Goal: Task Accomplishment & Management: Manage account settings

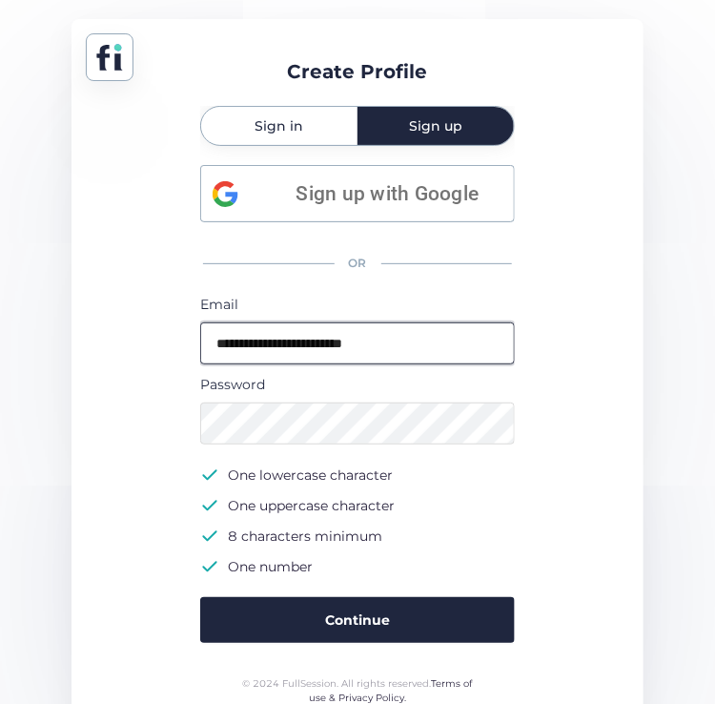
click at [359, 336] on input "**********" at bounding box center [357, 343] width 315 height 42
click at [304, 136] on div "Sign in" at bounding box center [279, 126] width 156 height 38
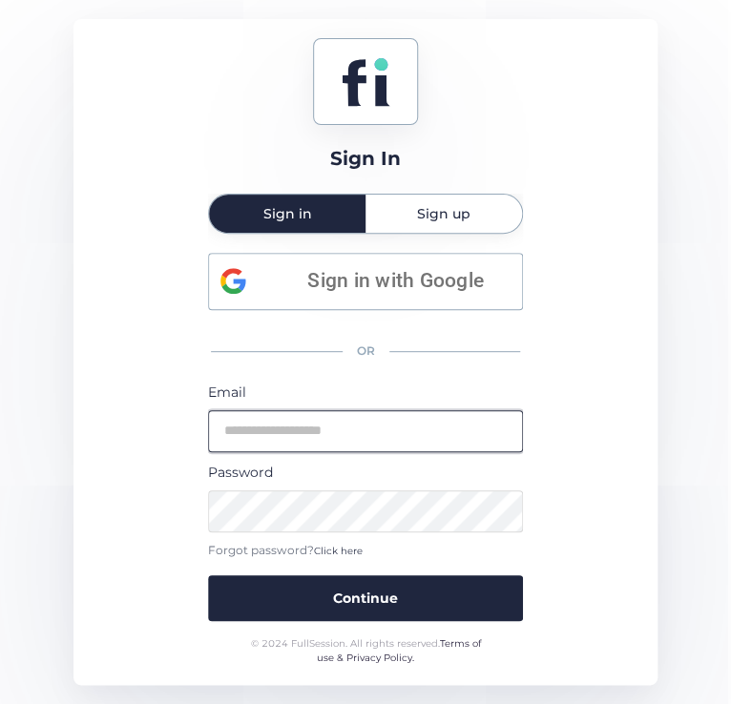
click at [343, 443] on input "email" at bounding box center [365, 431] width 315 height 42
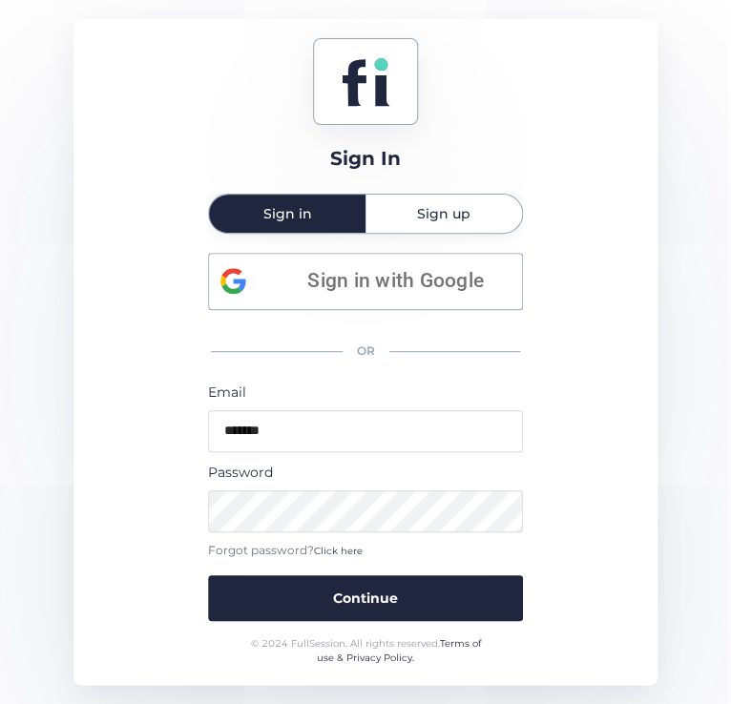
click at [134, 466] on div "Sign In Sign in Sign up Sign in with Google OR Email ******* Password Forgot pa…" at bounding box center [365, 352] width 585 height 666
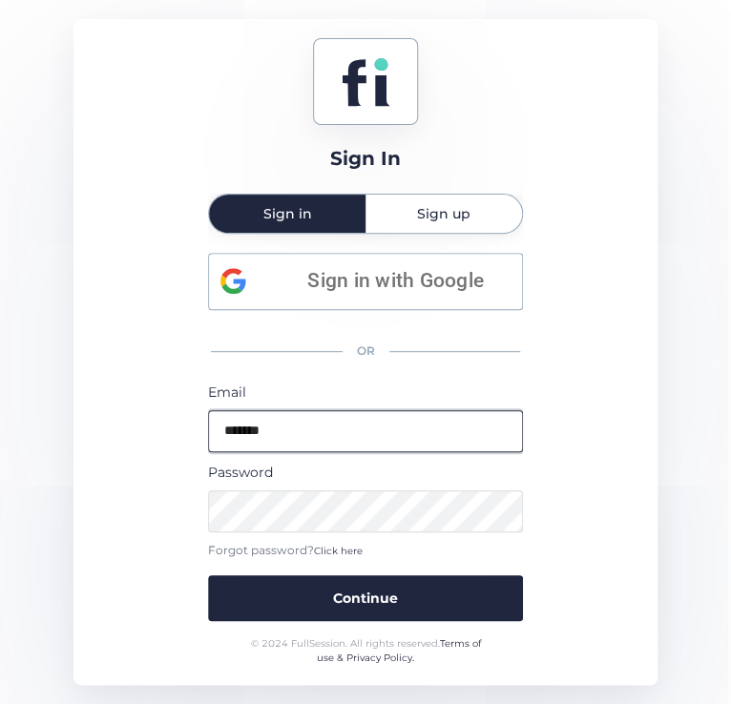
click at [319, 439] on input "*******" at bounding box center [365, 431] width 315 height 42
click at [353, 447] on input "*******" at bounding box center [365, 431] width 315 height 42
click at [336, 429] on input "*******" at bounding box center [365, 431] width 315 height 42
type input "**********"
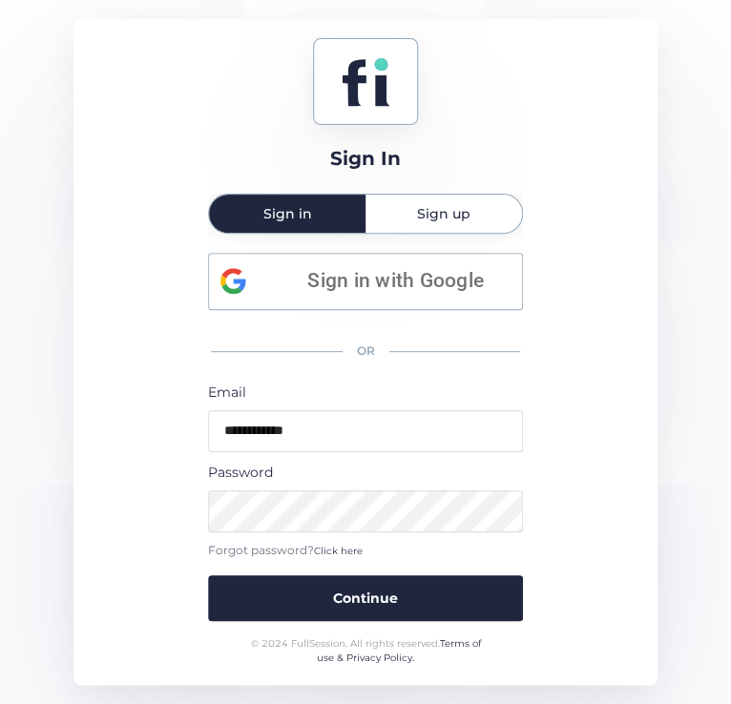
click at [581, 428] on div "**********" at bounding box center [365, 352] width 585 height 666
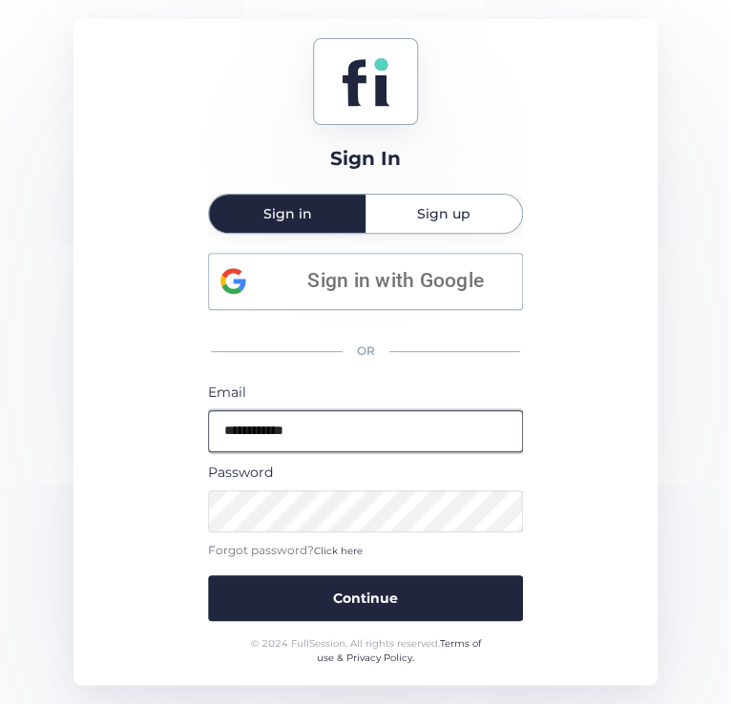
drag, startPoint x: 365, startPoint y: 436, endPoint x: 187, endPoint y: 435, distance: 178.3
click at [187, 435] on div "**********" at bounding box center [365, 352] width 585 height 666
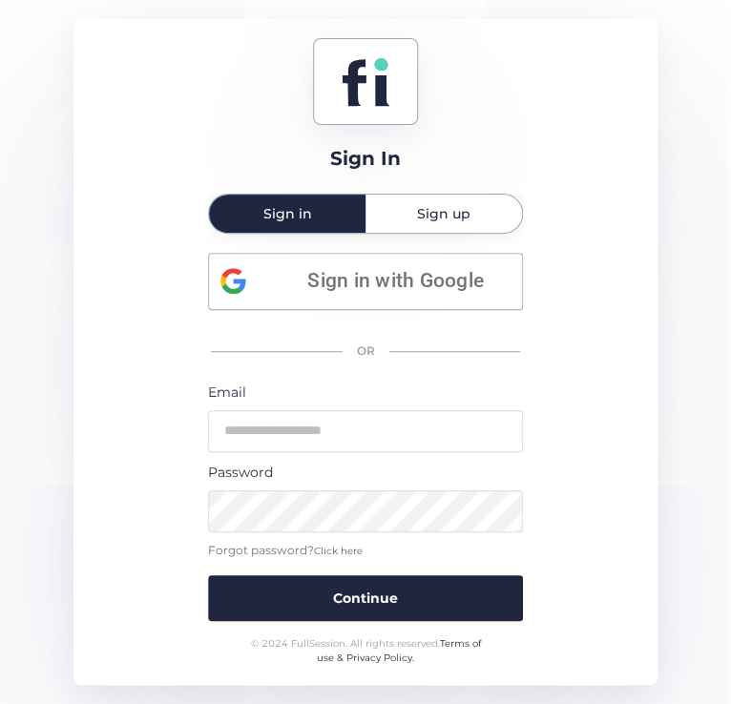
click at [349, 547] on span "Click here" at bounding box center [338, 551] width 49 height 12
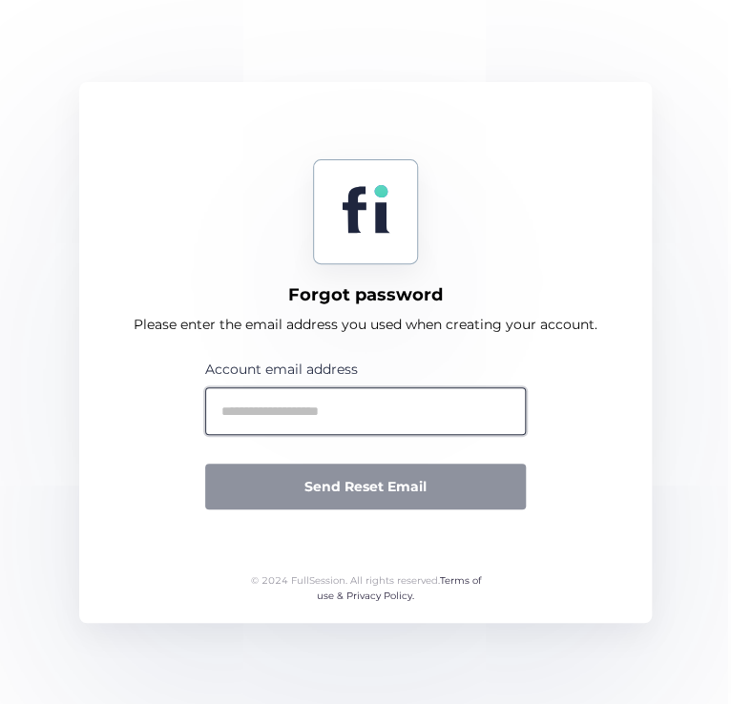
click at [346, 412] on input "text" at bounding box center [365, 411] width 320 height 48
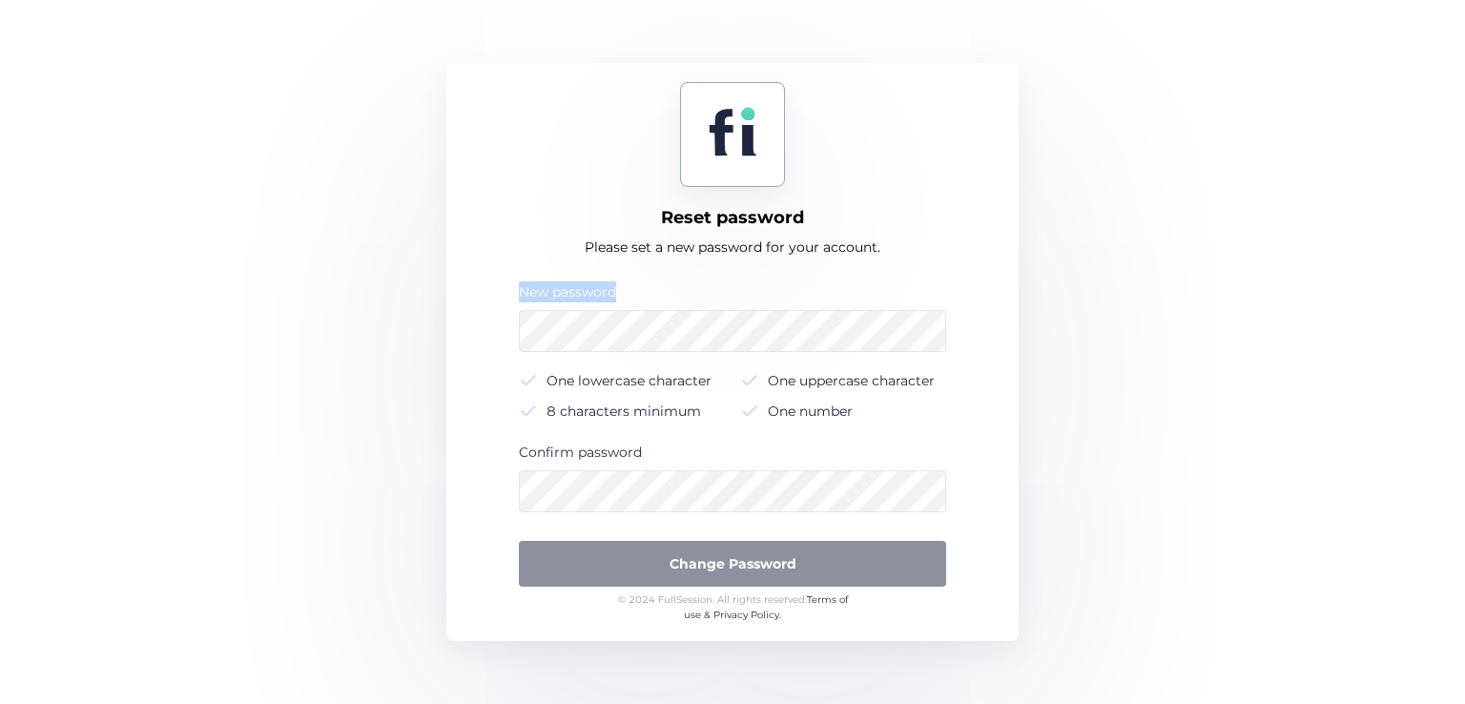
drag, startPoint x: 620, startPoint y: 291, endPoint x: 509, endPoint y: 299, distance: 111.0
click at [509, 299] on form "New password One lowercase character One uppercase character 8 characters minim…" at bounding box center [732, 436] width 534 height 311
drag, startPoint x: 655, startPoint y: 452, endPoint x: 479, endPoint y: 441, distance: 176.8
click at [479, 441] on form "New password One lowercase character One uppercase character 8 characters minim…" at bounding box center [732, 436] width 534 height 311
drag, startPoint x: 807, startPoint y: 222, endPoint x: 610, endPoint y: 224, distance: 196.5
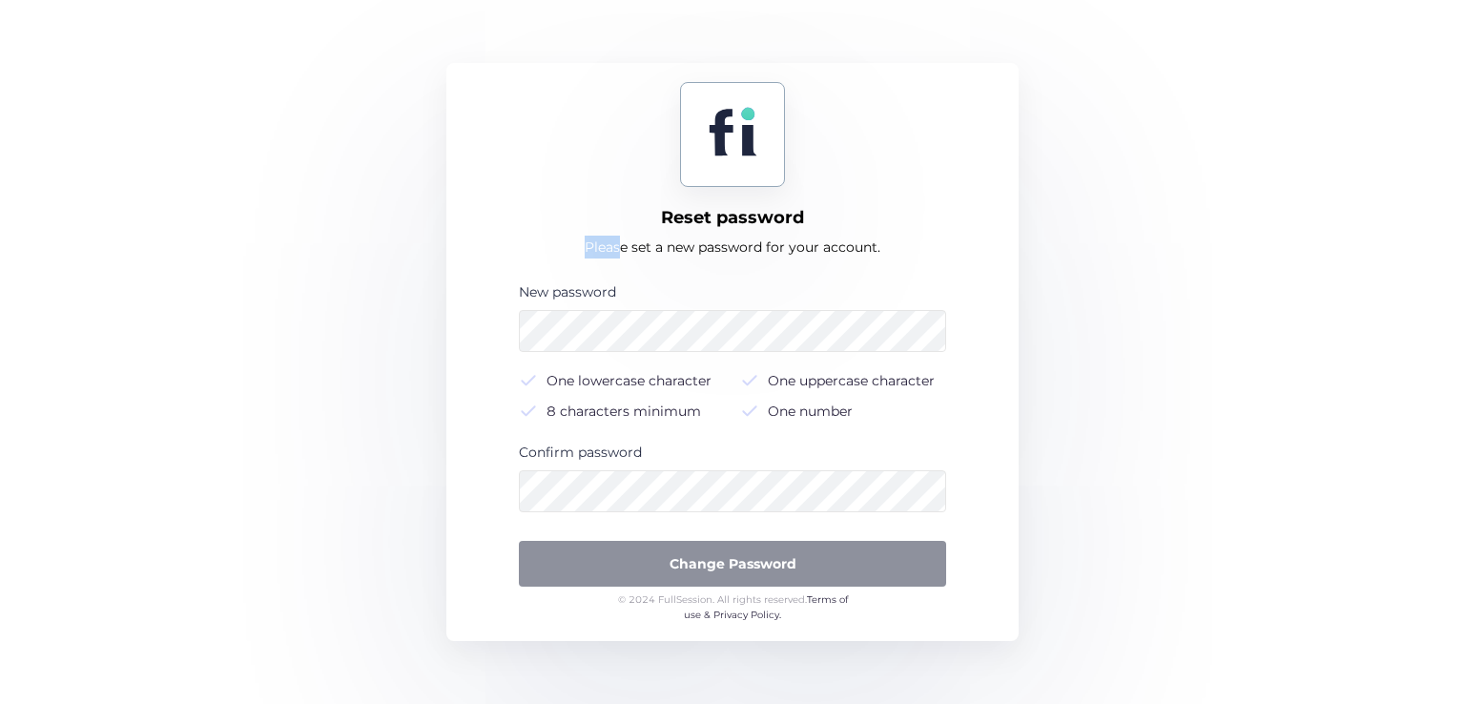
click at [610, 224] on div "Reset password Please set a new password for your account. New password One low…" at bounding box center [732, 352] width 572 height 578
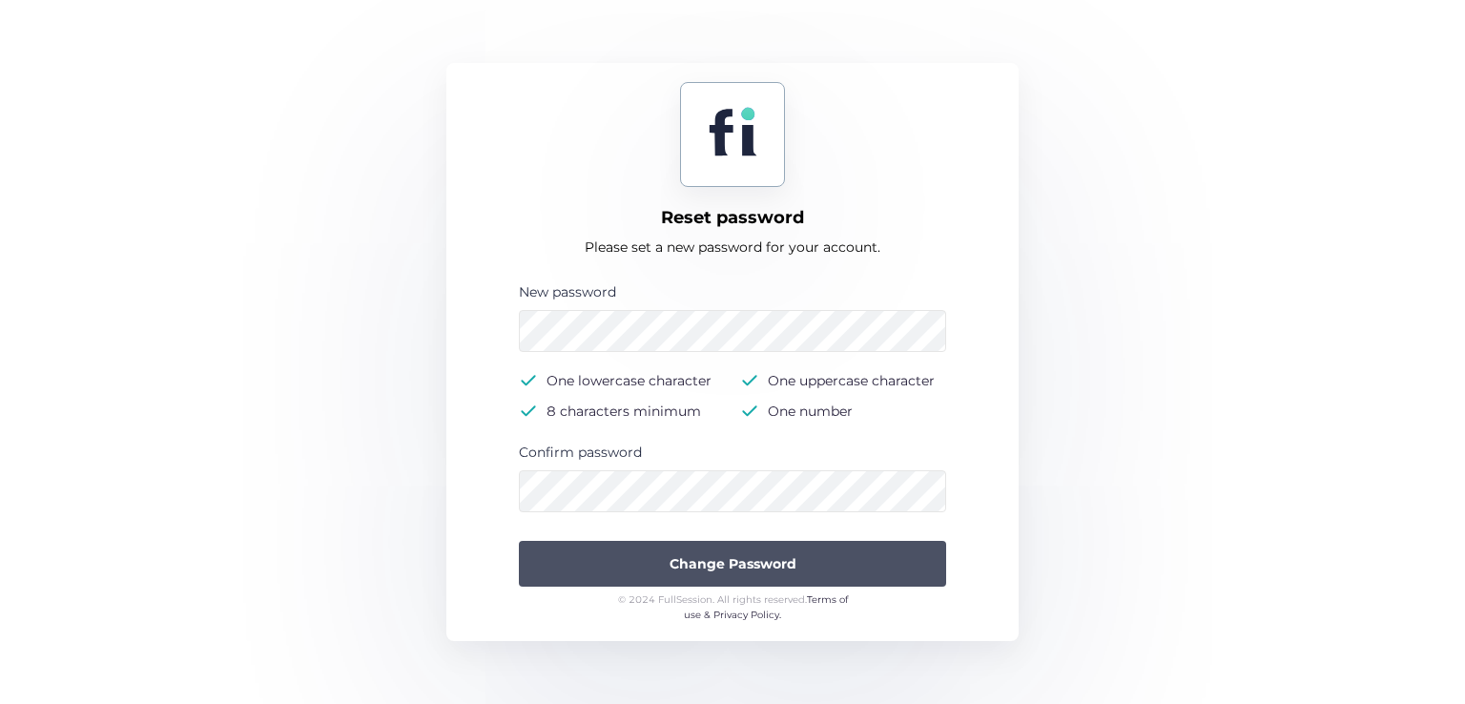
click at [657, 550] on button "Change Password" at bounding box center [732, 564] width 427 height 46
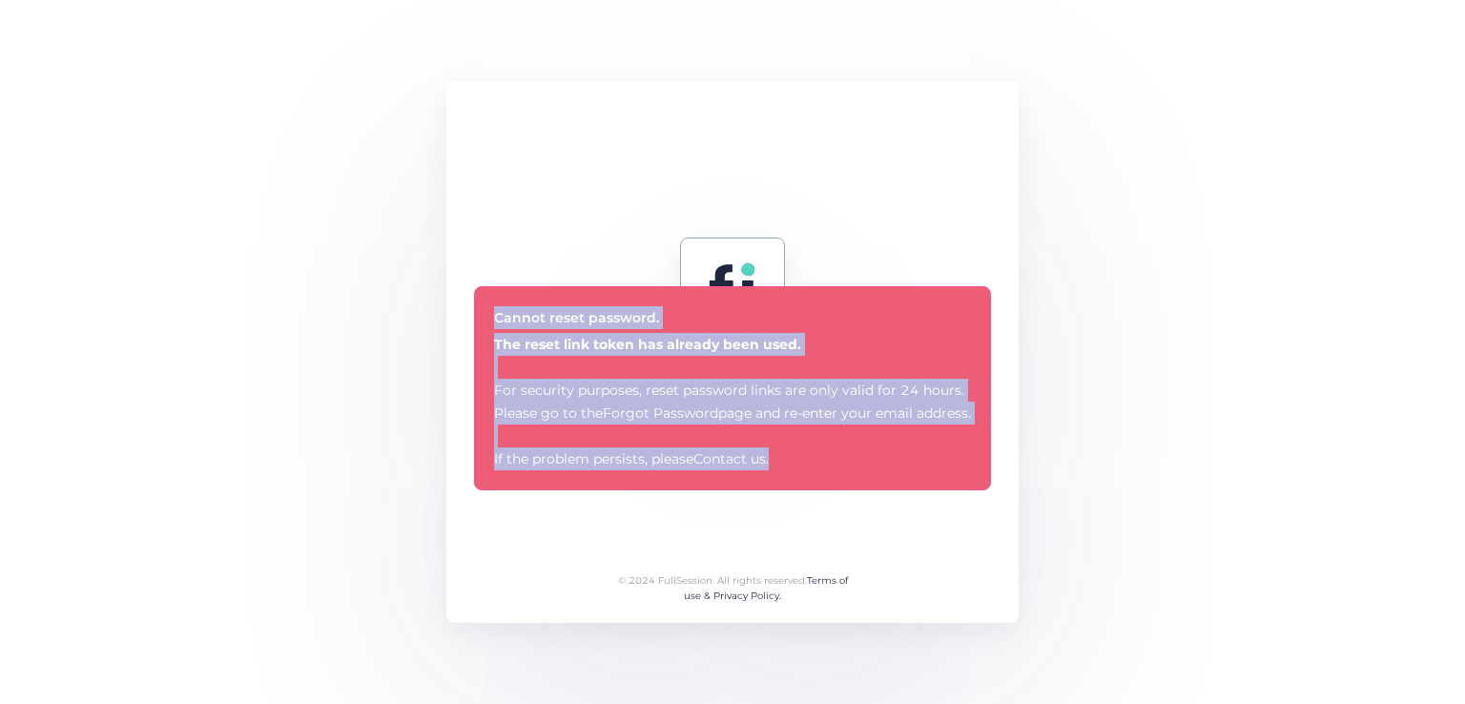
drag, startPoint x: 481, startPoint y: 304, endPoint x: 802, endPoint y: 464, distance: 359.1
click at [778, 464] on div "Cannot reset password. The reset link token has already been used. For security…" at bounding box center [732, 388] width 517 height 204
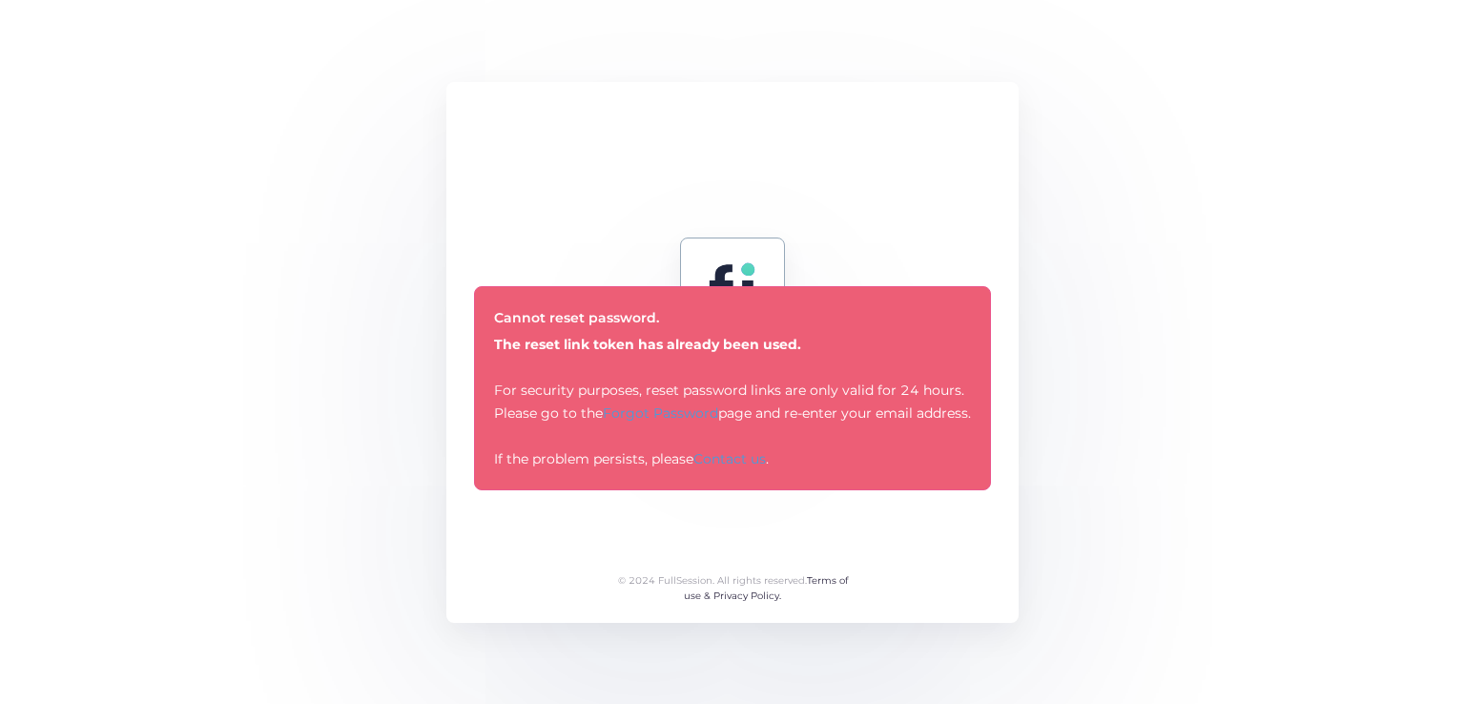
click at [792, 269] on div "Reset password Please set a new password for your account. Cannot reset passwor…" at bounding box center [732, 352] width 572 height 541
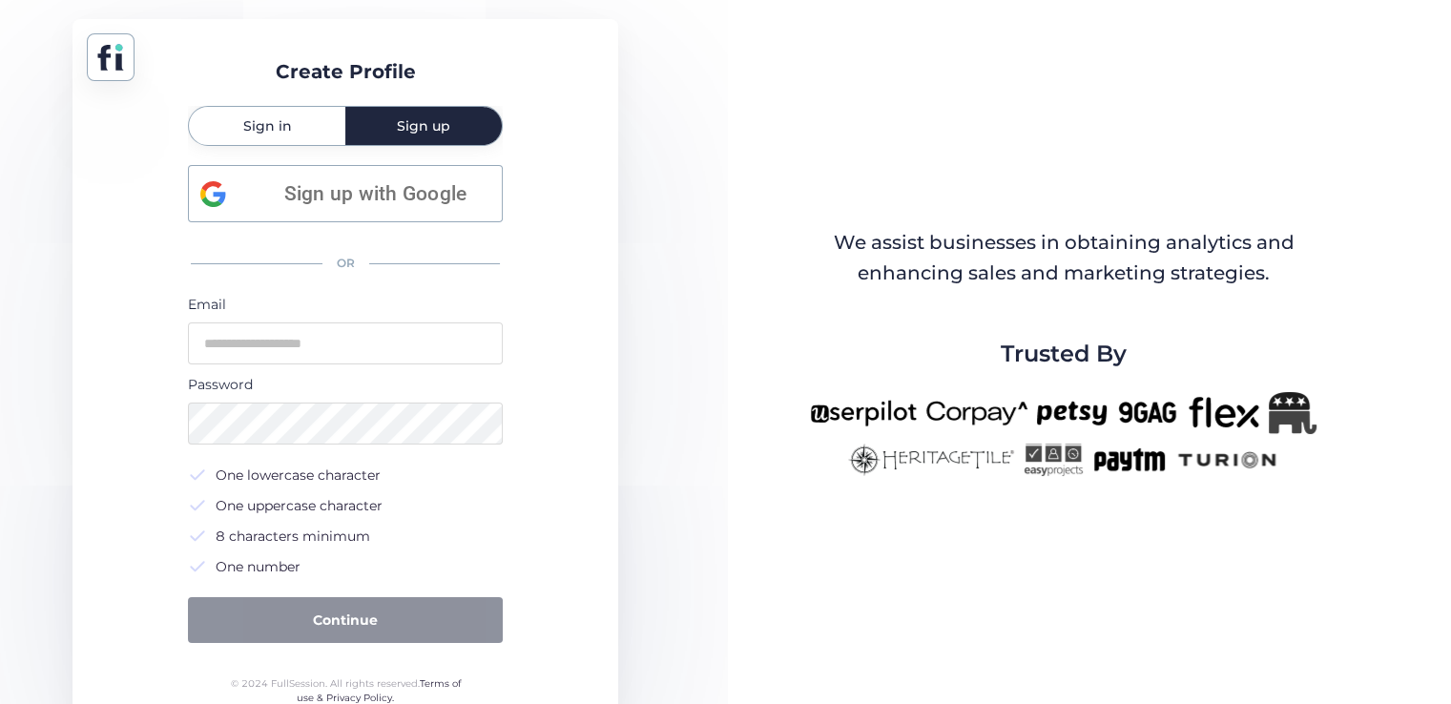
click at [446, 129] on span "Sign up" at bounding box center [423, 125] width 53 height 13
click at [352, 341] on input "email" at bounding box center [345, 343] width 315 height 42
type input "**********"
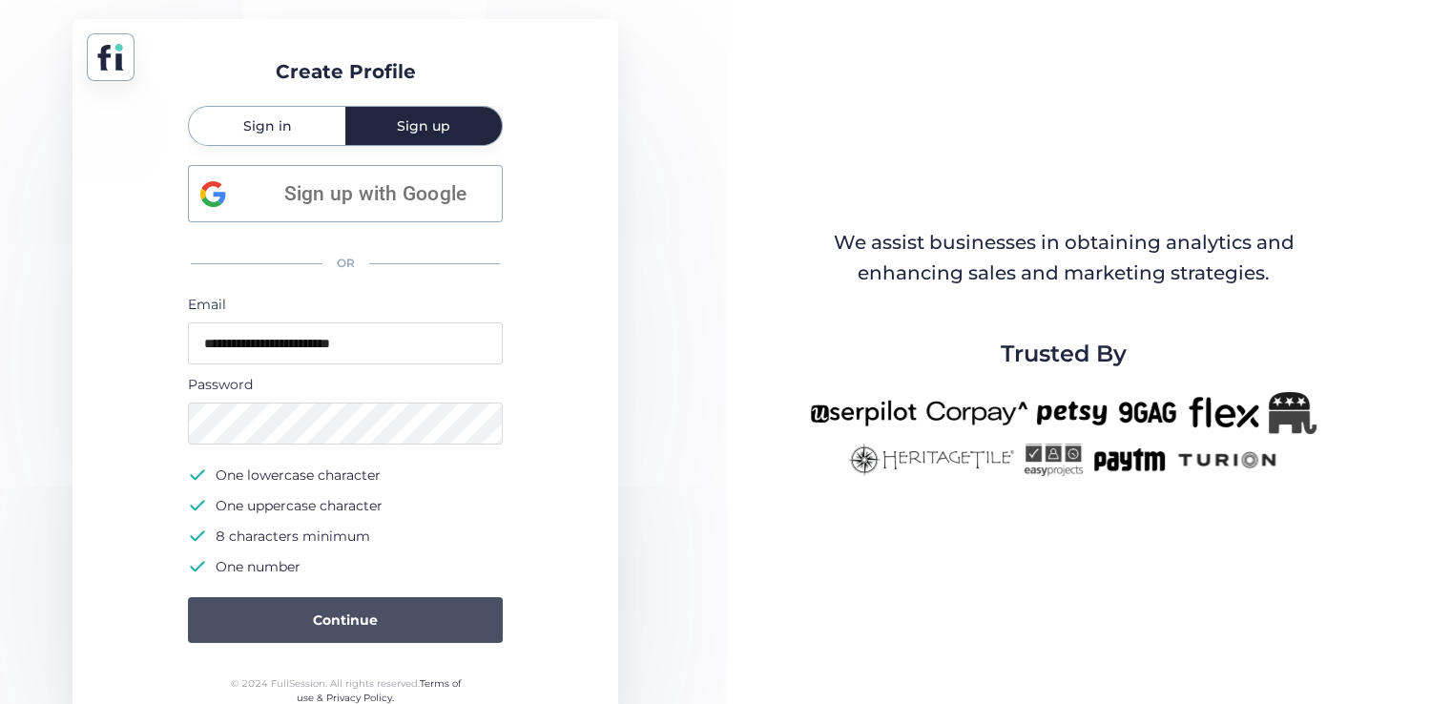
click at [393, 613] on button "Continue" at bounding box center [345, 620] width 315 height 46
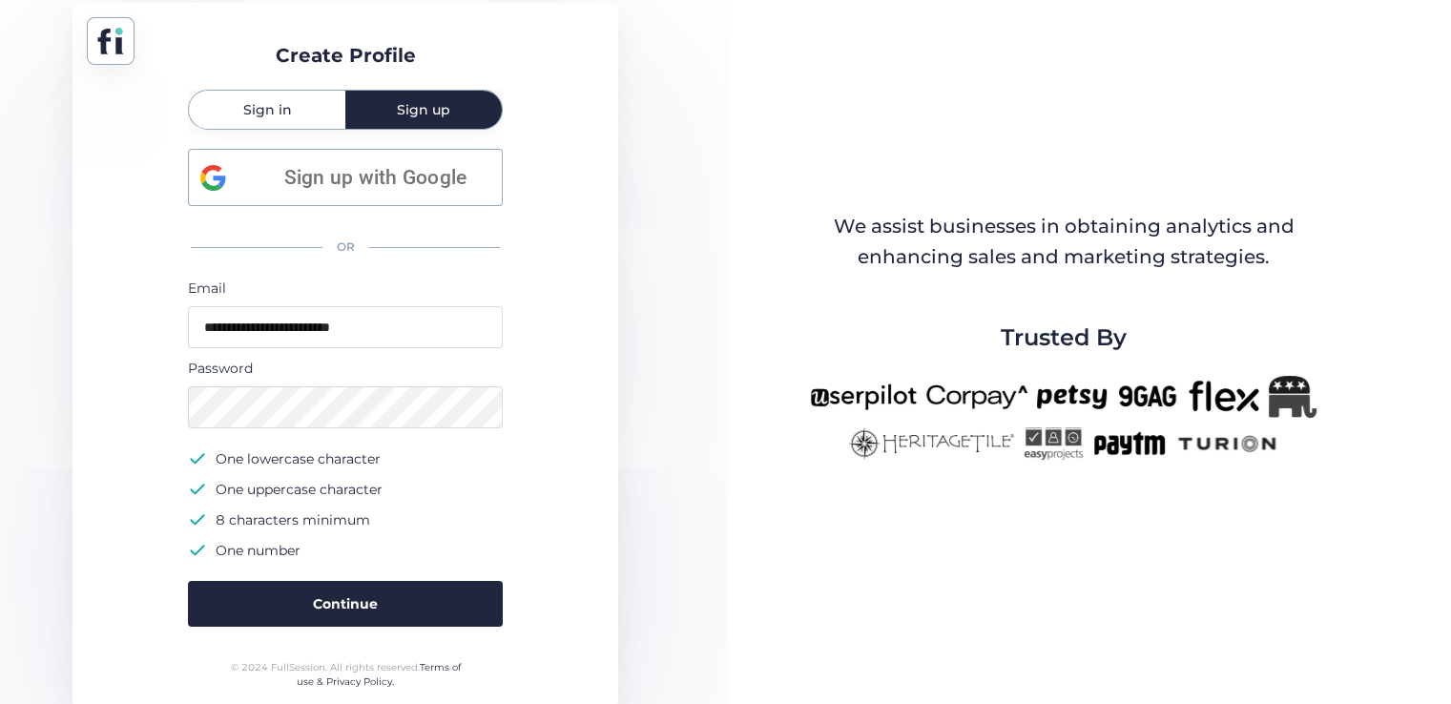
scroll to position [21, 0]
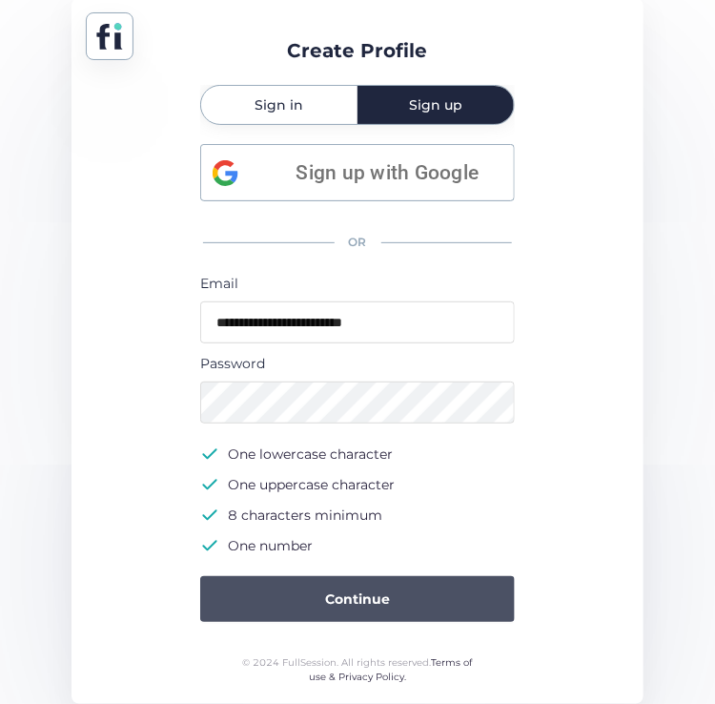
click at [326, 598] on span "Continue" at bounding box center [357, 598] width 65 height 21
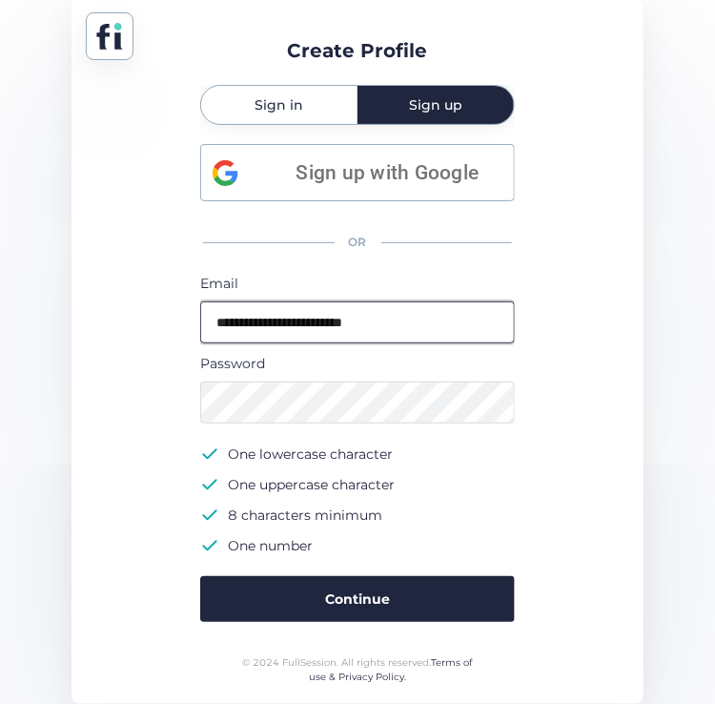
drag, startPoint x: 411, startPoint y: 321, endPoint x: 318, endPoint y: 320, distance: 93.5
click at [318, 320] on input "**********" at bounding box center [357, 322] width 315 height 42
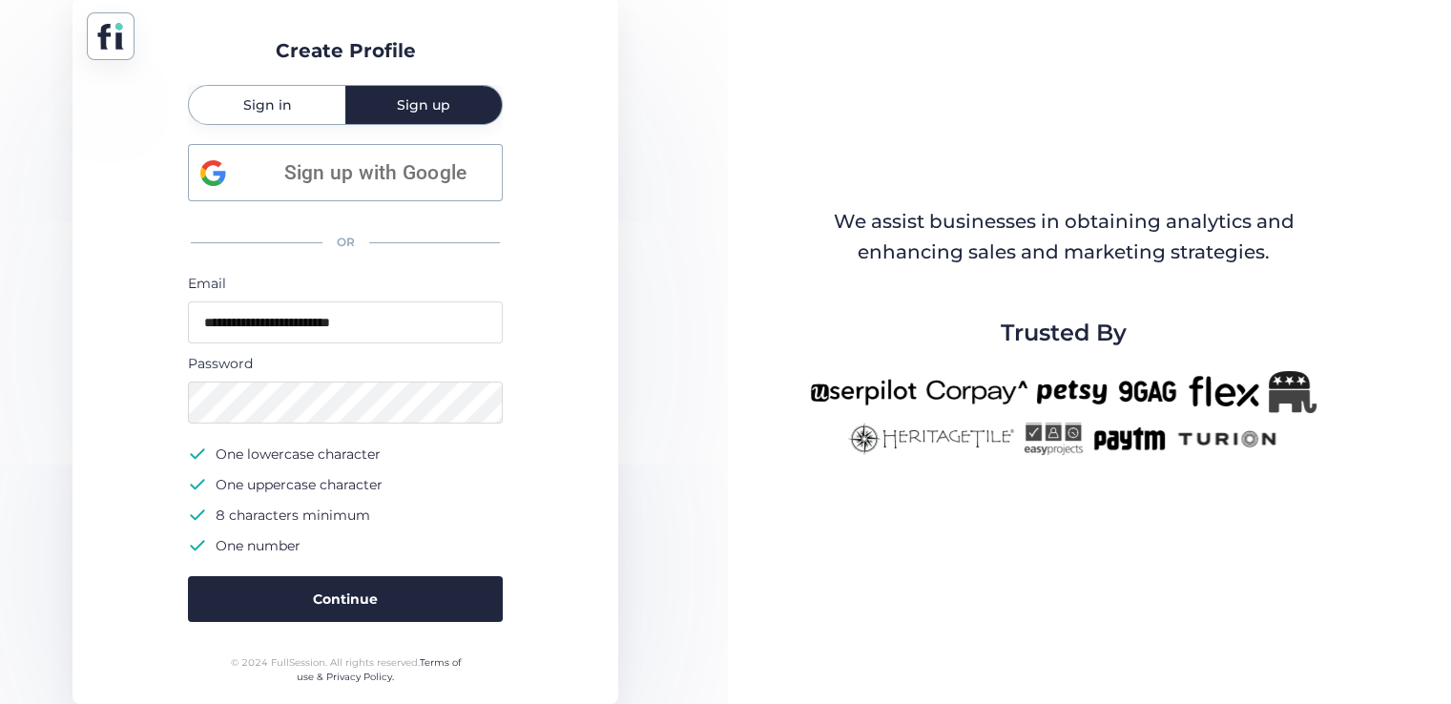
drag, startPoint x: 807, startPoint y: 389, endPoint x: 828, endPoint y: 400, distance: 23.5
click at [828, 400] on div at bounding box center [1063, 413] width 629 height 84
click at [267, 106] on span "Sign in" at bounding box center [267, 104] width 49 height 13
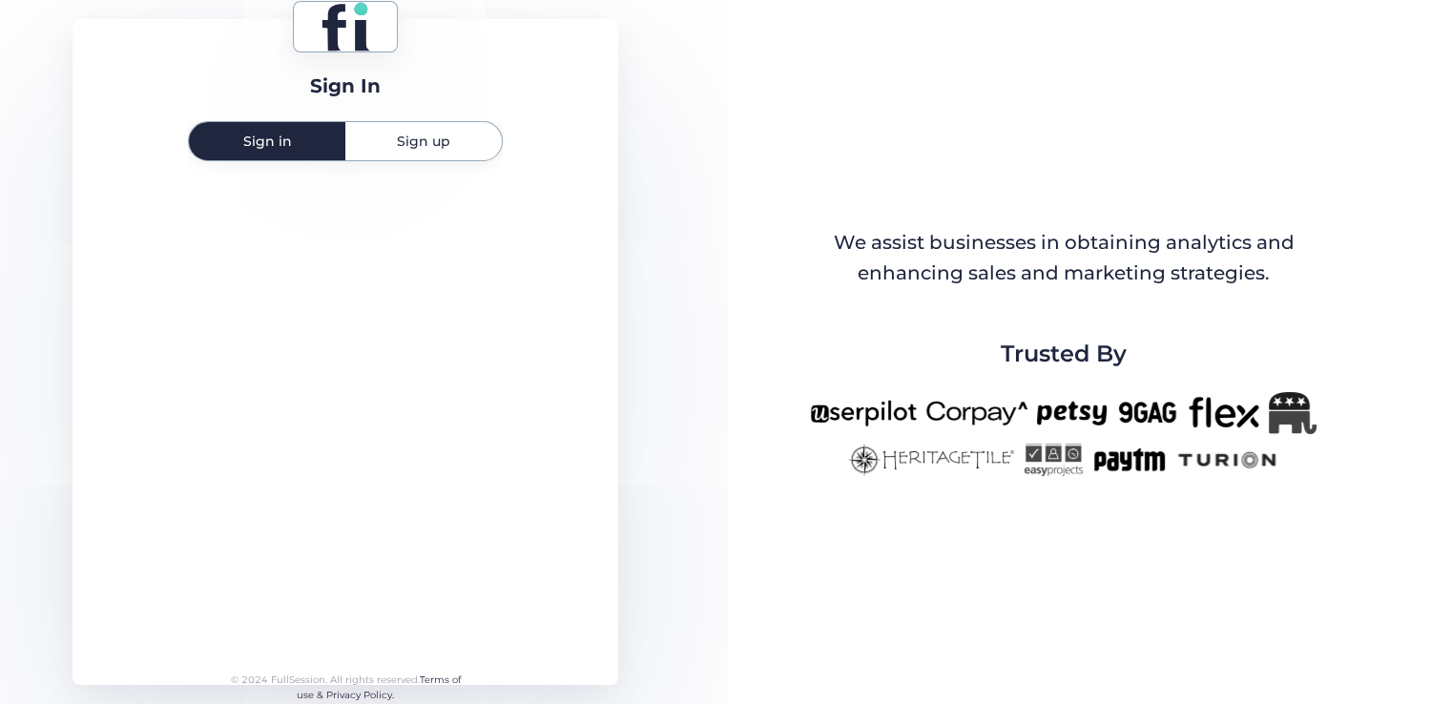
scroll to position [0, 0]
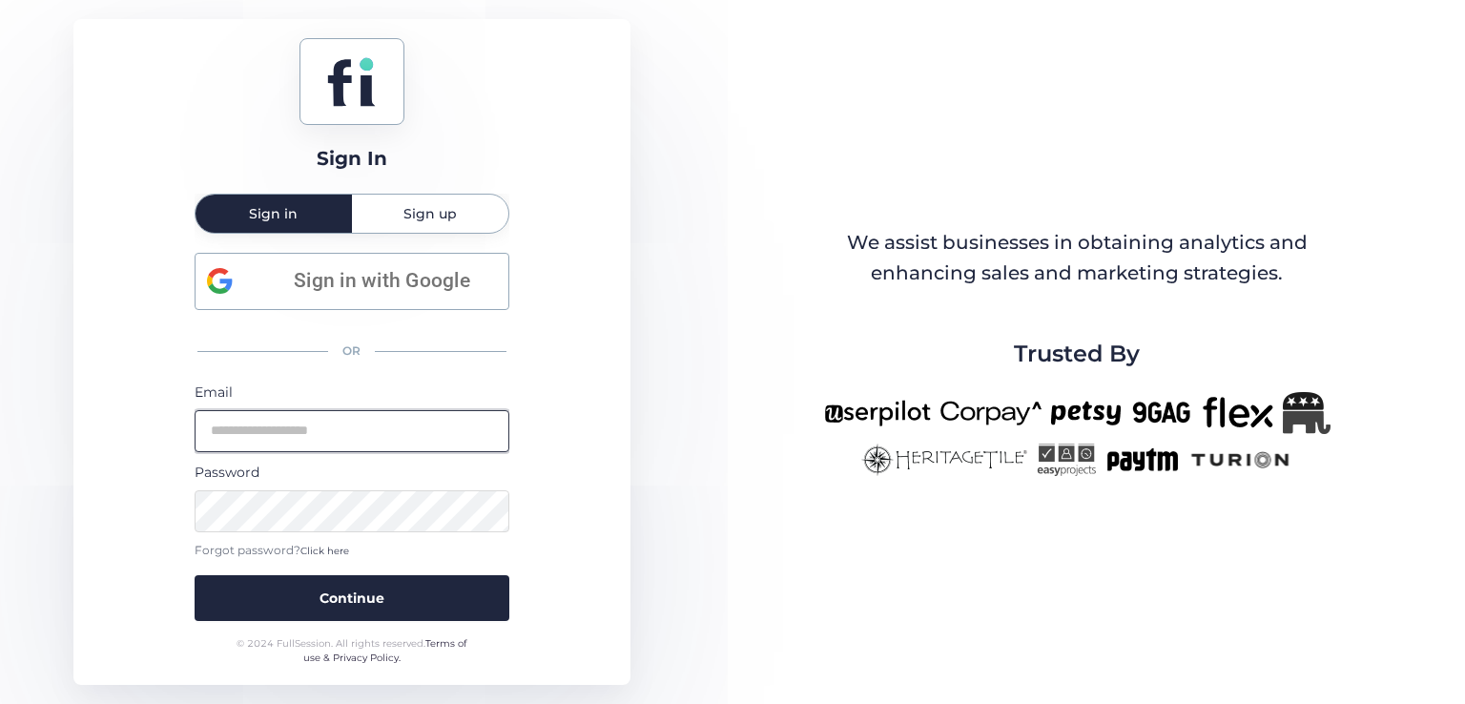
click at [307, 421] on input "email" at bounding box center [352, 431] width 315 height 42
drag, startPoint x: 255, startPoint y: 466, endPoint x: 243, endPoint y: 468, distance: 11.6
click at [243, 468] on div "Password" at bounding box center [352, 472] width 315 height 21
click at [405, 203] on span "Sign up" at bounding box center [429, 214] width 53 height 38
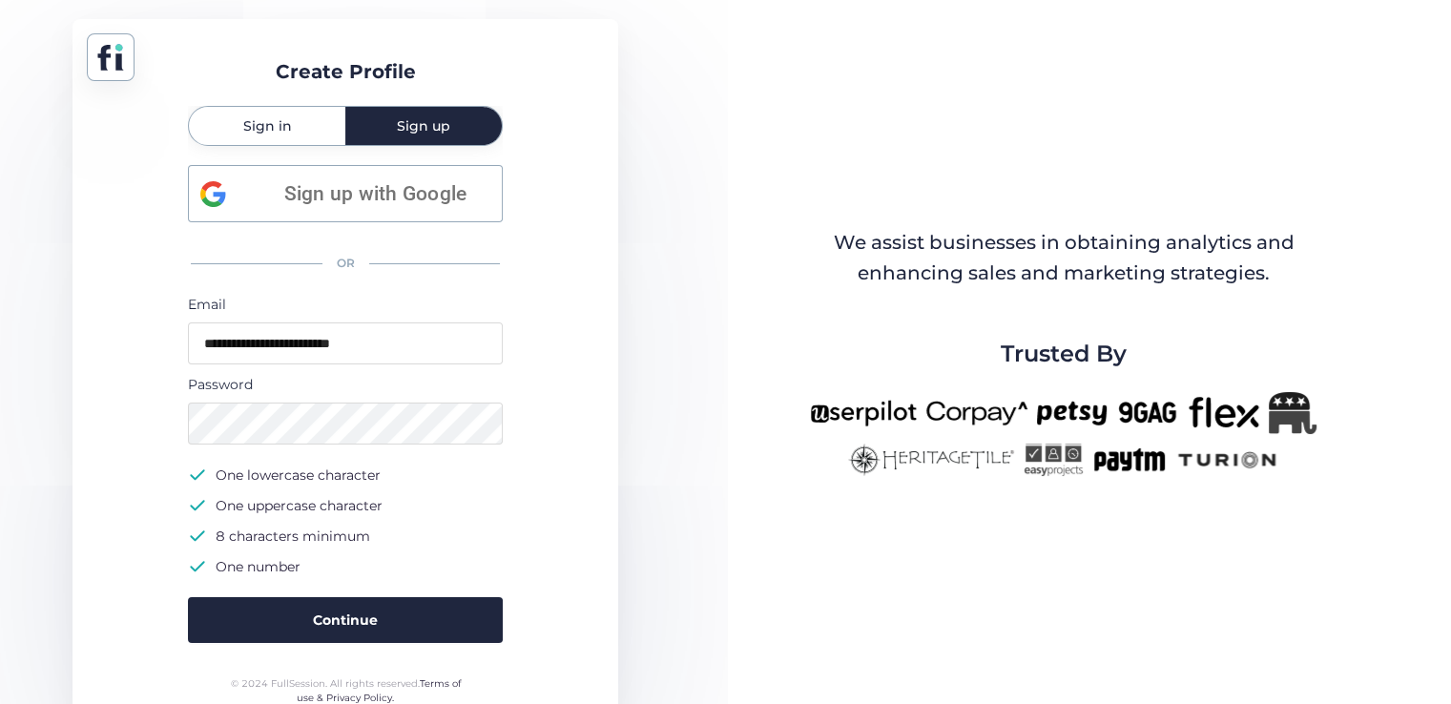
click at [595, 318] on div "**********" at bounding box center [345, 372] width 546 height 706
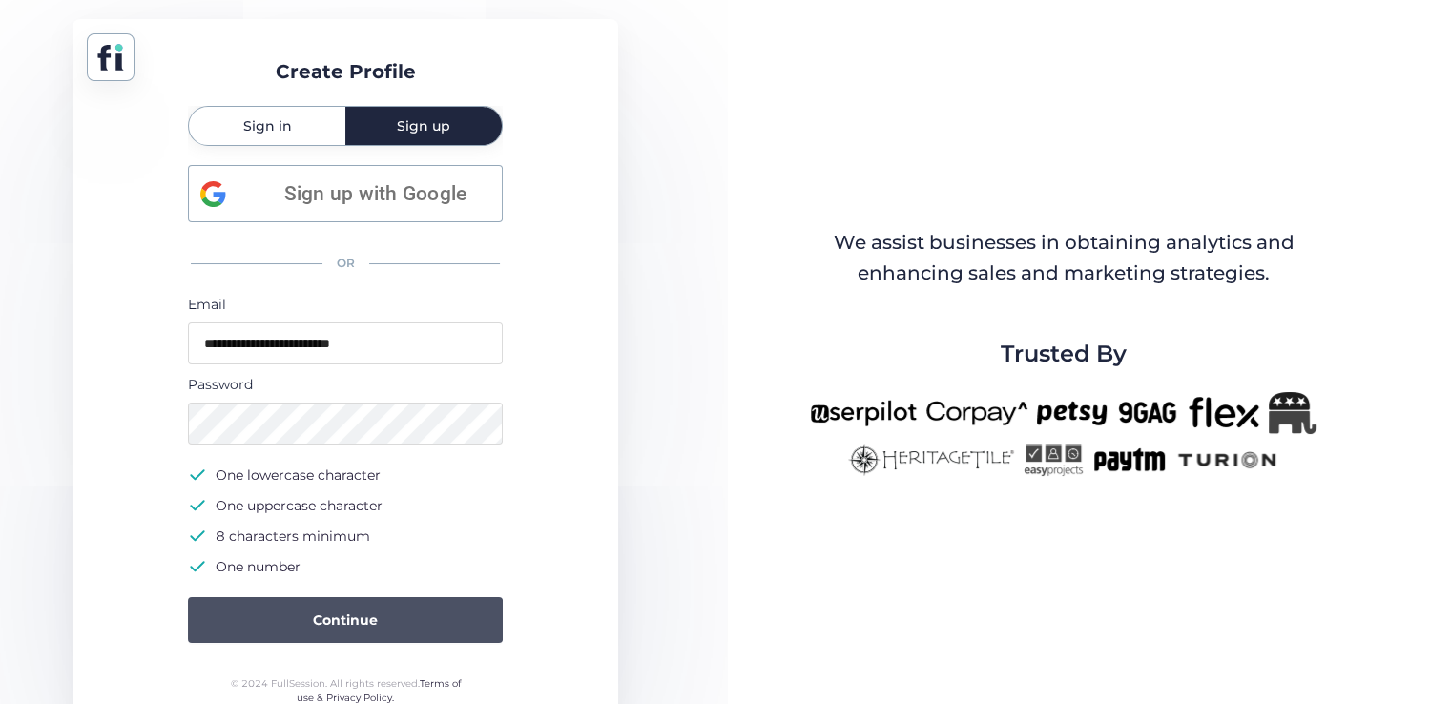
click at [354, 622] on span "Continue" at bounding box center [345, 619] width 65 height 21
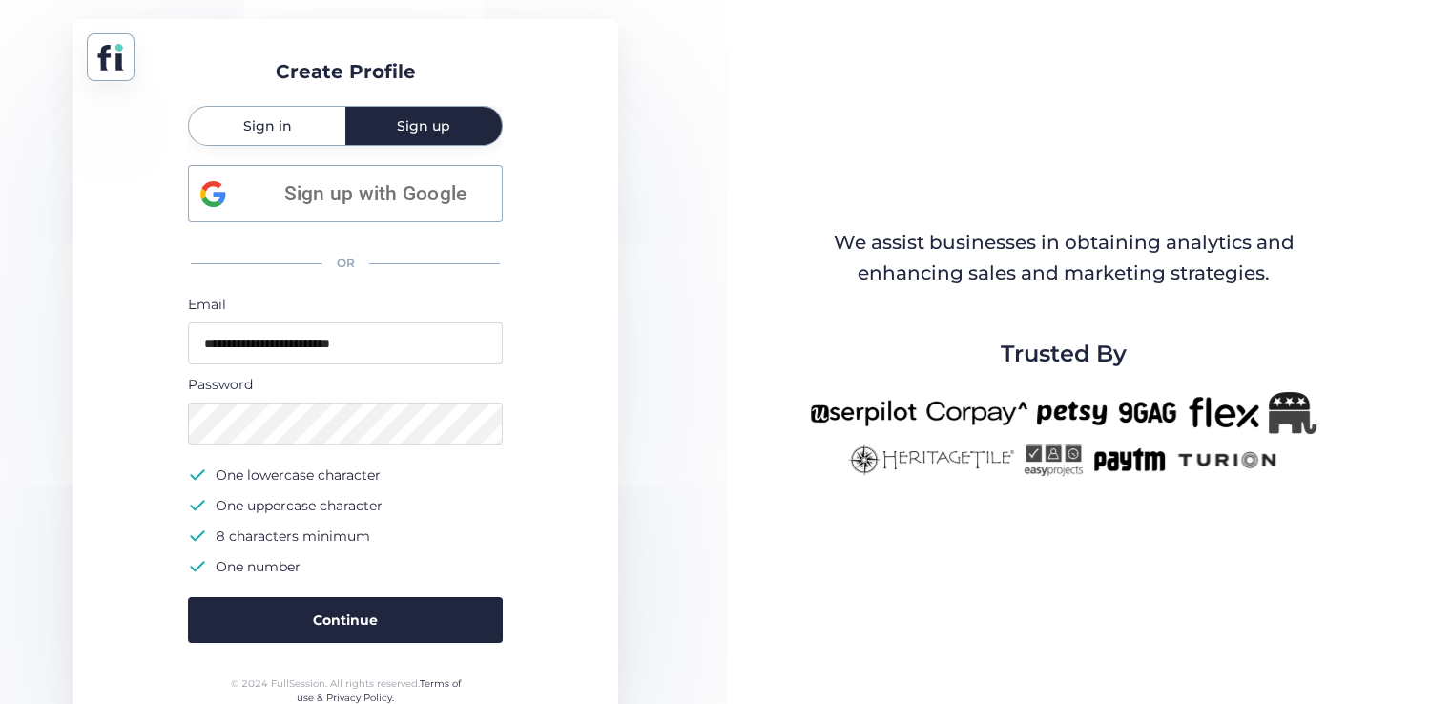
click at [286, 116] on span "Sign in" at bounding box center [267, 126] width 49 height 38
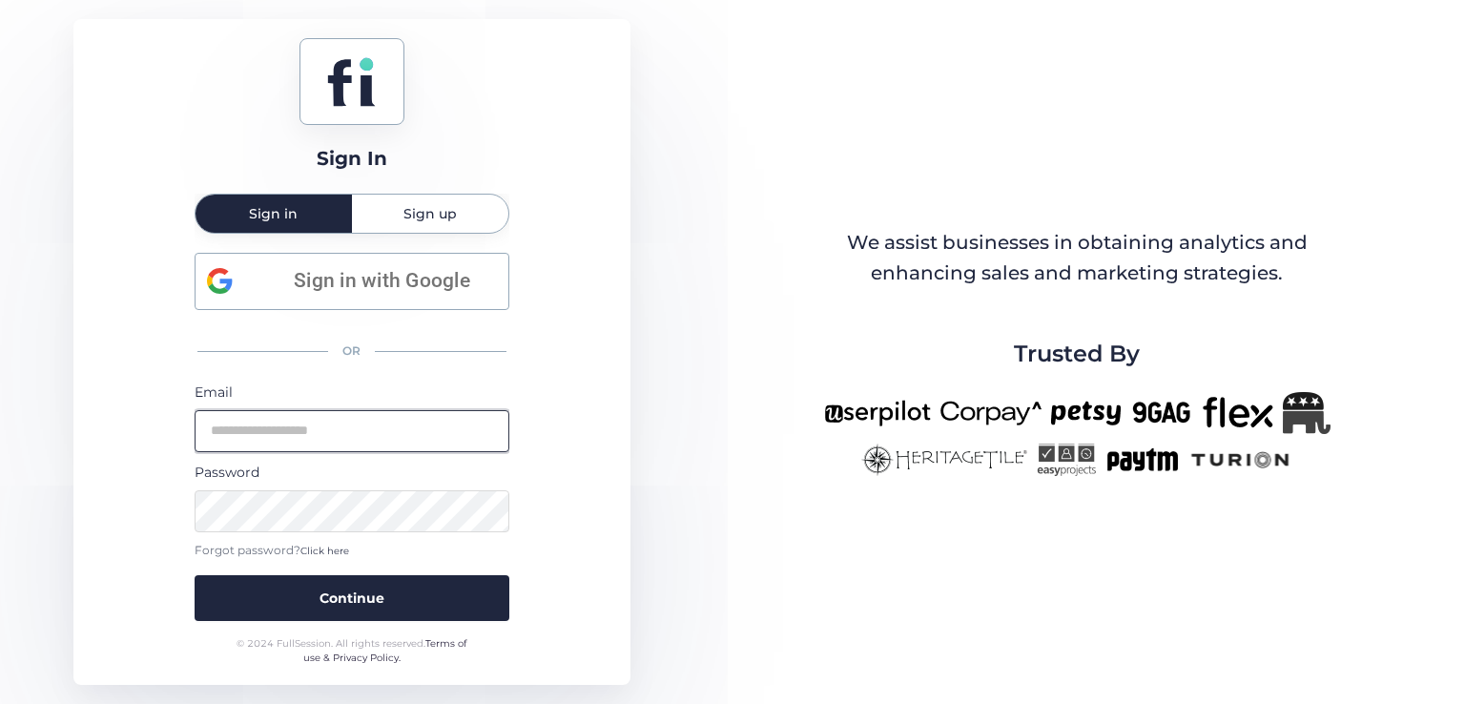
drag, startPoint x: 320, startPoint y: 430, endPoint x: 331, endPoint y: 436, distance: 11.9
click at [320, 430] on input "email" at bounding box center [352, 431] width 315 height 42
click at [347, 422] on input "email" at bounding box center [352, 431] width 315 height 42
type input "**********"
click at [195, 575] on button "Continue" at bounding box center [352, 598] width 315 height 46
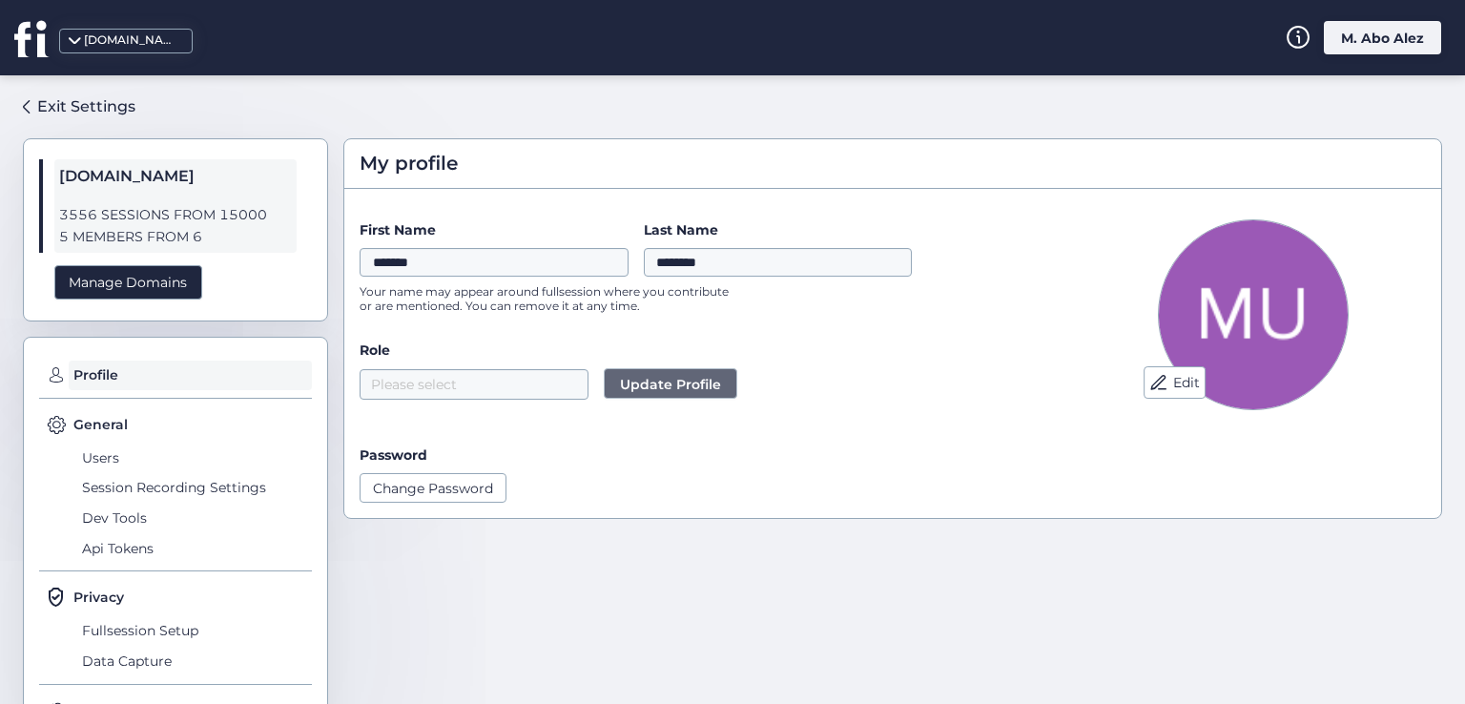
click at [1381, 16] on div "fullsession.io M. Abo Alez" at bounding box center [732, 37] width 1465 height 75
click at [1385, 37] on div "M. Abo Alez" at bounding box center [1382, 37] width 117 height 33
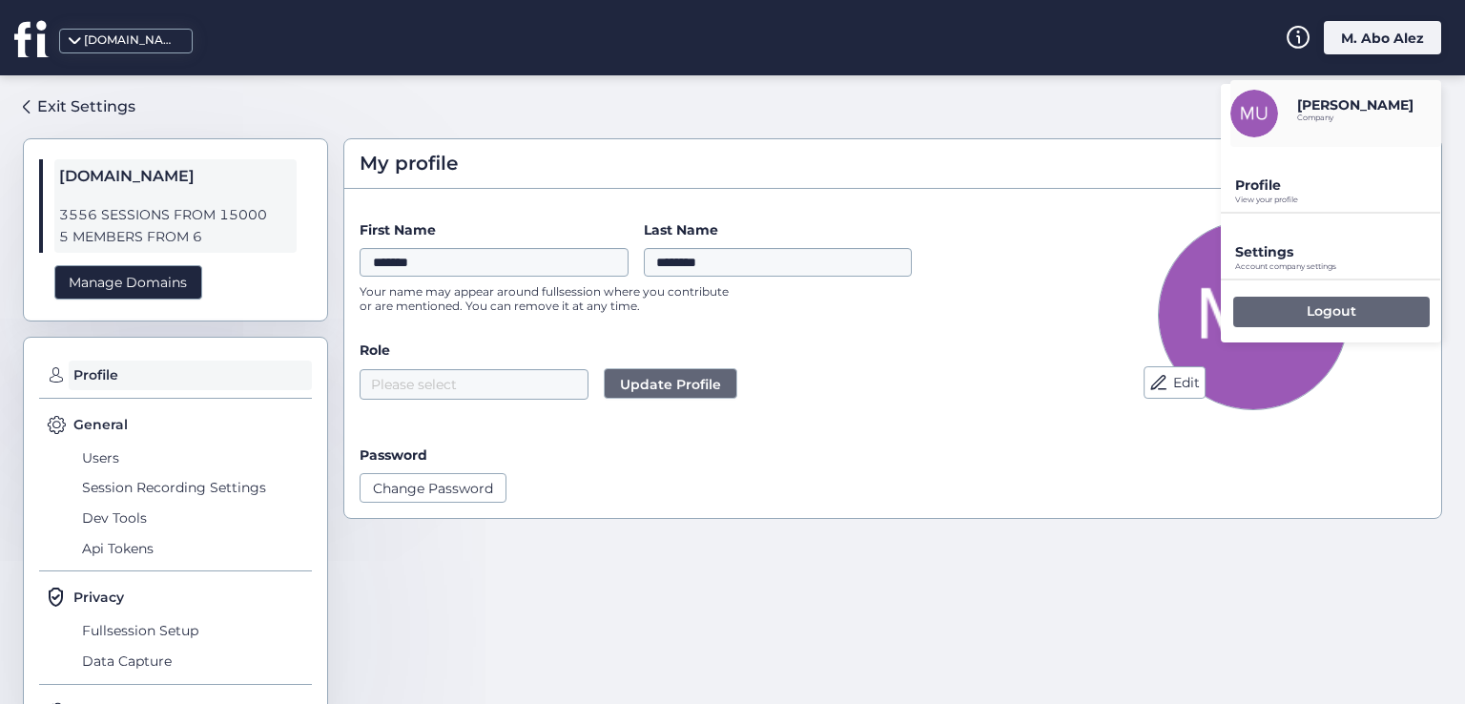
click at [1329, 315] on p "Logout" at bounding box center [1332, 310] width 50 height 17
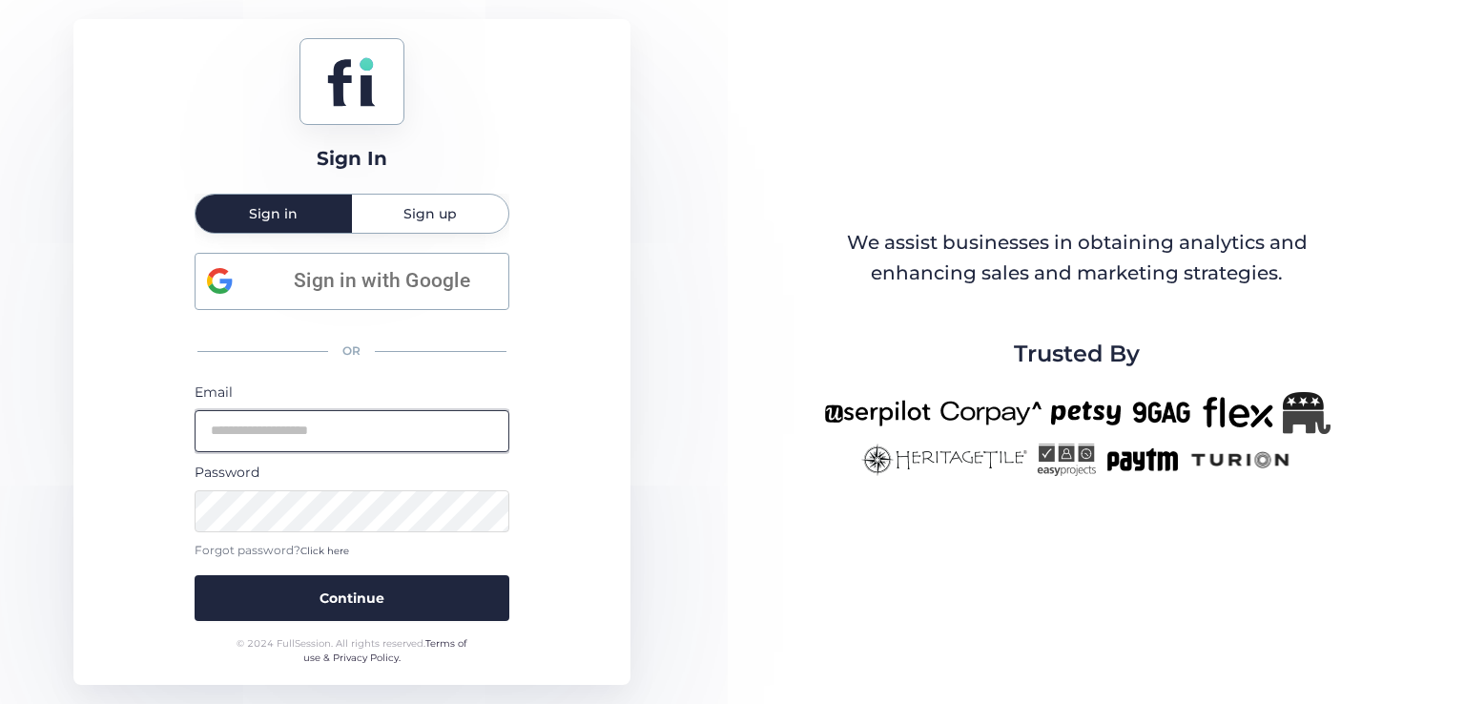
click at [324, 413] on input "email" at bounding box center [352, 431] width 315 height 42
click at [306, 429] on input "email" at bounding box center [352, 431] width 315 height 42
type input "**********"
click at [195, 575] on button "Continue" at bounding box center [352, 598] width 315 height 46
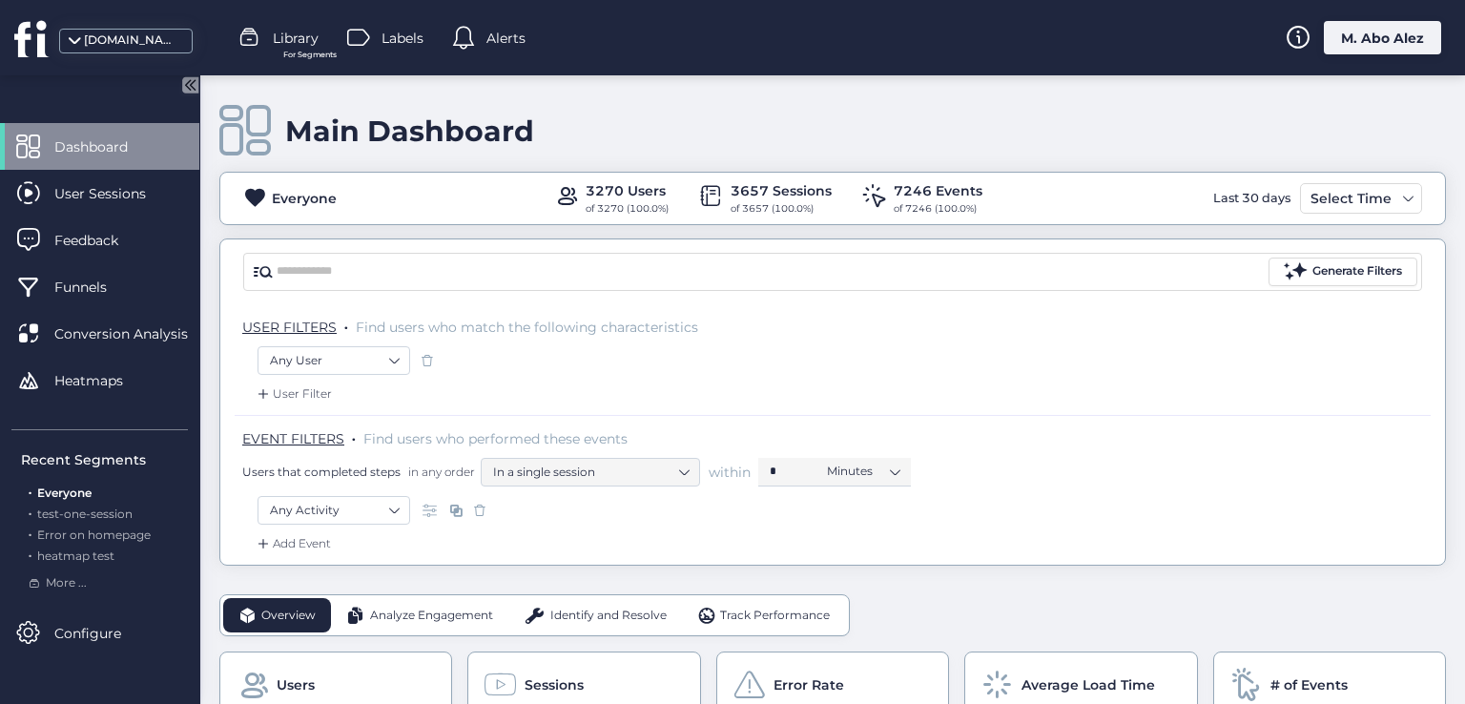
click at [1358, 30] on div "M. Abo Alez" at bounding box center [1382, 37] width 117 height 33
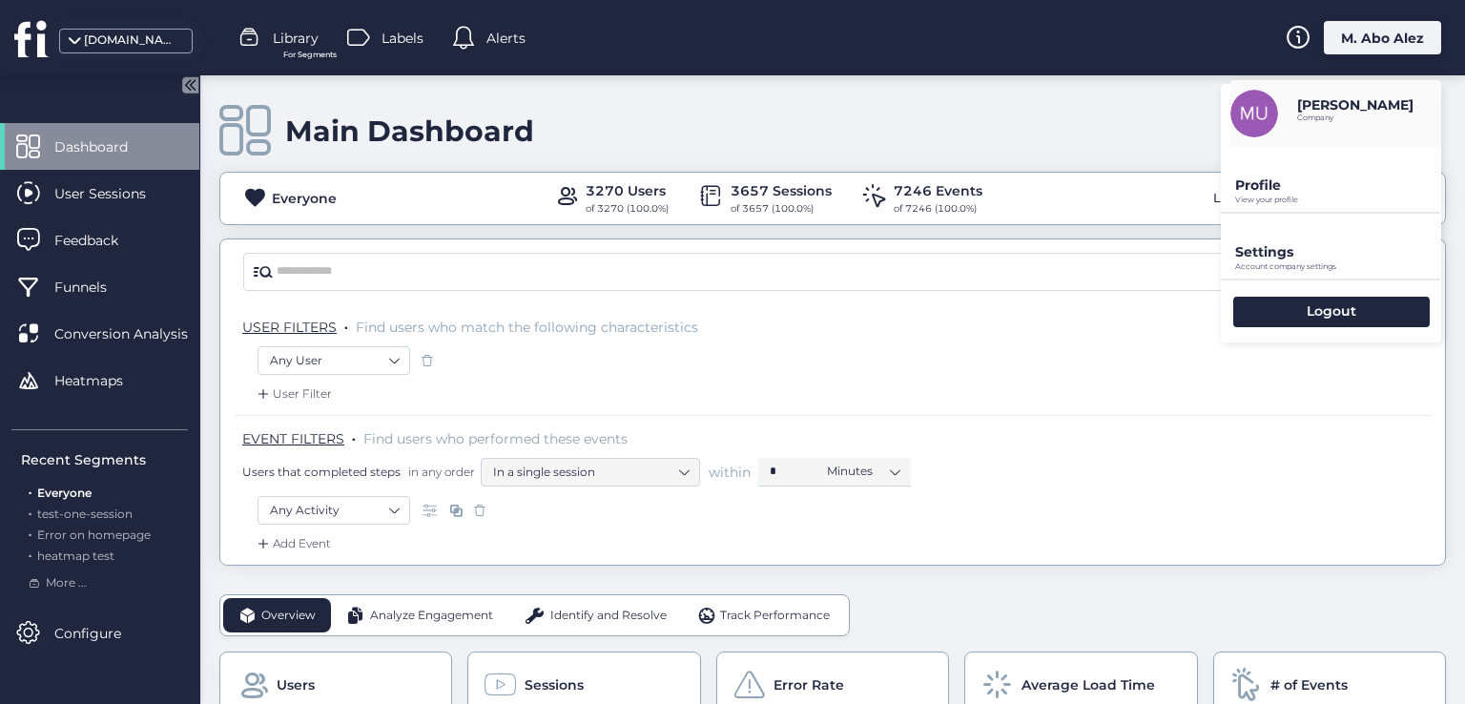
click at [1283, 181] on p "Profile" at bounding box center [1338, 184] width 206 height 17
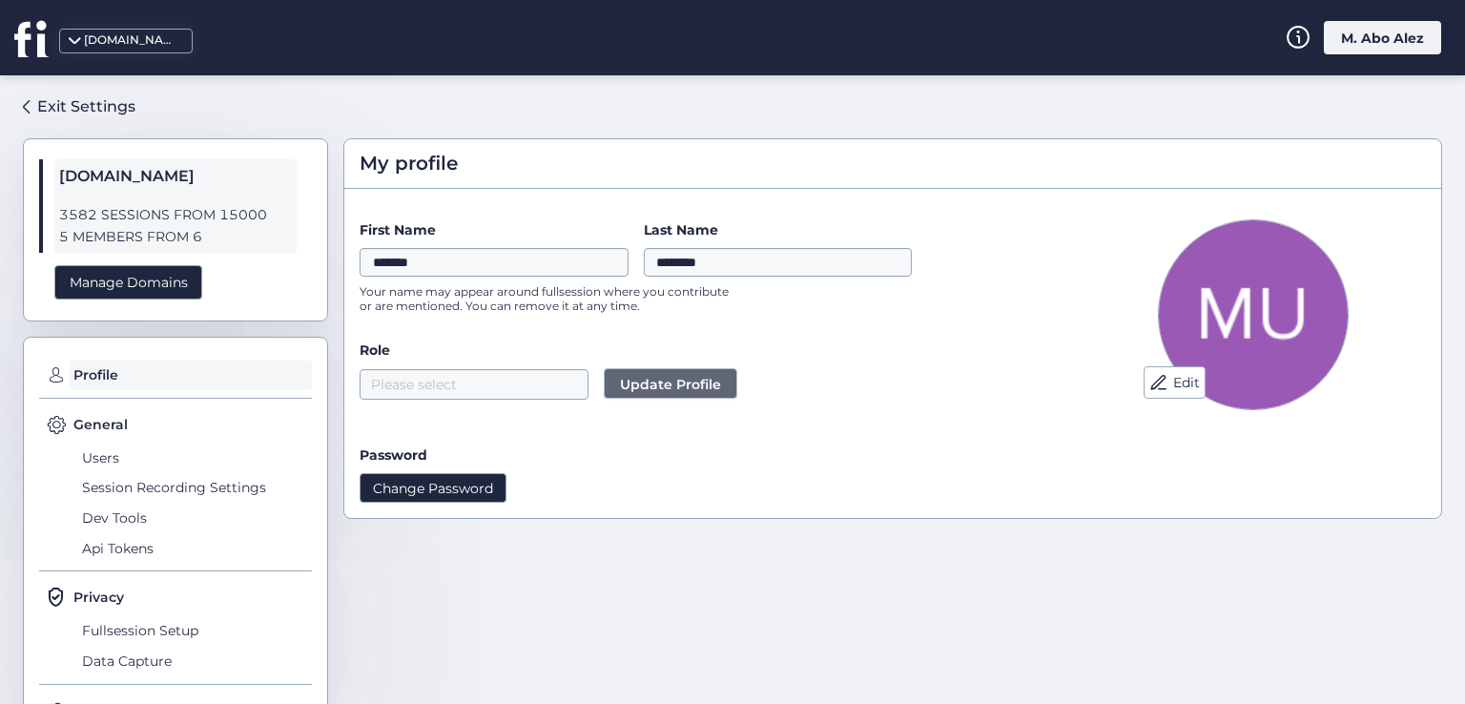
click at [411, 499] on button "Change Password" at bounding box center [433, 487] width 147 height 29
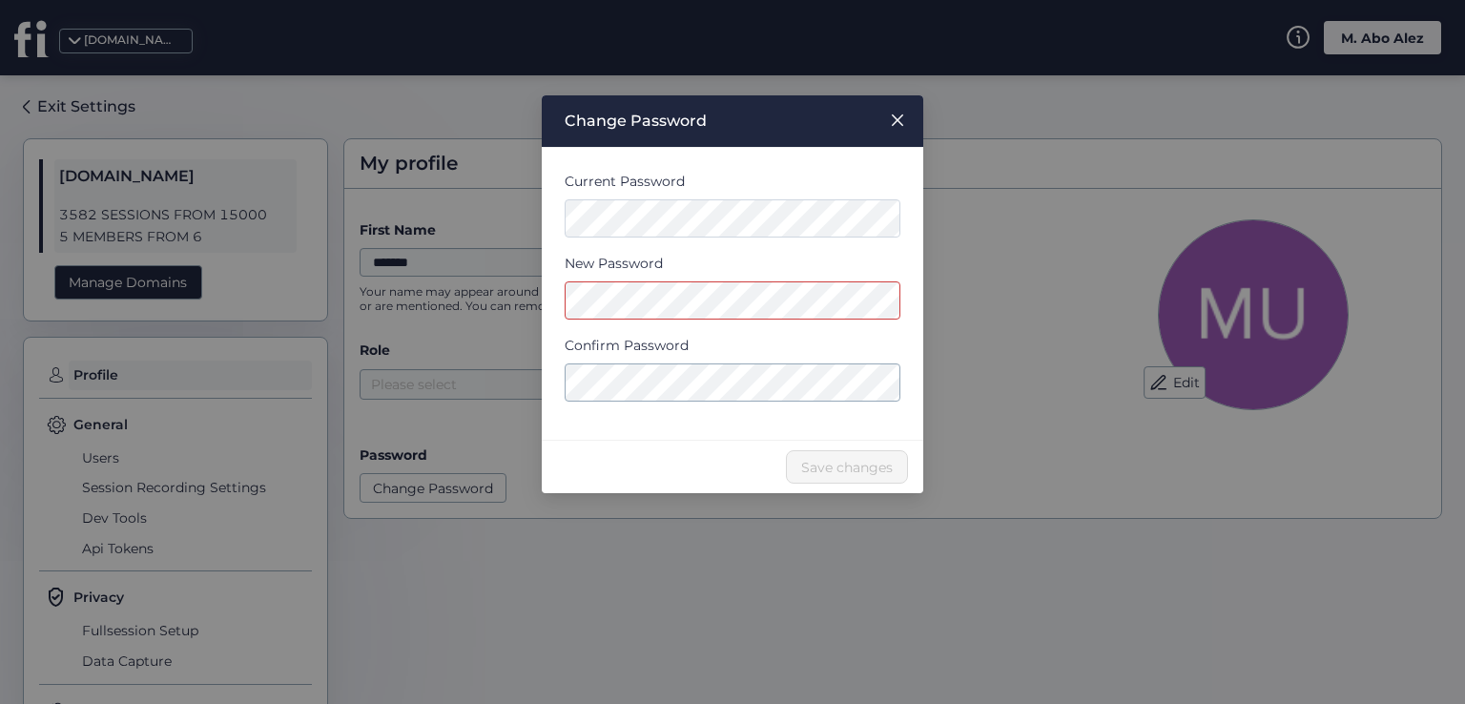
click at [556, 213] on div "Current Password New Password Confirm Password" at bounding box center [732, 294] width 381 height 292
click at [510, 287] on nz-modal-container "Change Password Current Password New Password Confirm Password Save changes" at bounding box center [732, 352] width 1465 height 704
click at [649, 389] on form "Current Password New Password Confirm Password" at bounding box center [733, 294] width 336 height 246
click at [633, 424] on div "Current Password New Password Confirm Password" at bounding box center [732, 294] width 381 height 292
click at [657, 438] on div "Change Password Current Password New Password Confirm Password Save changes" at bounding box center [732, 294] width 381 height 398
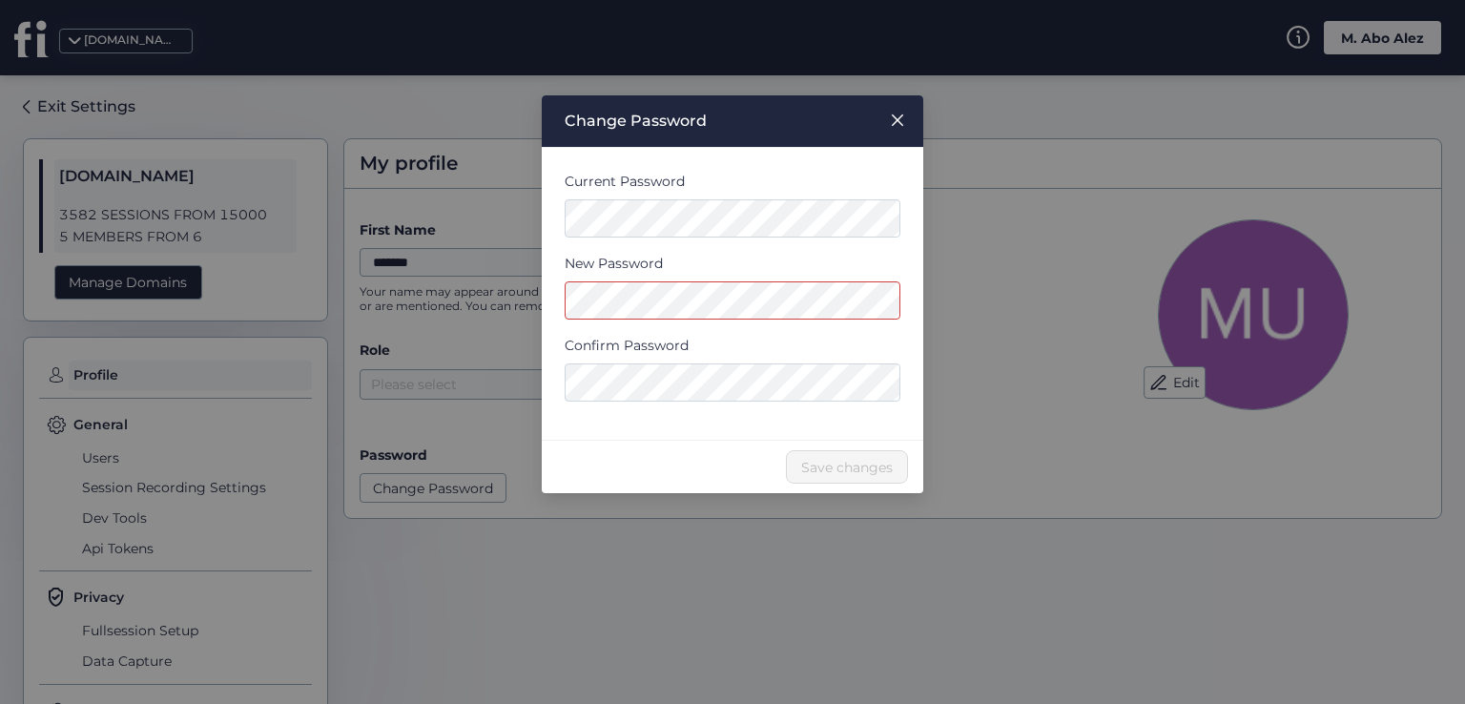
click at [680, 461] on div "Save changes" at bounding box center [732, 466] width 381 height 53
click at [546, 294] on div "Current Password New Password Confirm Password" at bounding box center [732, 294] width 381 height 292
click at [664, 428] on div "Current Password New Password Confirm Password" at bounding box center [732, 294] width 381 height 292
click at [896, 113] on icon "Close" at bounding box center [897, 120] width 15 height 15
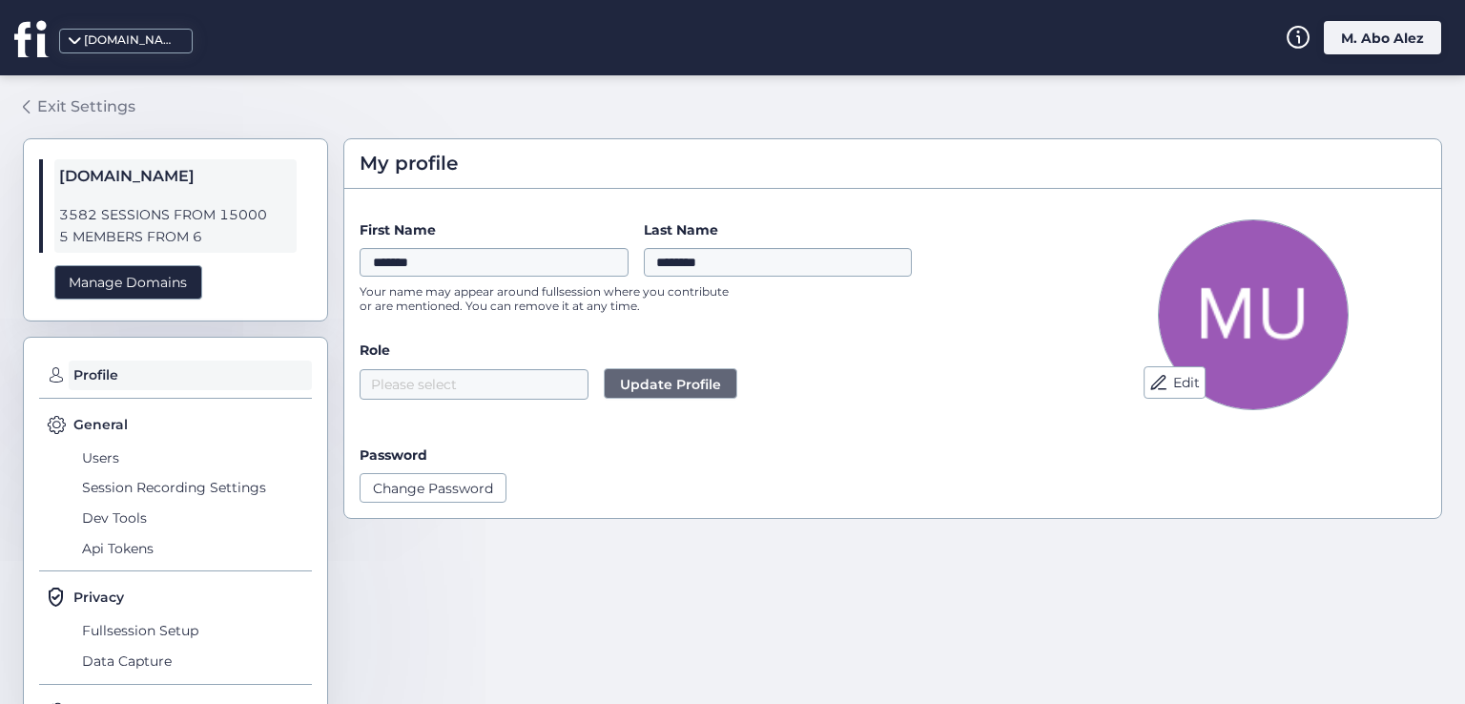
click at [56, 111] on div "Exit Settings" at bounding box center [86, 106] width 98 height 24
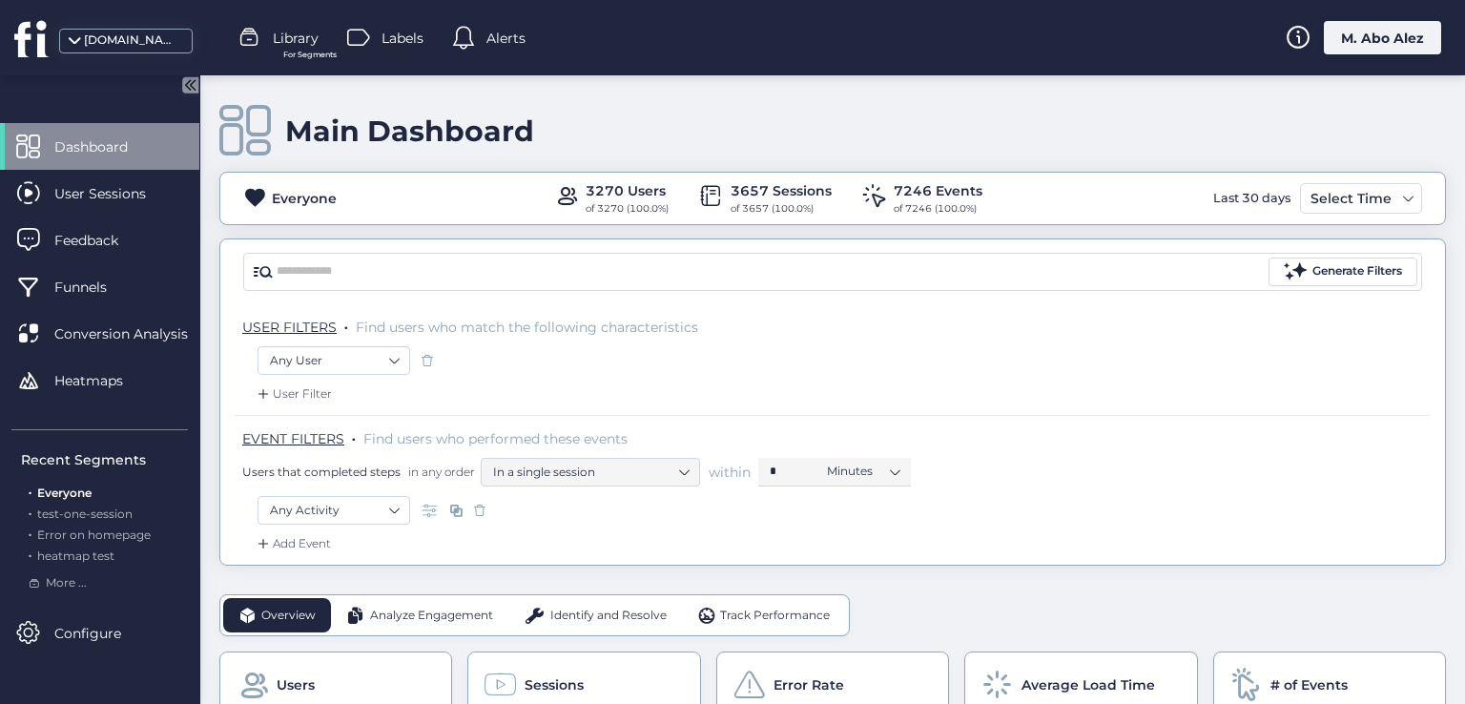
click at [423, 356] on span at bounding box center [427, 360] width 19 height 19
click at [481, 509] on span at bounding box center [479, 510] width 19 height 19
click at [381, 363] on nz-select-item "Any User" at bounding box center [334, 360] width 128 height 29
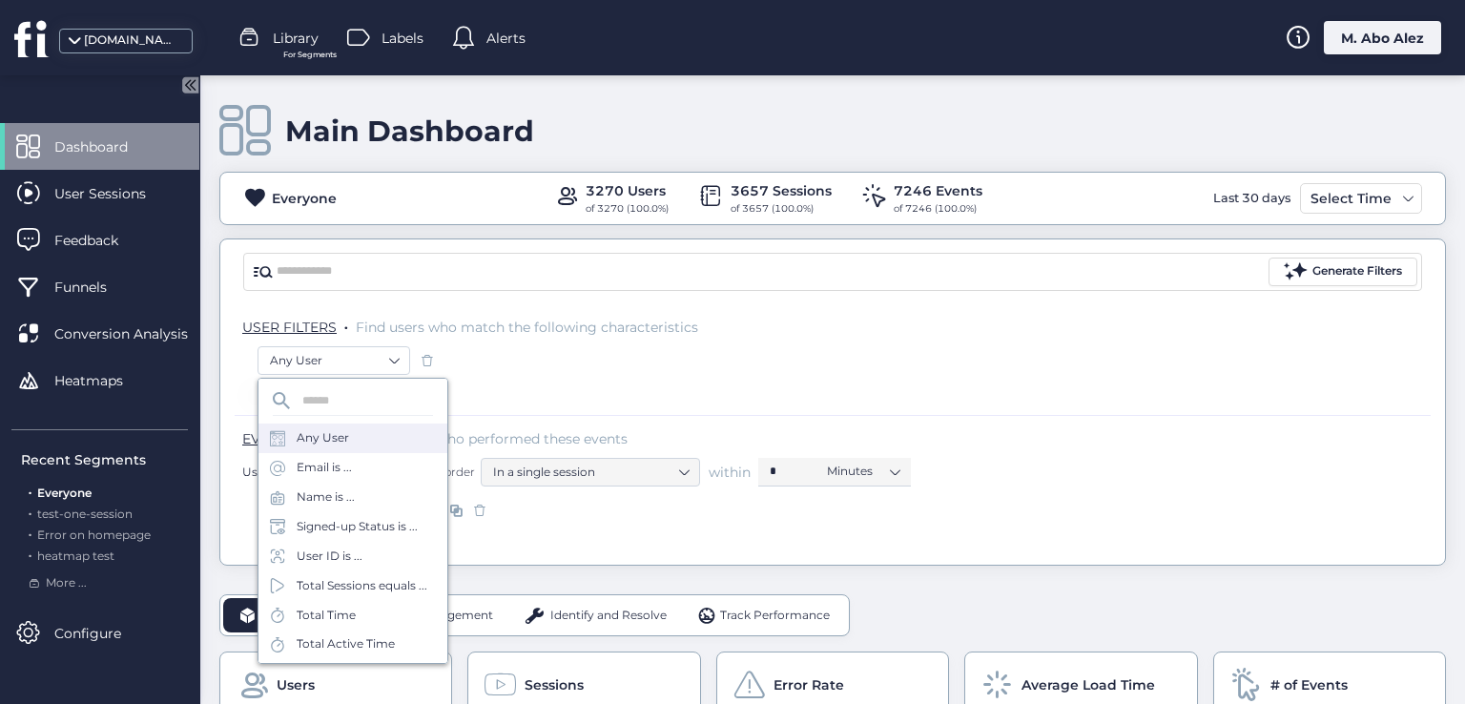
click at [312, 442] on div "Any User" at bounding box center [323, 438] width 52 height 18
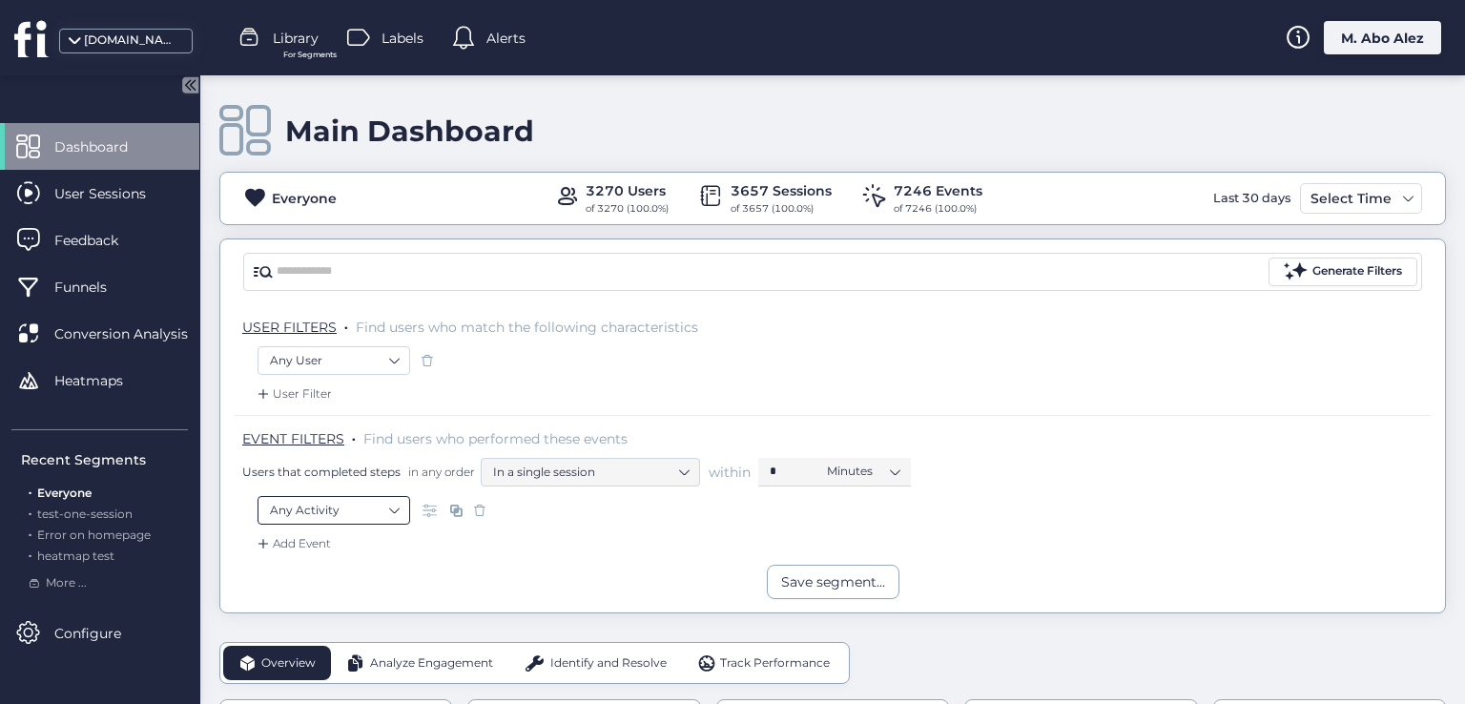
click at [382, 511] on nz-select-item "Any Activity" at bounding box center [334, 510] width 128 height 29
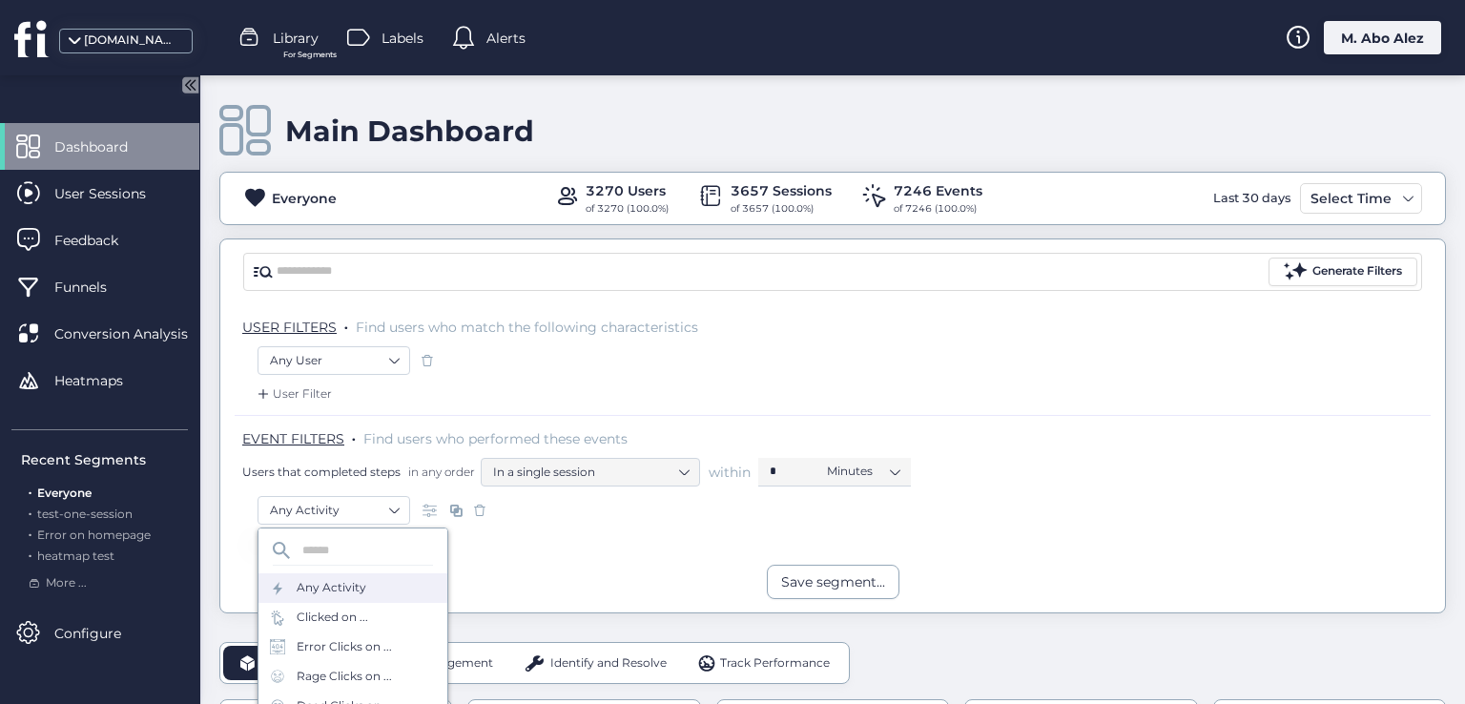
click at [362, 580] on div "Any Activity" at bounding box center [332, 588] width 70 height 18
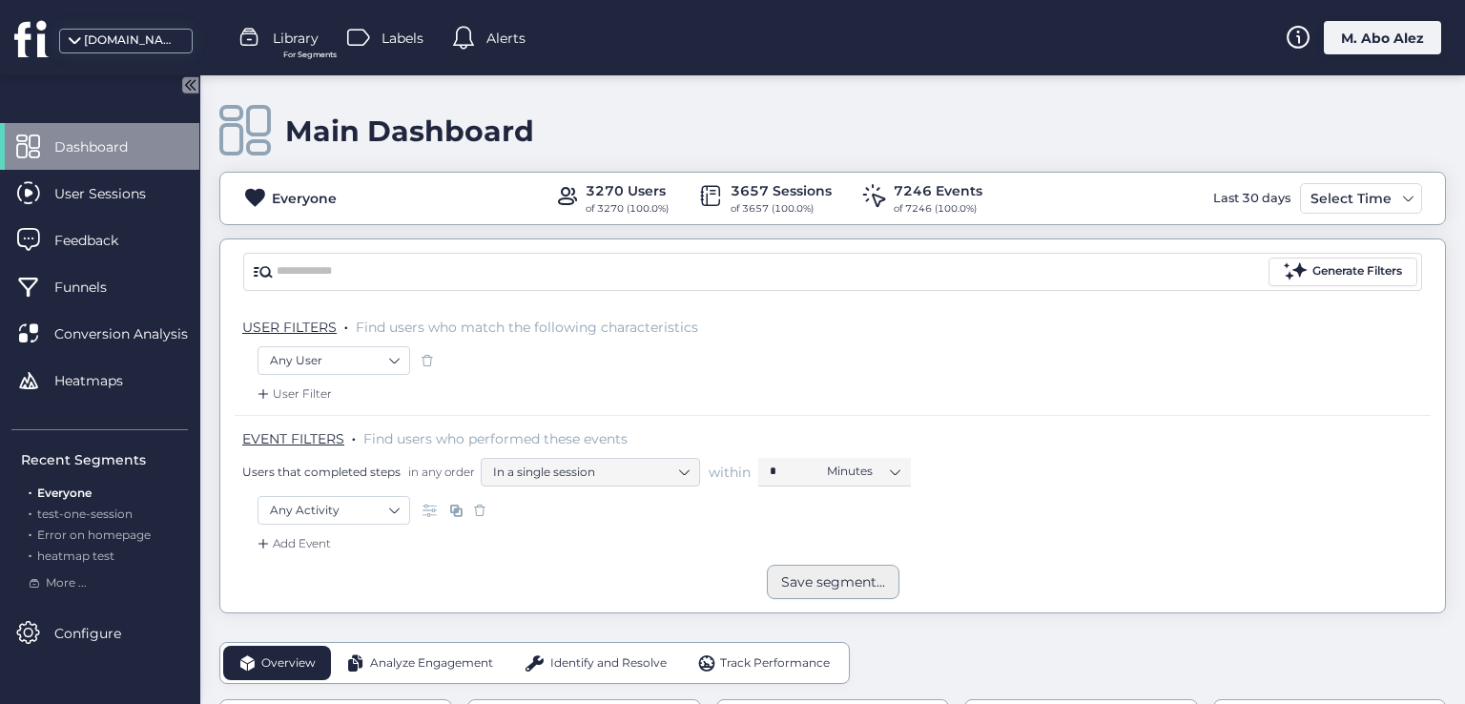
click at [804, 584] on div "Save segment..." at bounding box center [833, 581] width 104 height 21
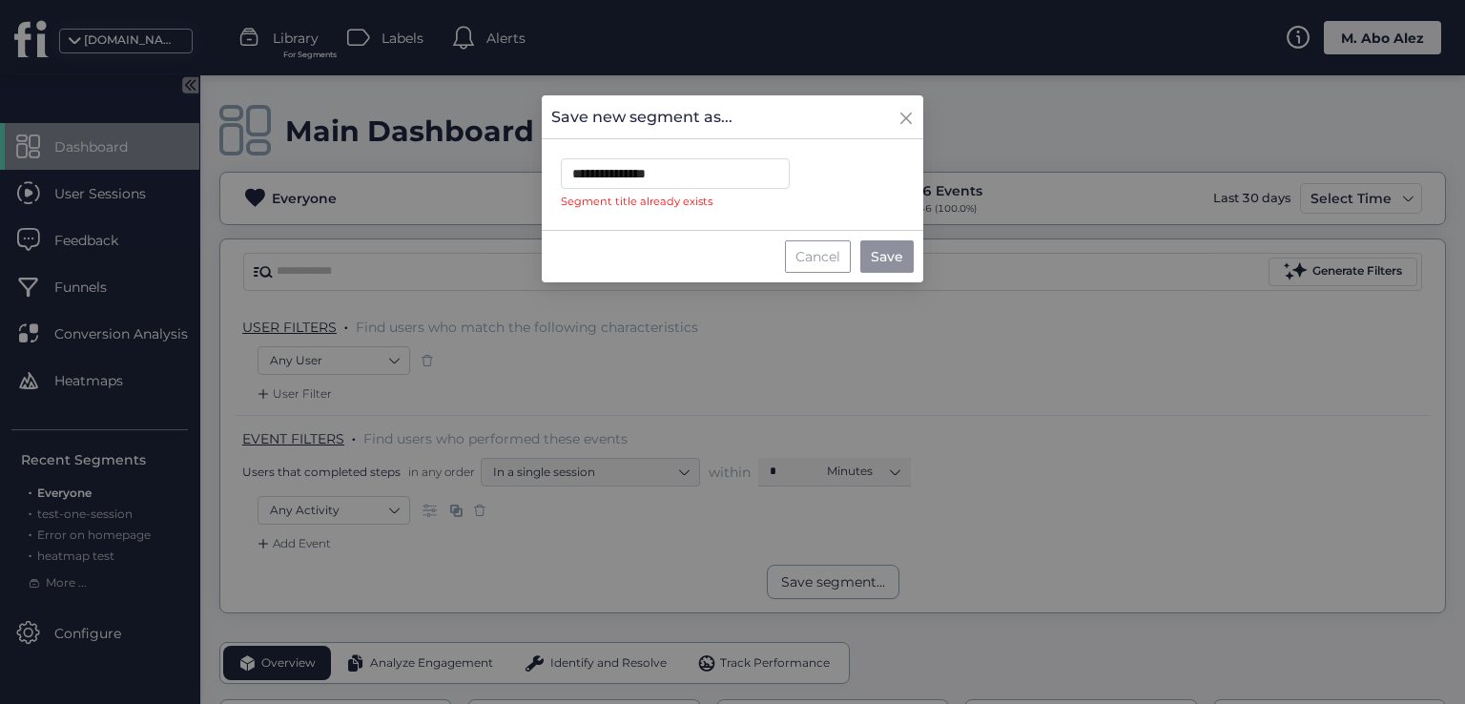
click at [805, 262] on div "Cancel" at bounding box center [818, 256] width 66 height 32
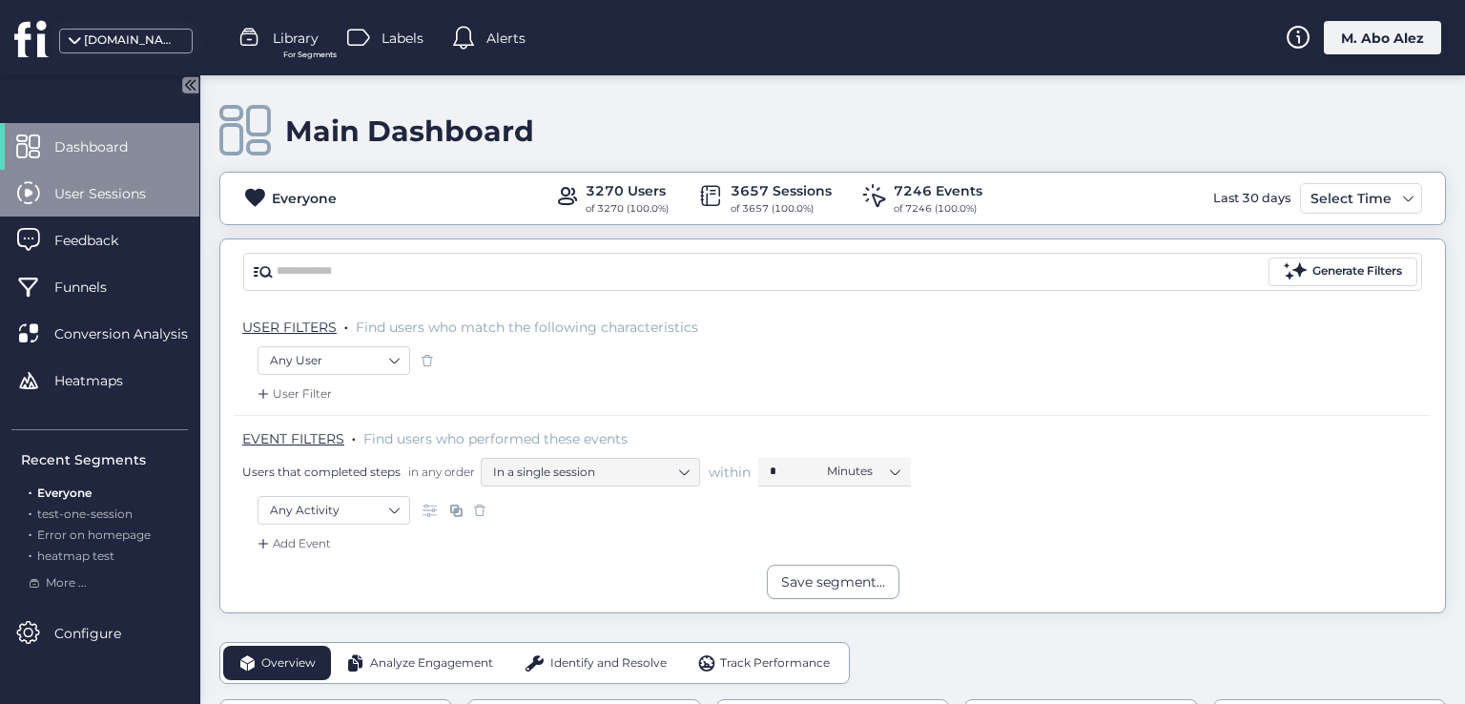
click at [108, 192] on span "User Sessions" at bounding box center [114, 193] width 120 height 21
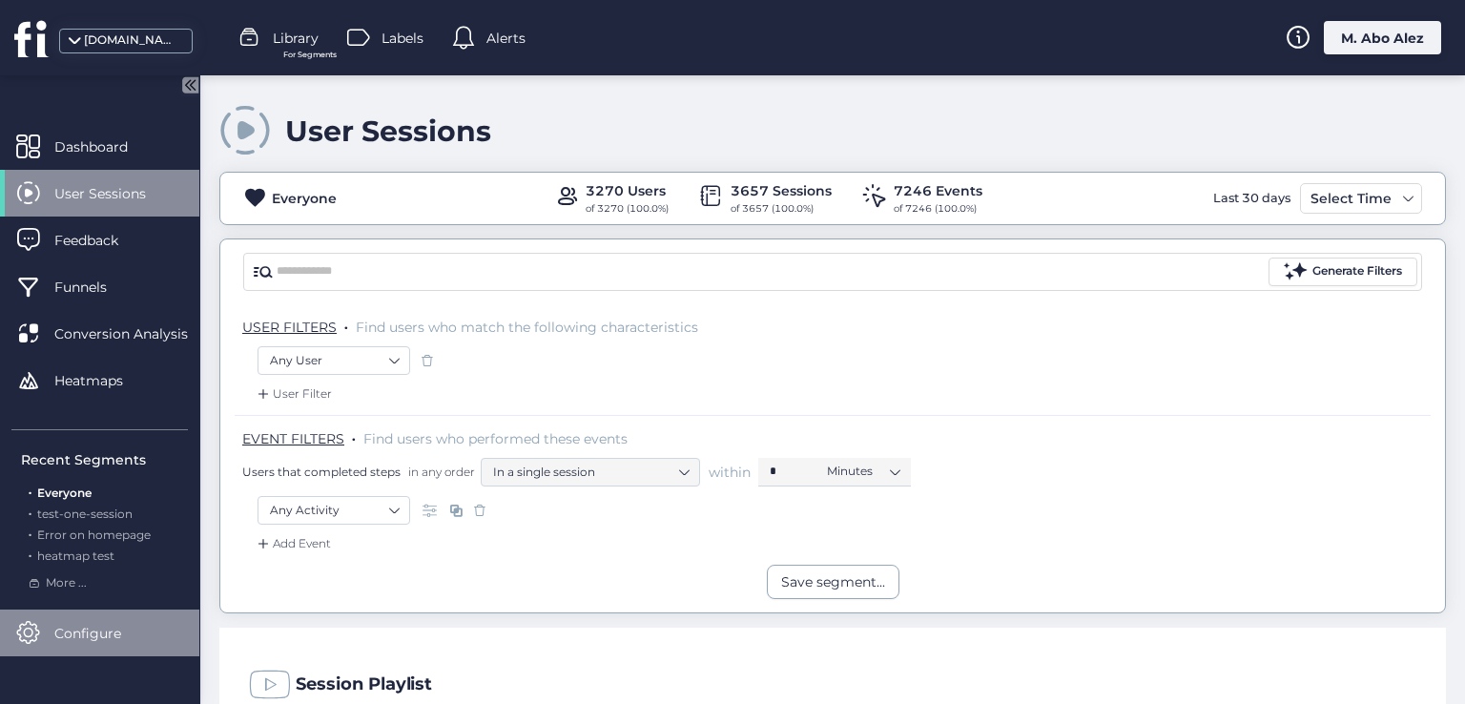
click at [120, 617] on div "Configure" at bounding box center [99, 632] width 199 height 47
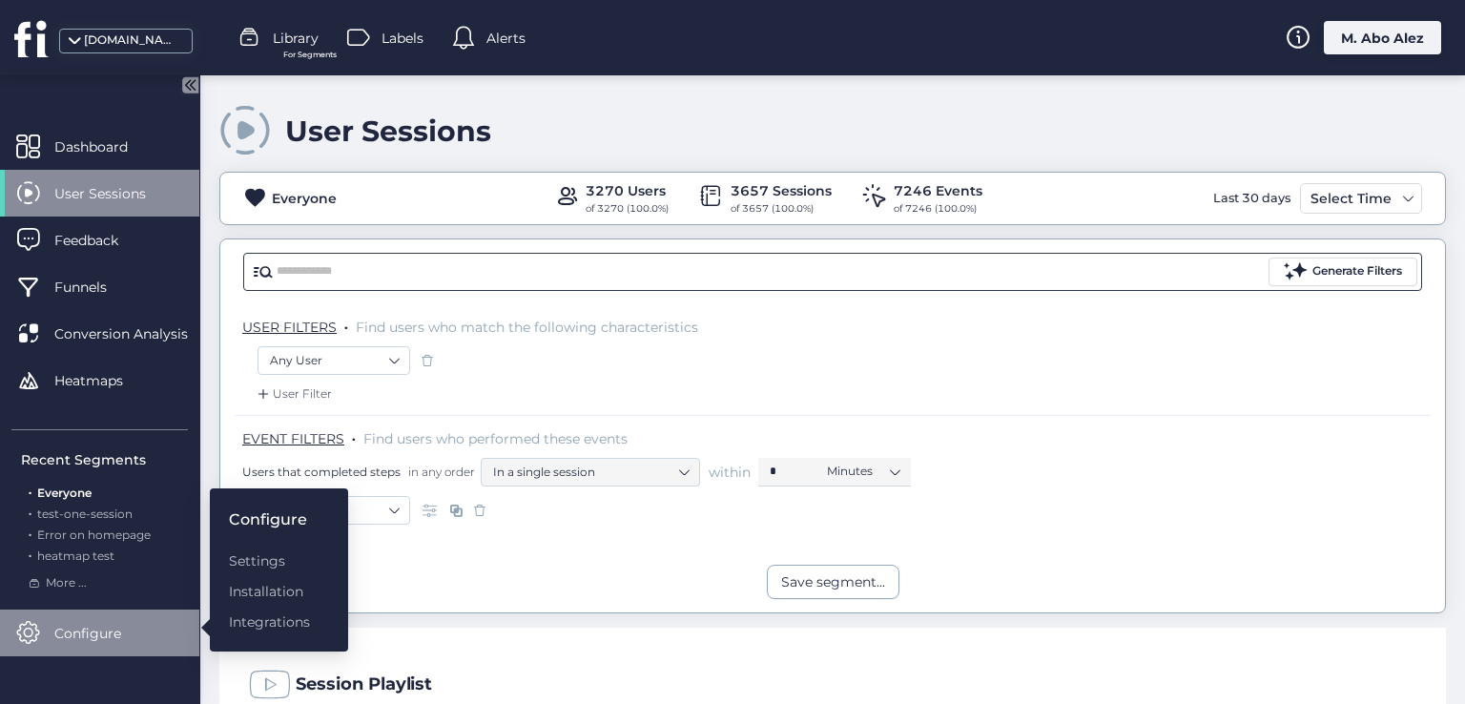
drag, startPoint x: 723, startPoint y: 336, endPoint x: 972, endPoint y: 274, distance: 256.5
click at [728, 334] on div "USER FILTERS . Find users who match the following characteristics" at bounding box center [833, 325] width 1196 height 42
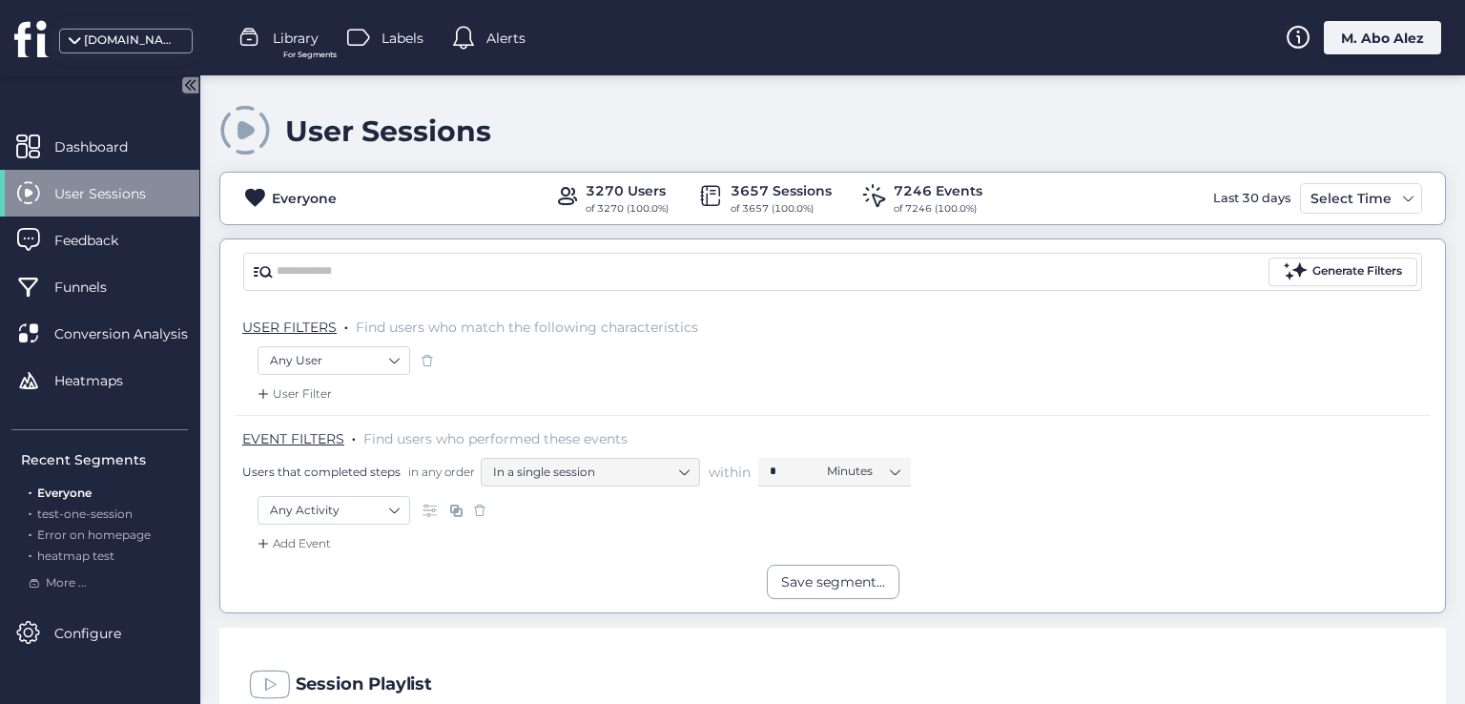
click at [1353, 33] on div "M. Abo Alez" at bounding box center [1382, 37] width 117 height 33
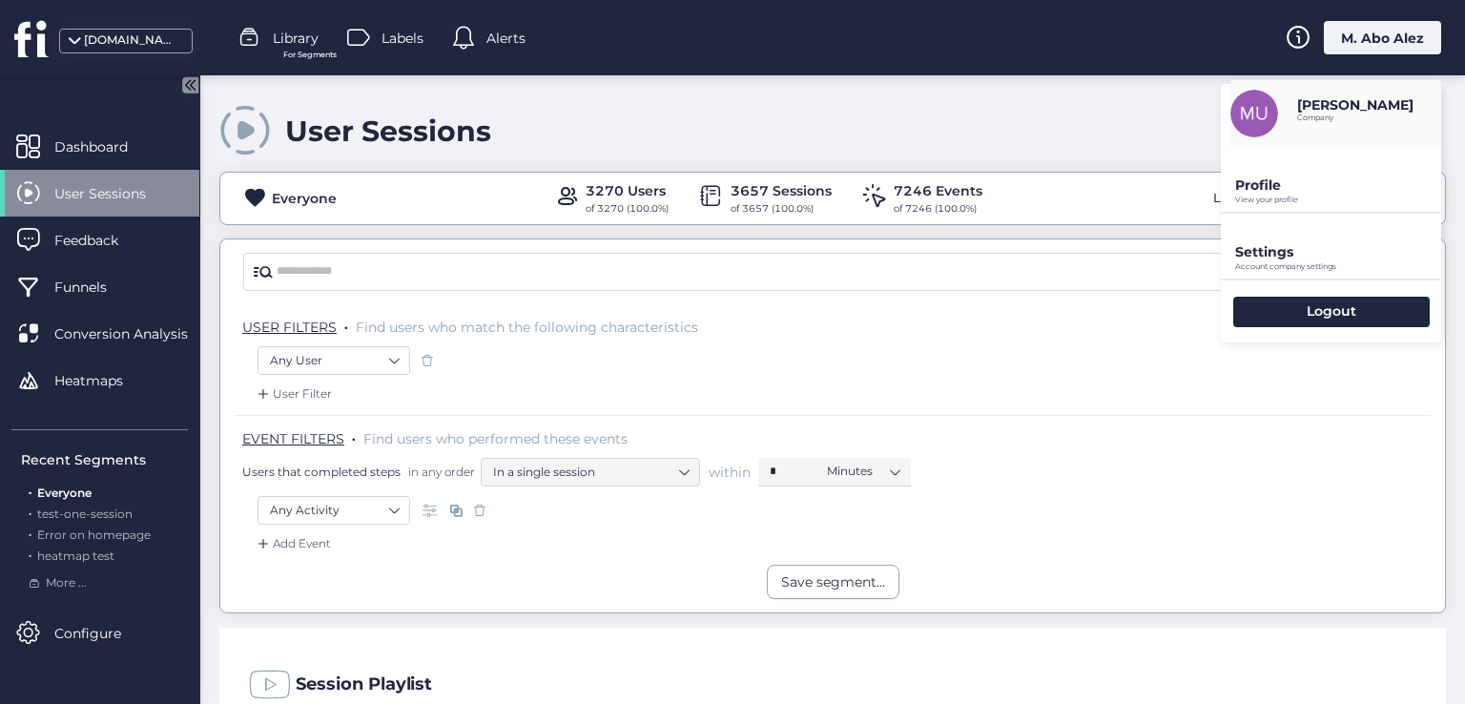
click at [1296, 194] on p "Settings" at bounding box center [1338, 184] width 206 height 17
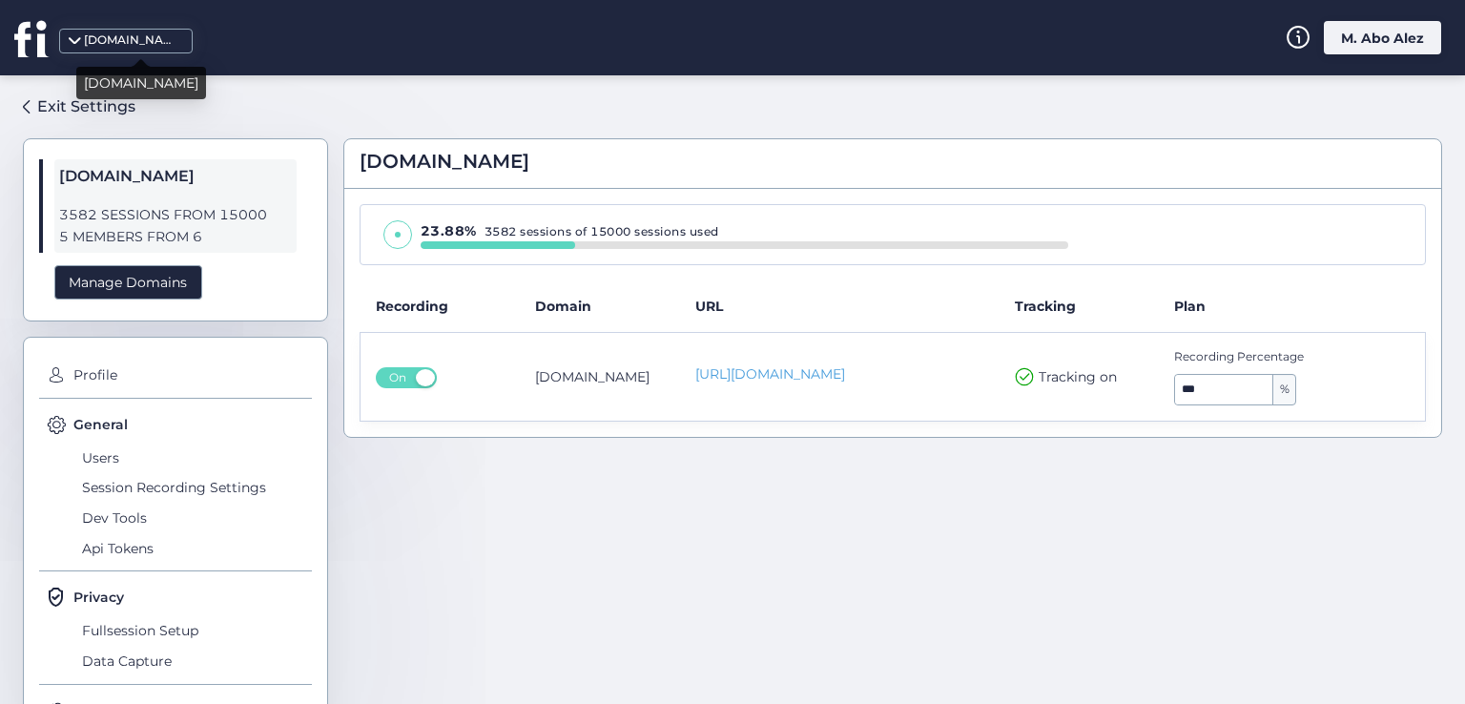
click at [79, 65] on div "fullsession.io" at bounding box center [141, 76] width 130 height 46
click at [77, 38] on span at bounding box center [74, 46] width 19 height 19
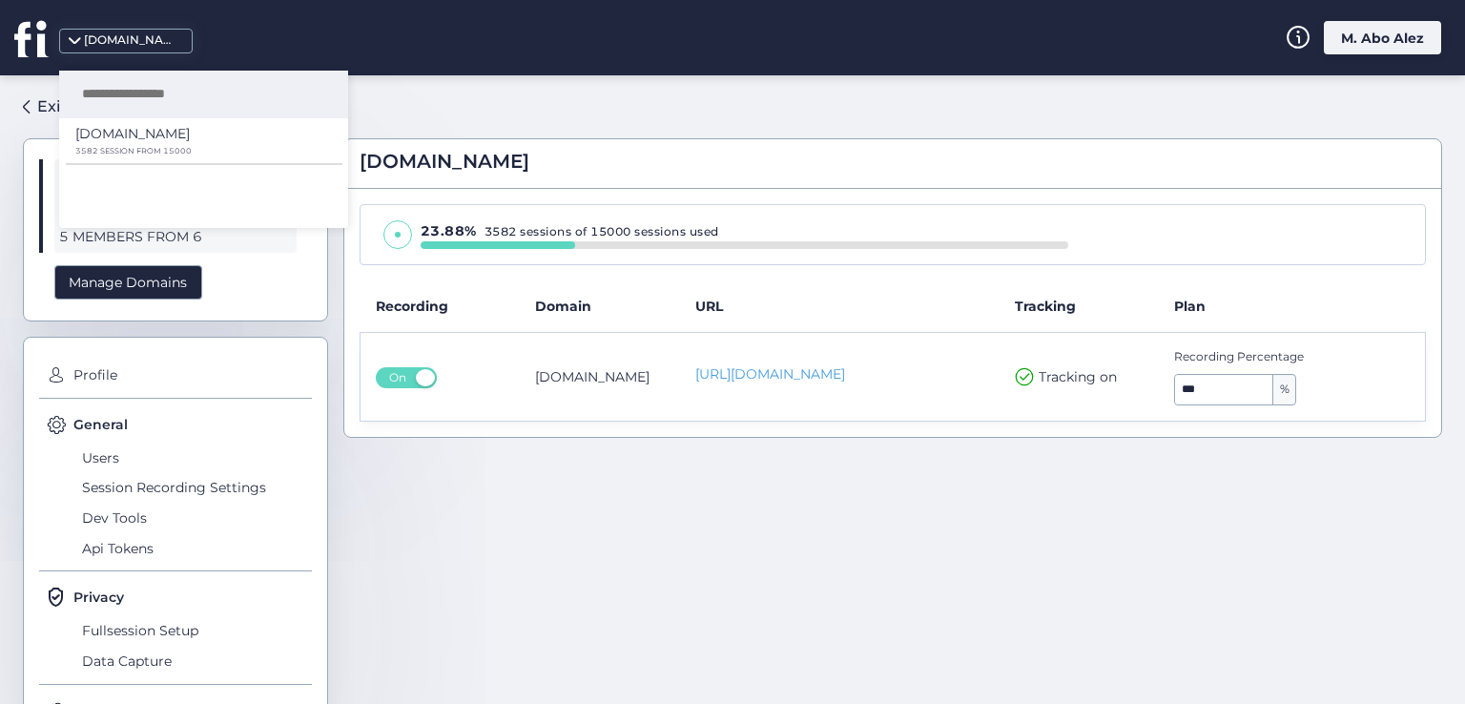
click at [1318, 26] on div at bounding box center [1305, 37] width 38 height 33
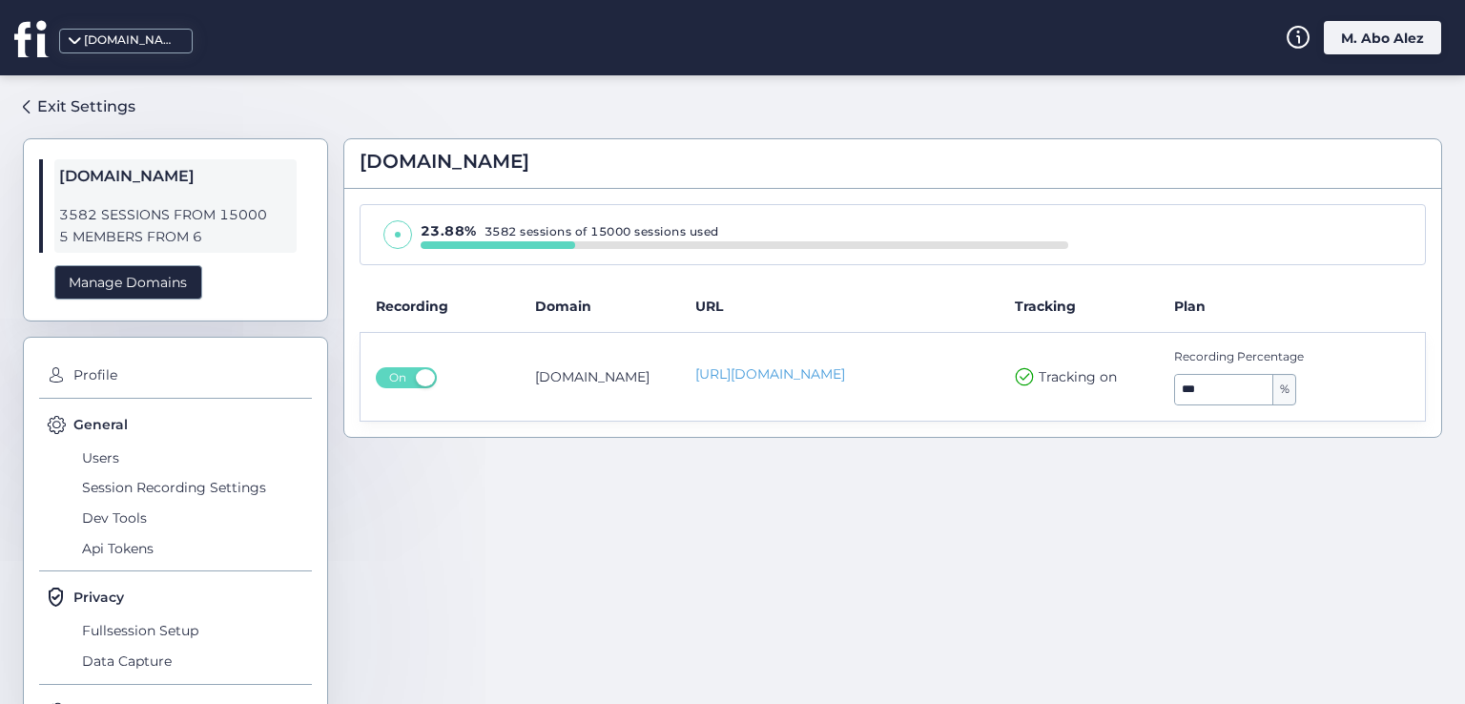
click at [1350, 40] on div "M. Abo Alez" at bounding box center [1382, 37] width 117 height 33
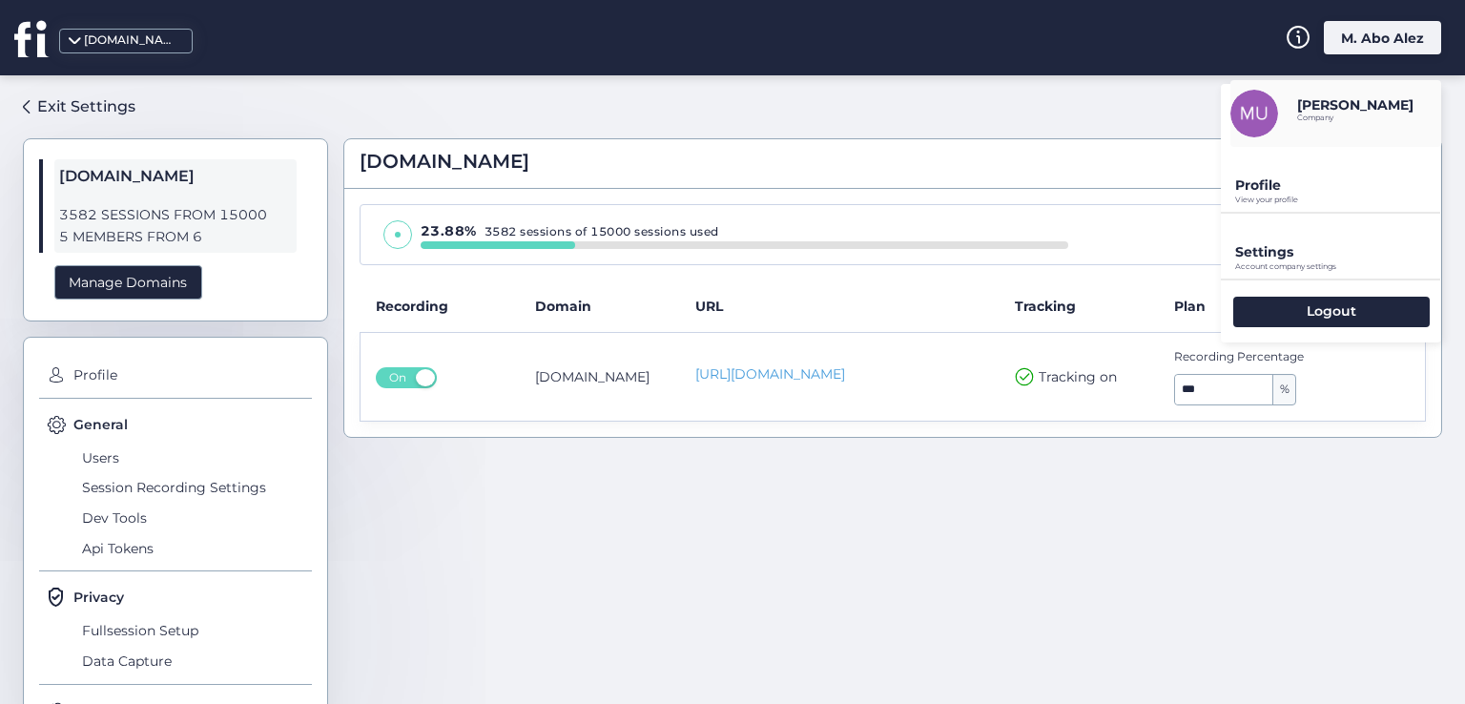
click at [22, 47] on icon at bounding box center [29, 38] width 31 height 35
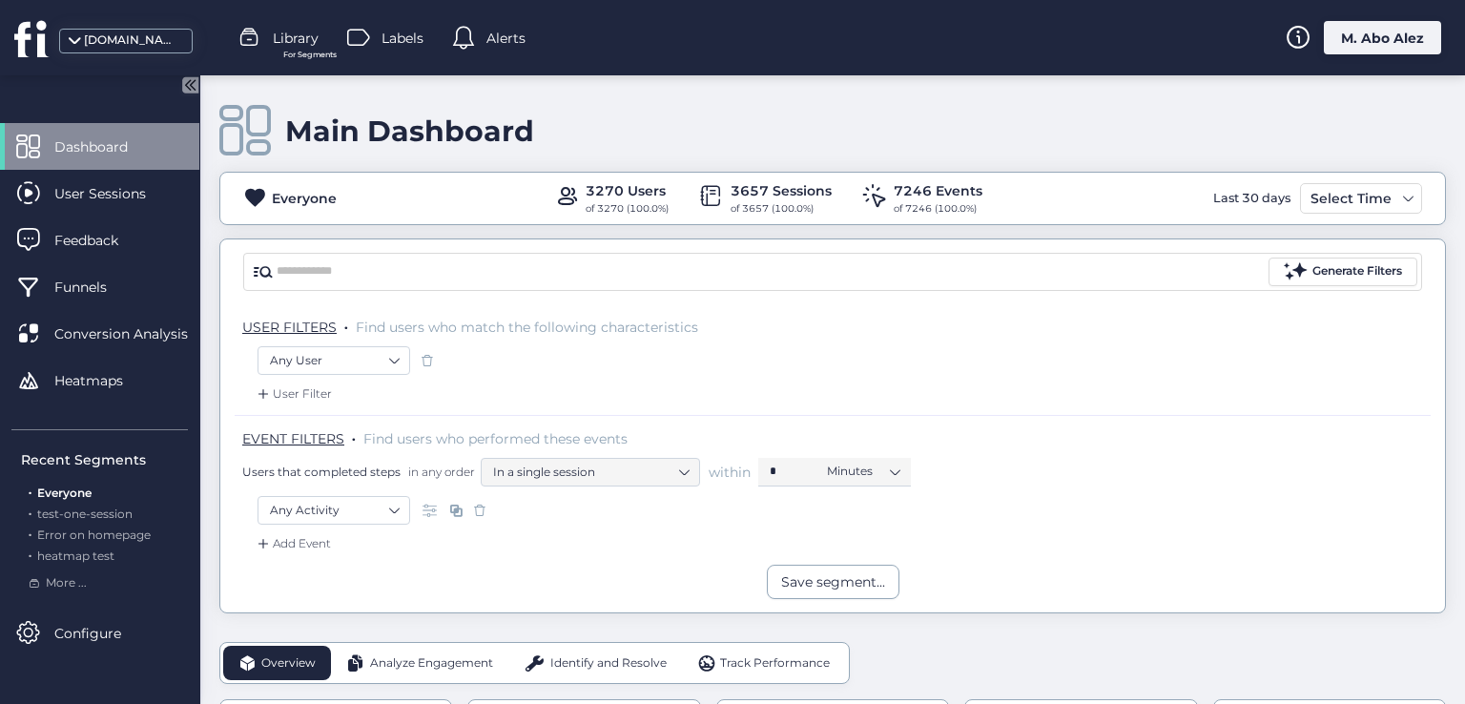
click at [187, 83] on icon at bounding box center [187, 85] width 5 height 10
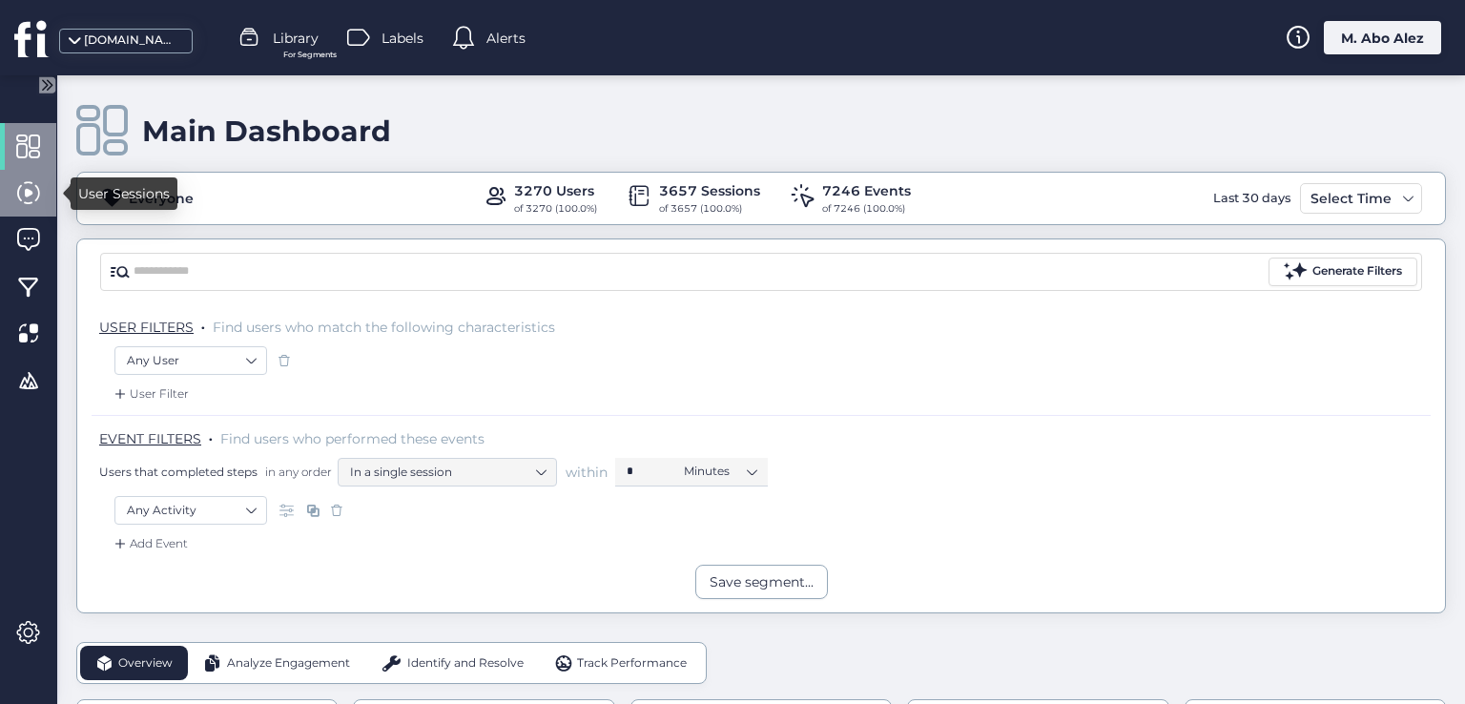
click at [38, 197] on span at bounding box center [28, 193] width 24 height 24
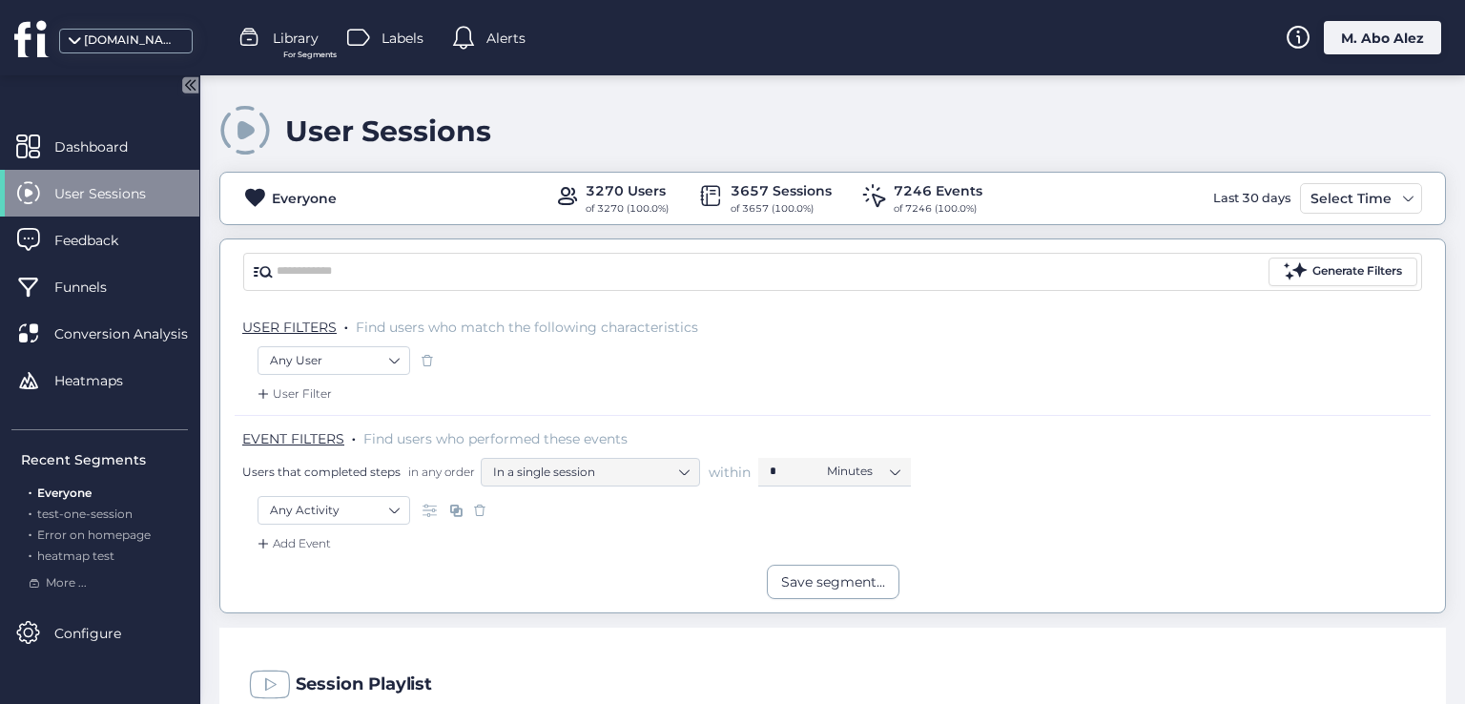
click at [195, 82] on icon at bounding box center [190, 84] width 16 height 16
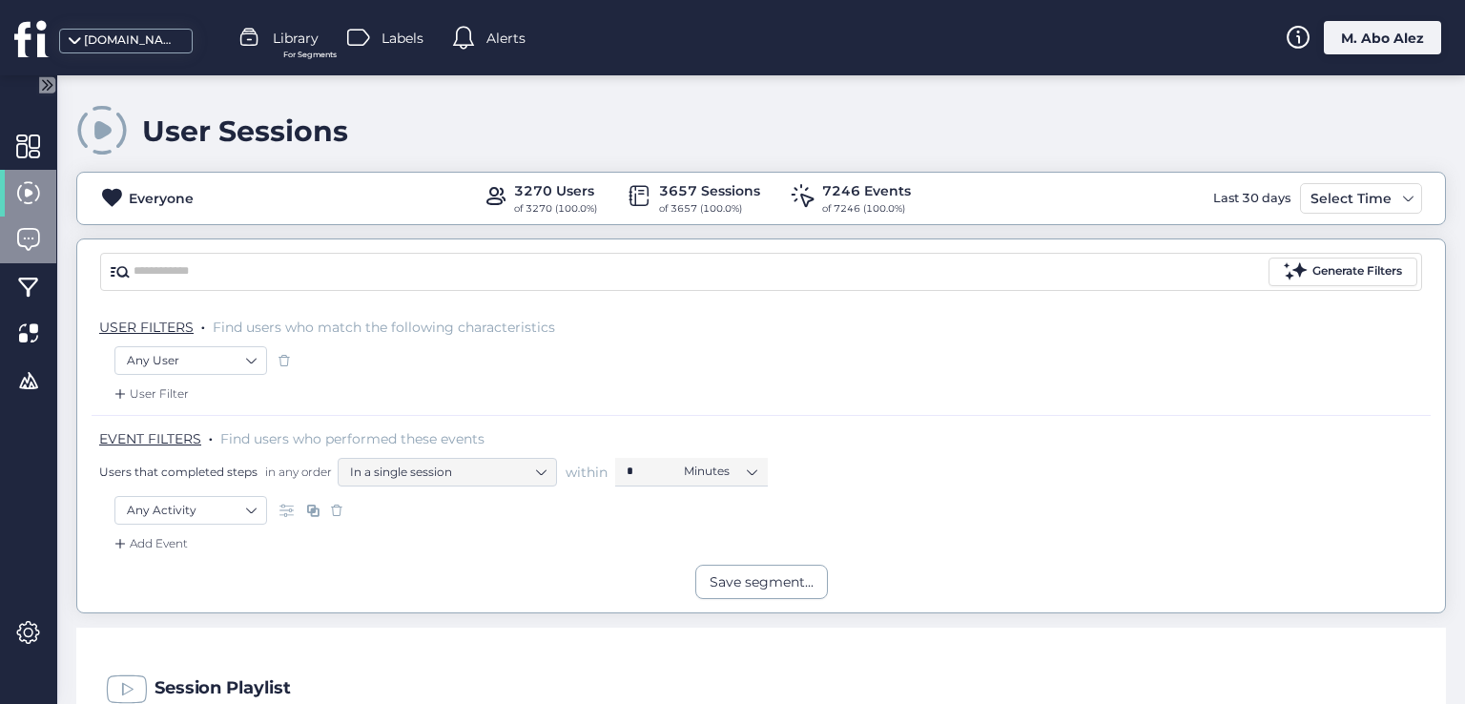
click at [27, 233] on span at bounding box center [28, 240] width 24 height 24
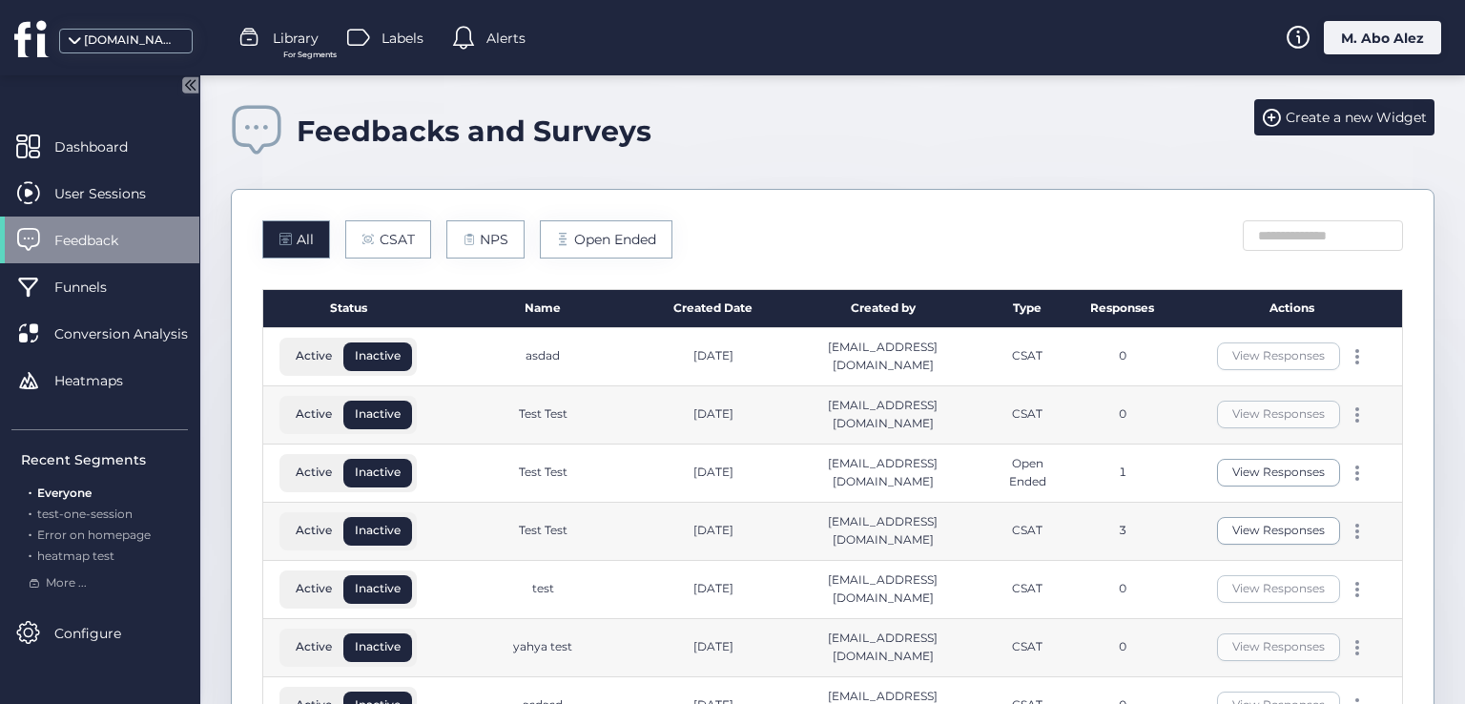
click at [183, 85] on icon at bounding box center [190, 84] width 16 height 16
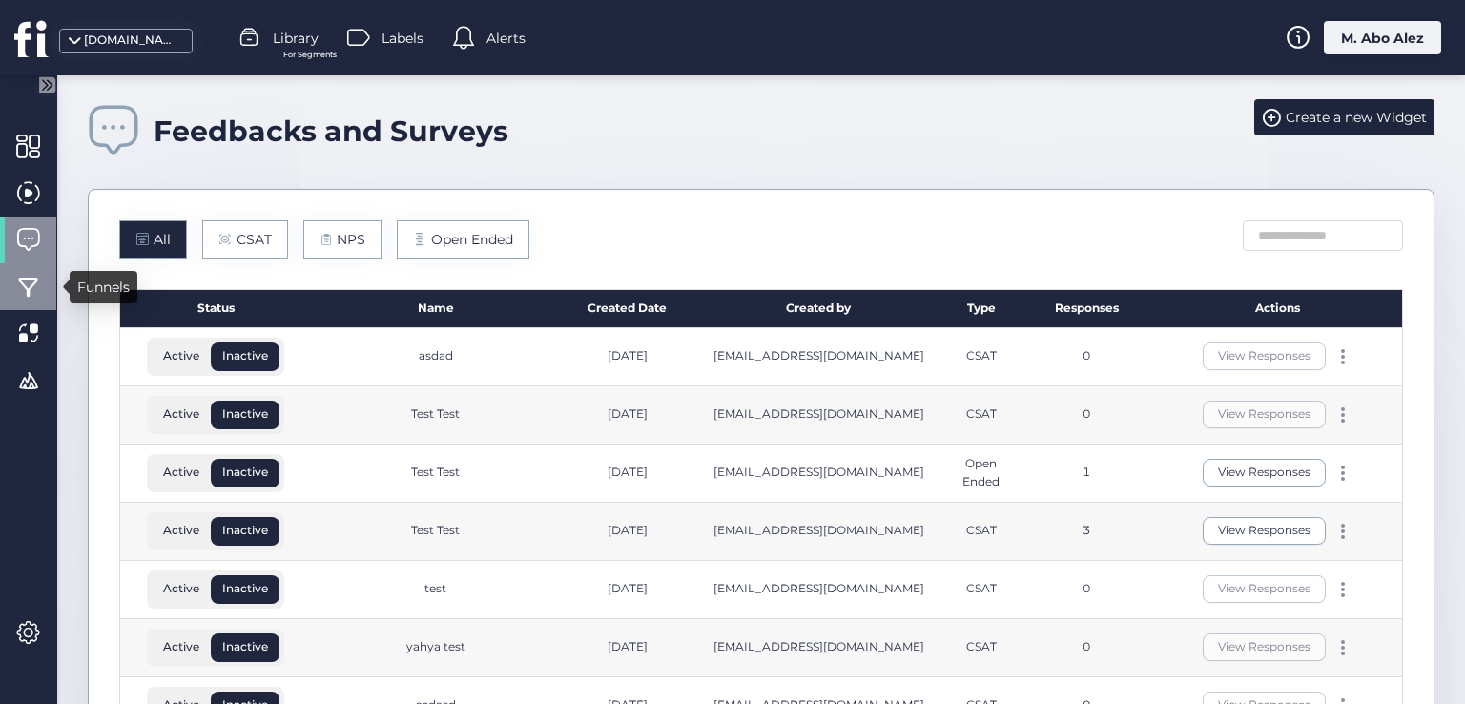
click at [46, 291] on div at bounding box center [28, 286] width 56 height 47
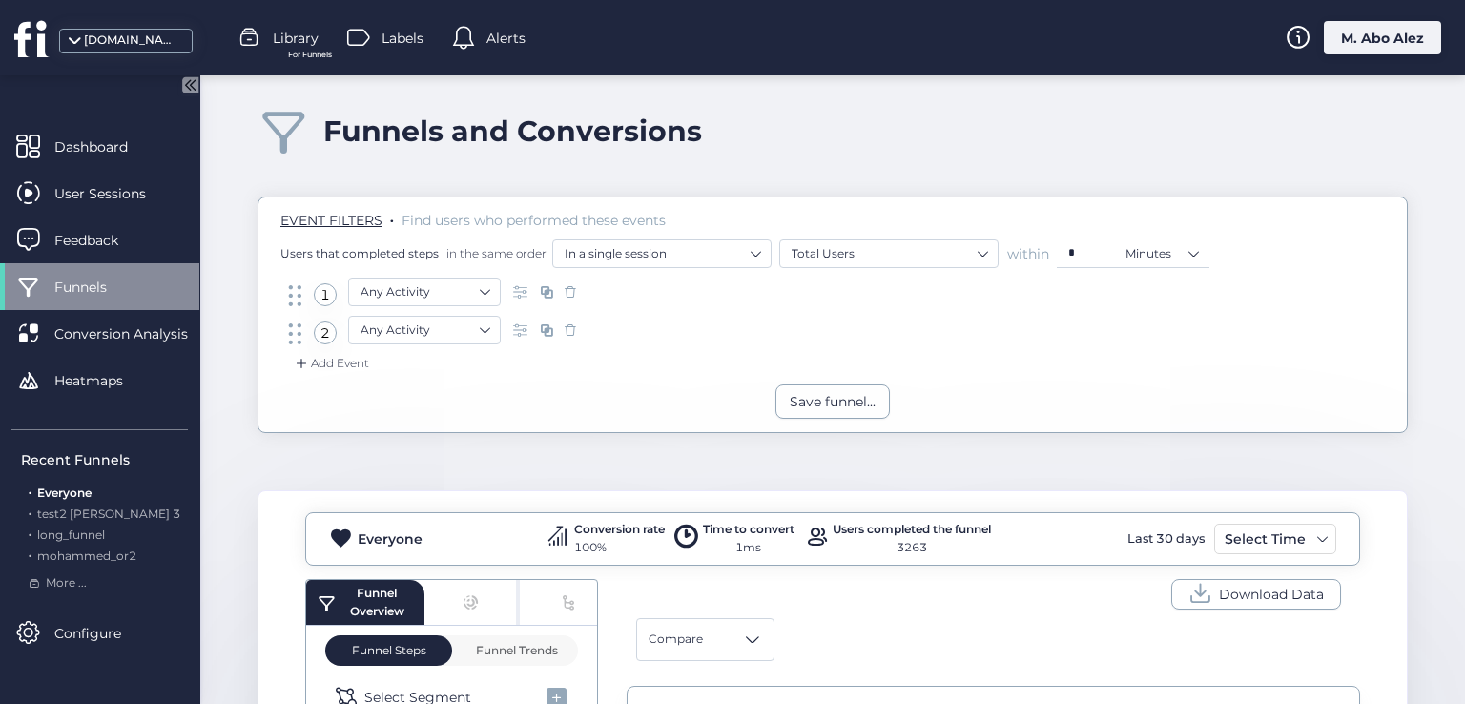
click at [189, 86] on icon at bounding box center [187, 85] width 5 height 10
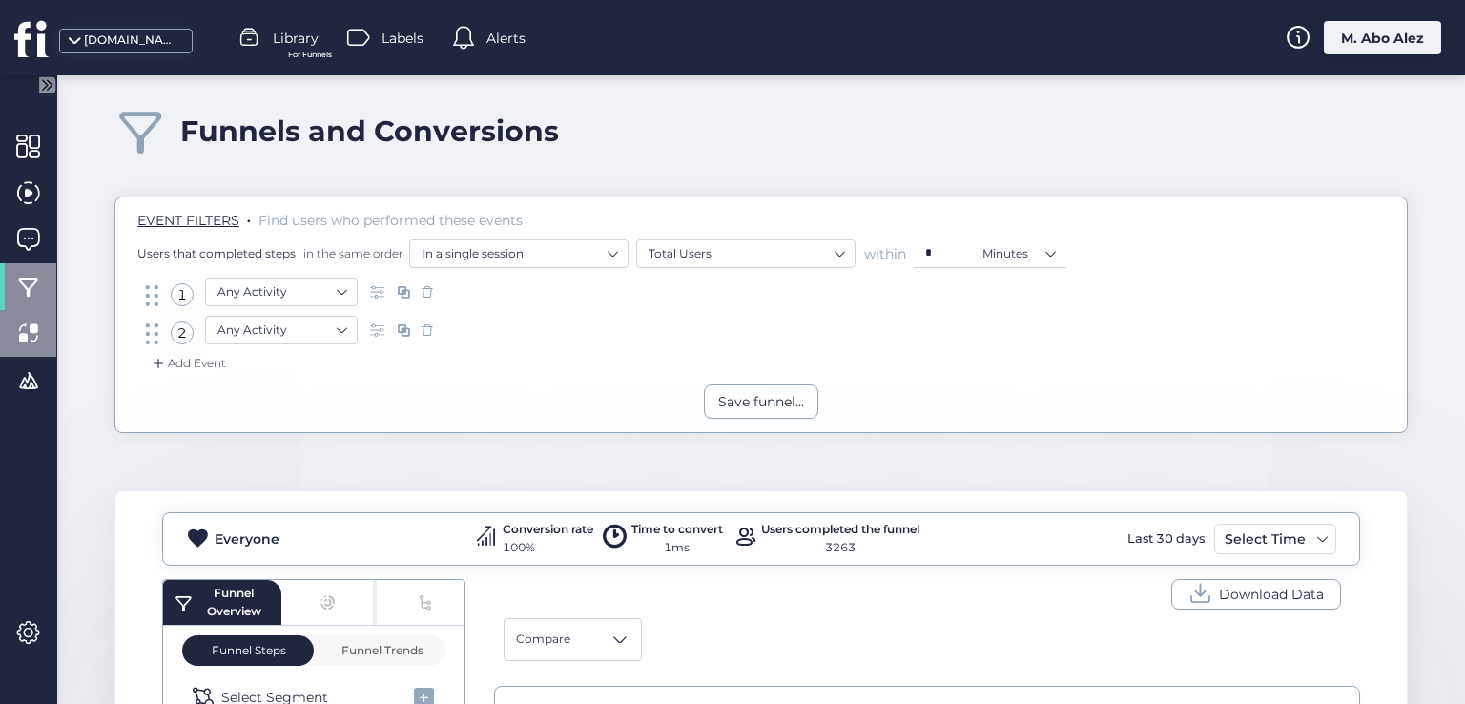
click at [27, 340] on span at bounding box center [28, 333] width 24 height 24
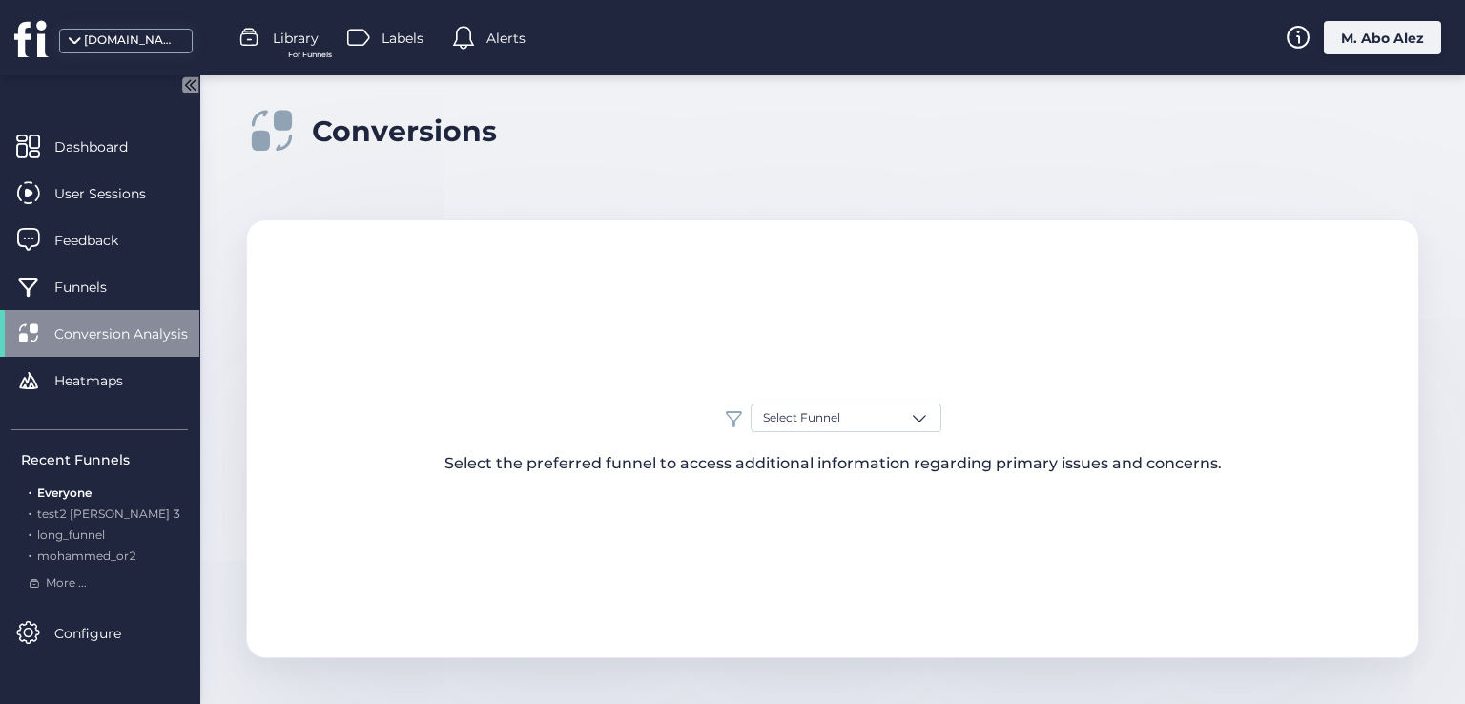
click at [195, 77] on icon at bounding box center [190, 84] width 16 height 16
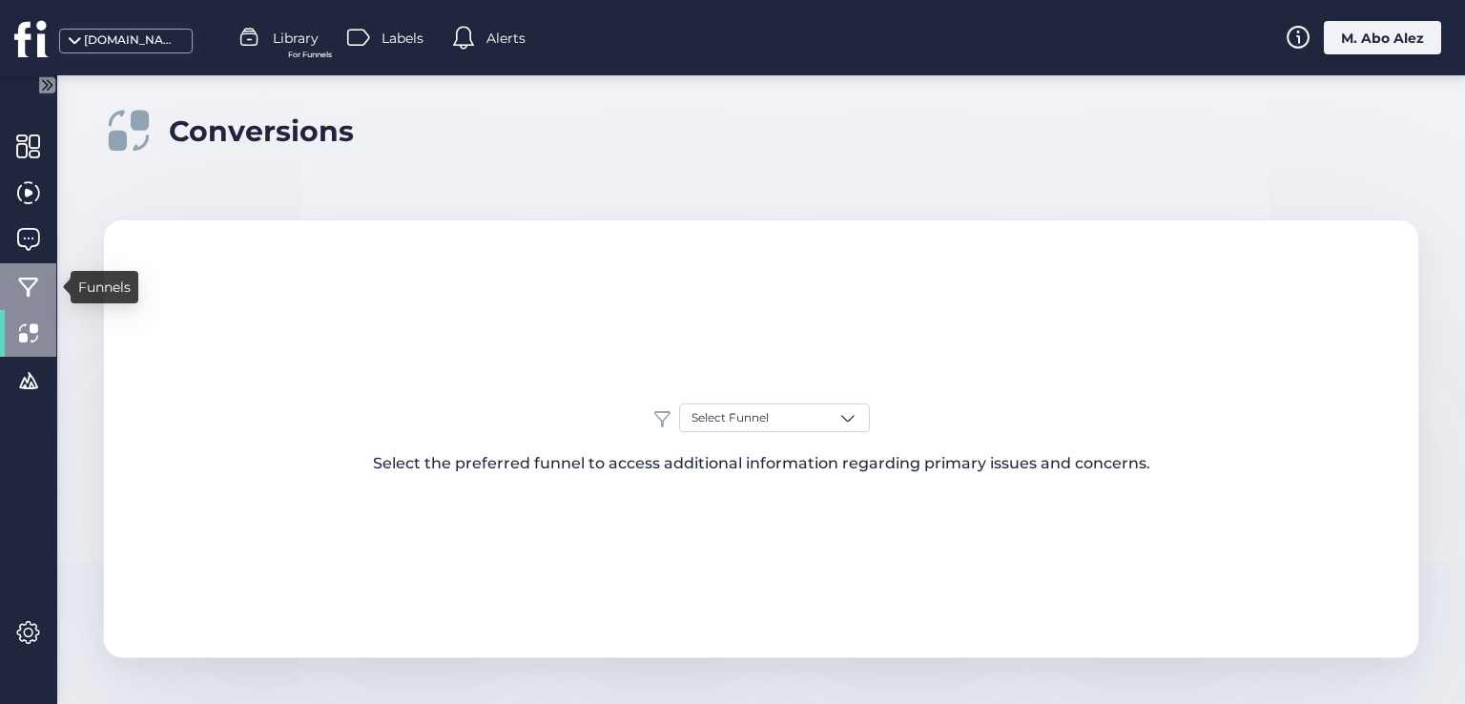
click at [31, 276] on span at bounding box center [28, 287] width 24 height 24
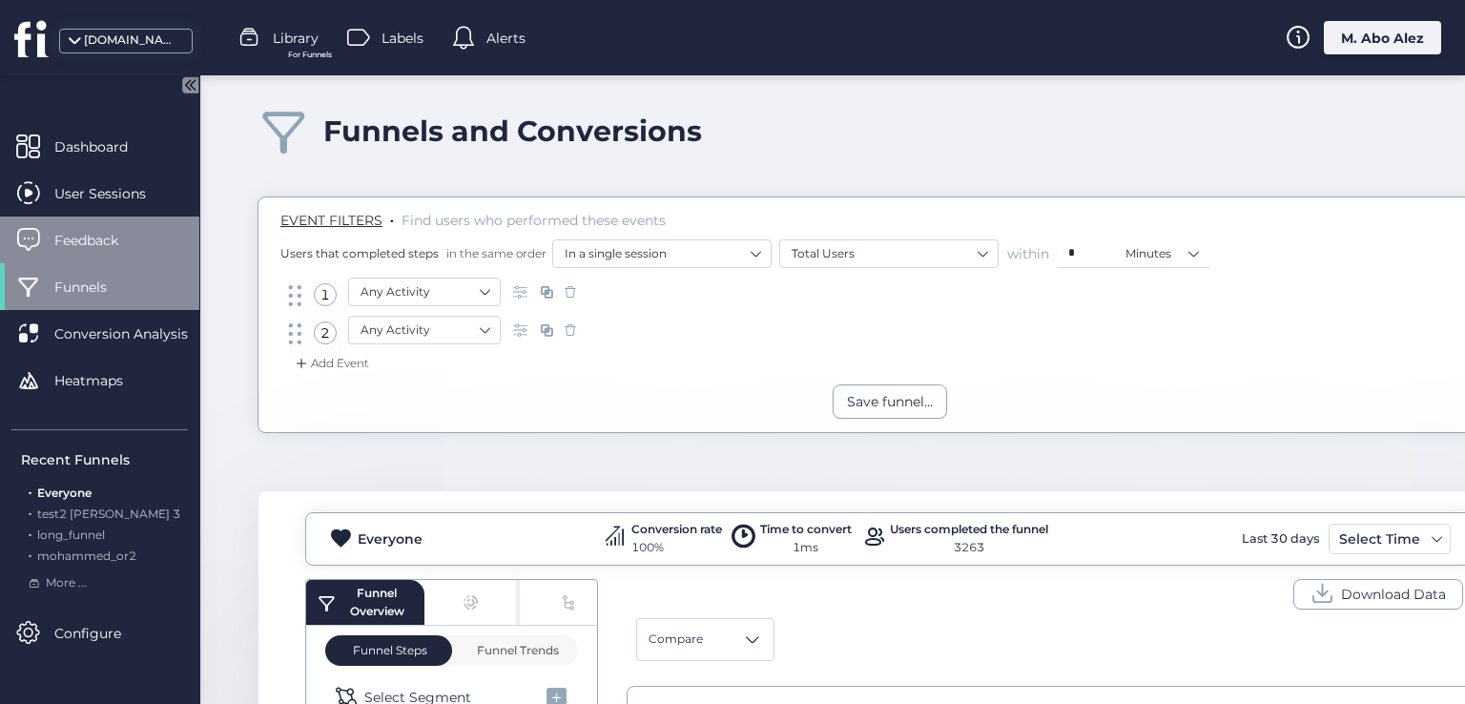
click at [66, 226] on div "Feedback" at bounding box center [99, 239] width 199 height 47
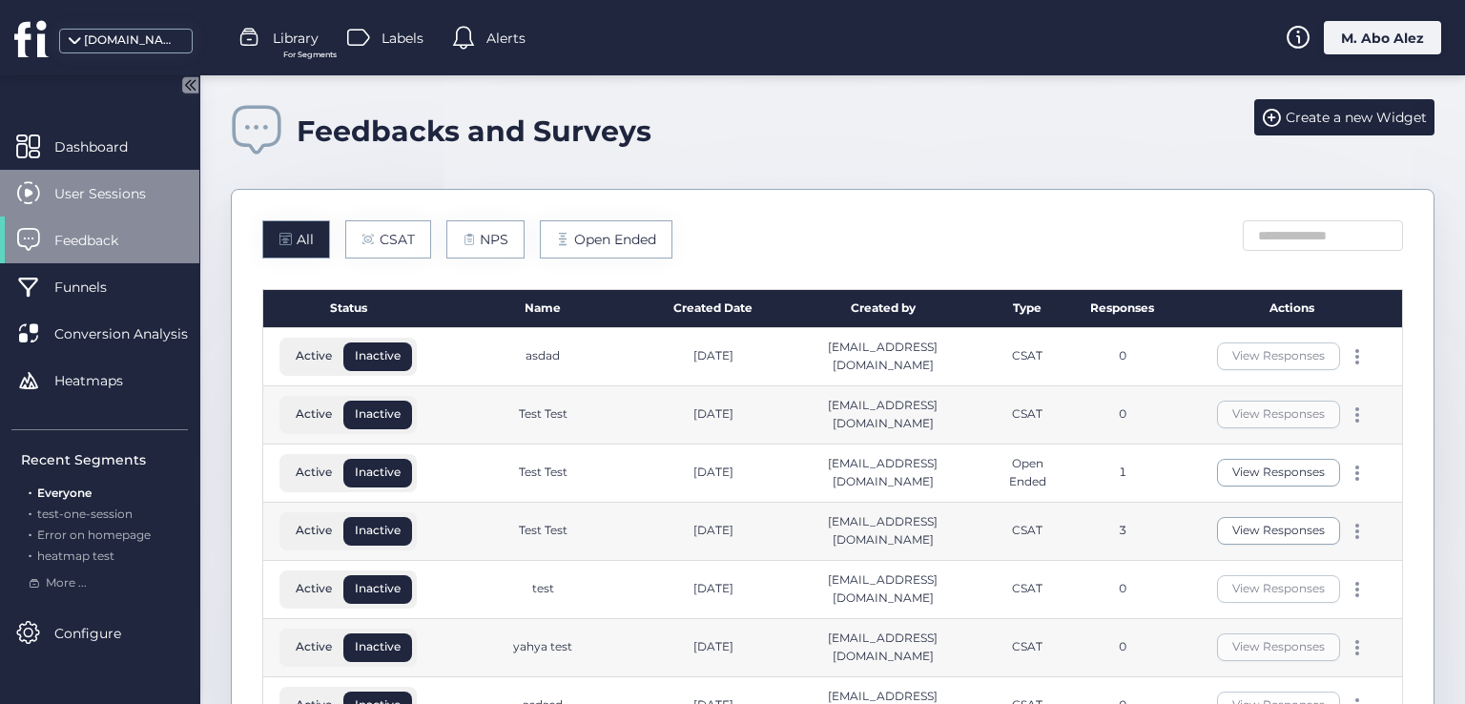
click at [122, 192] on span "User Sessions" at bounding box center [114, 193] width 120 height 21
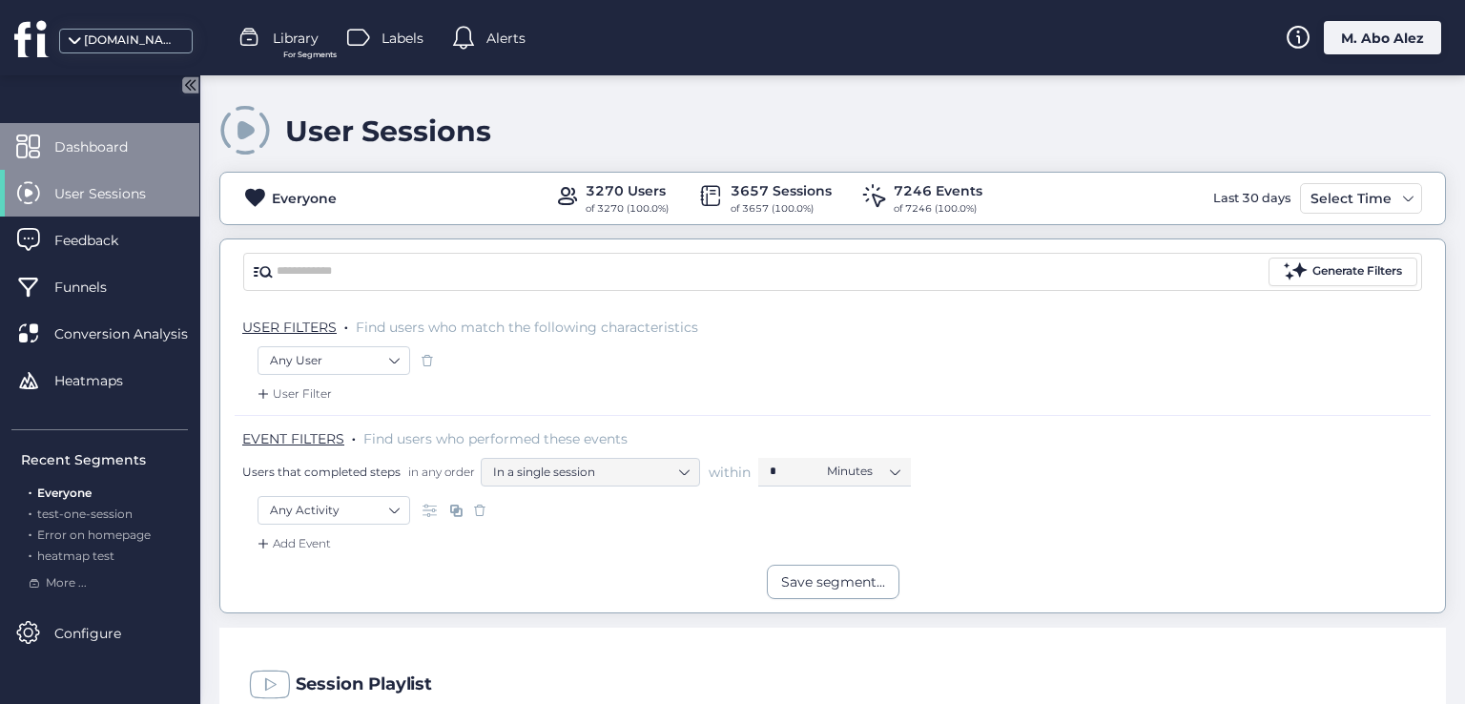
click at [111, 154] on span "Dashboard" at bounding box center [105, 146] width 102 height 21
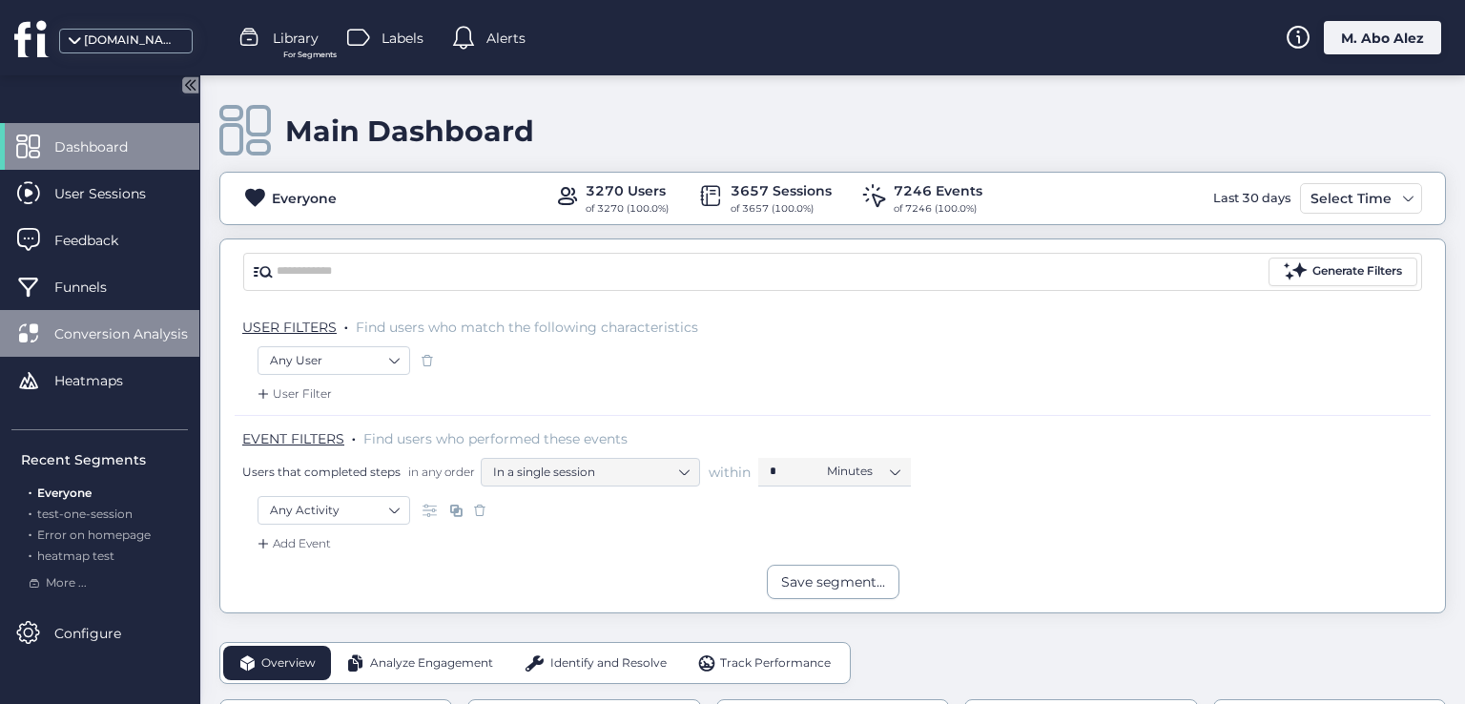
click at [84, 318] on div "Conversion Analysis" at bounding box center [99, 333] width 199 height 47
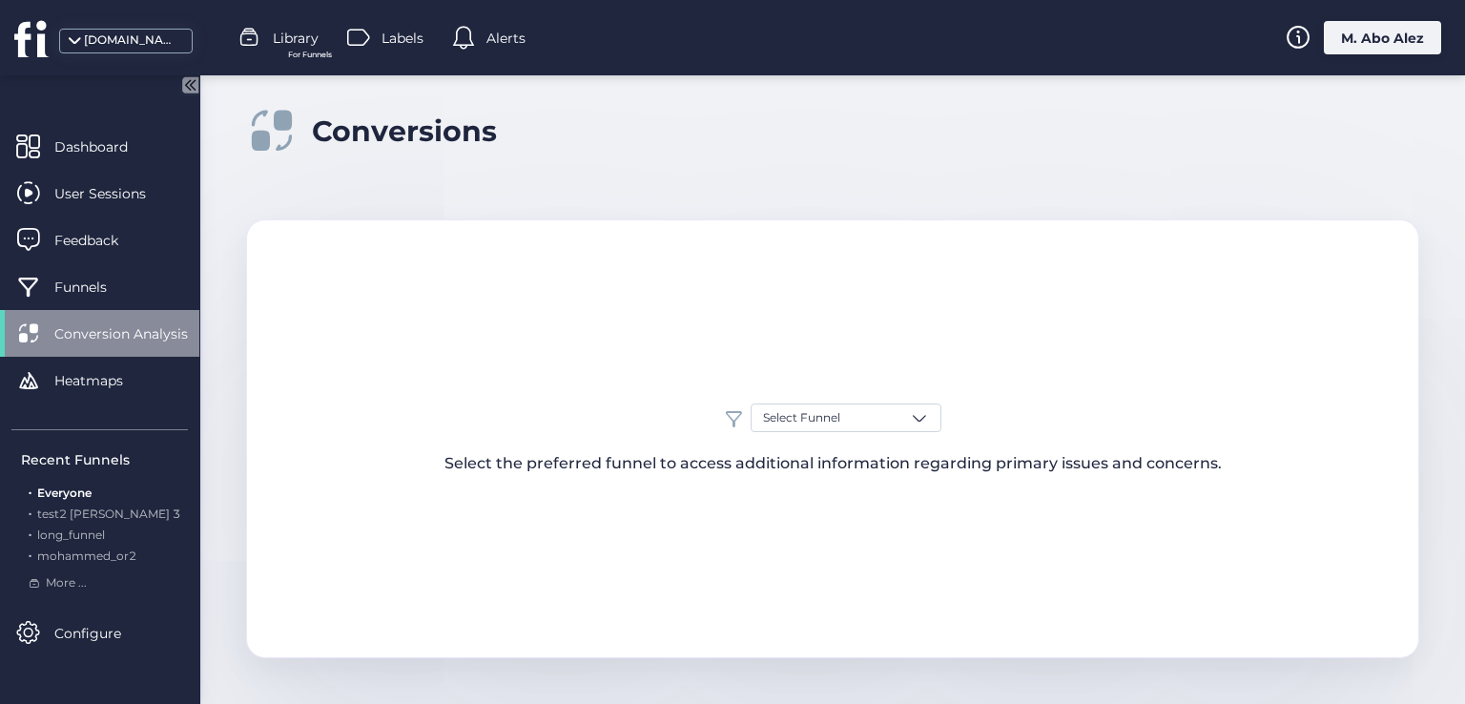
click at [195, 84] on icon at bounding box center [190, 84] width 16 height 16
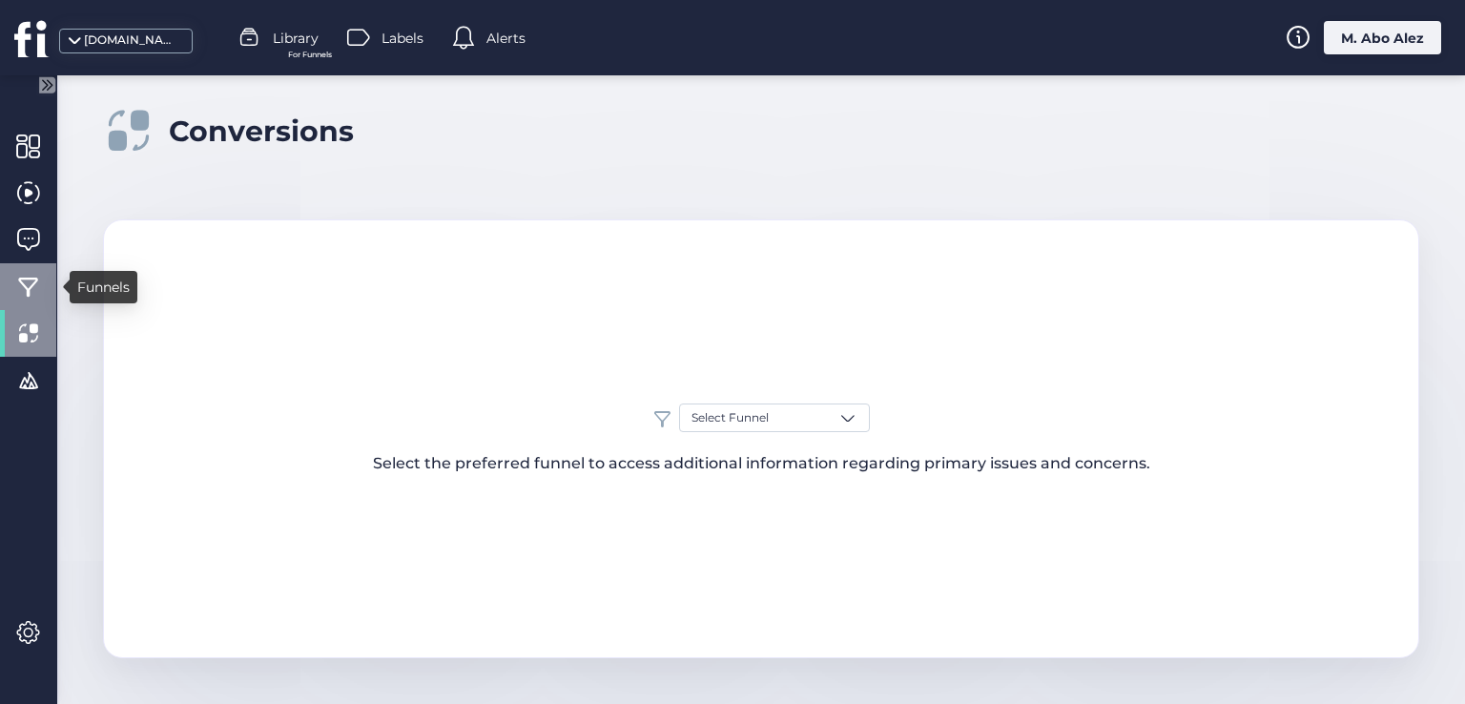
click at [23, 284] on span at bounding box center [28, 287] width 24 height 24
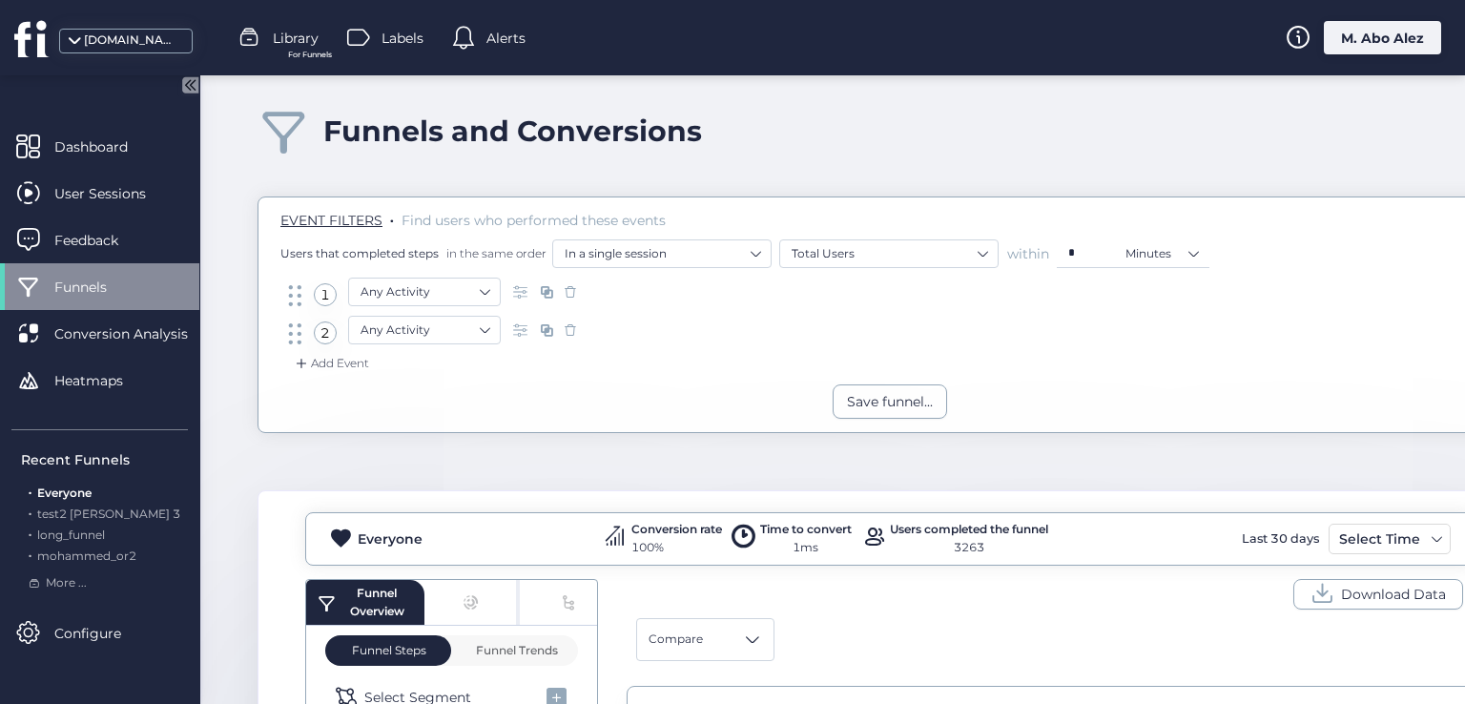
click at [195, 85] on icon at bounding box center [190, 84] width 16 height 16
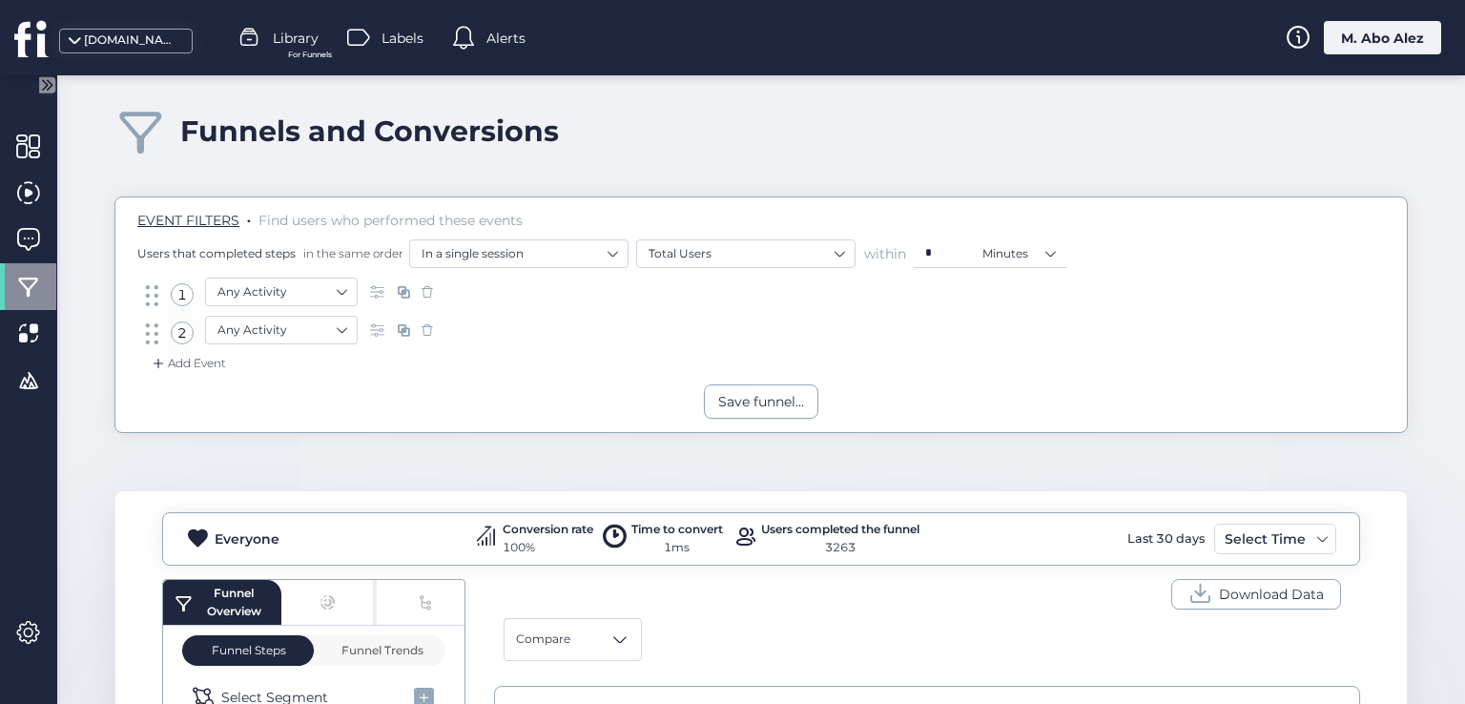
click at [89, 197] on div "Funnels and Conversions EVENT FILTERS . Find users who performed these events U…" at bounding box center [761, 389] width 1408 height 628
drag, startPoint x: 66, startPoint y: 134, endPoint x: 147, endPoint y: 146, distance: 81.9
click at [147, 146] on div "Dashboard" at bounding box center [107, 147] width 102 height 32
click at [84, 182] on div "Funnels and Conversions EVENT FILTERS . Find users who performed these events U…" at bounding box center [761, 389] width 1408 height 628
click at [67, 259] on div "Funnels and Conversions EVENT FILTERS . Find users who performed these events U…" at bounding box center [761, 389] width 1408 height 628
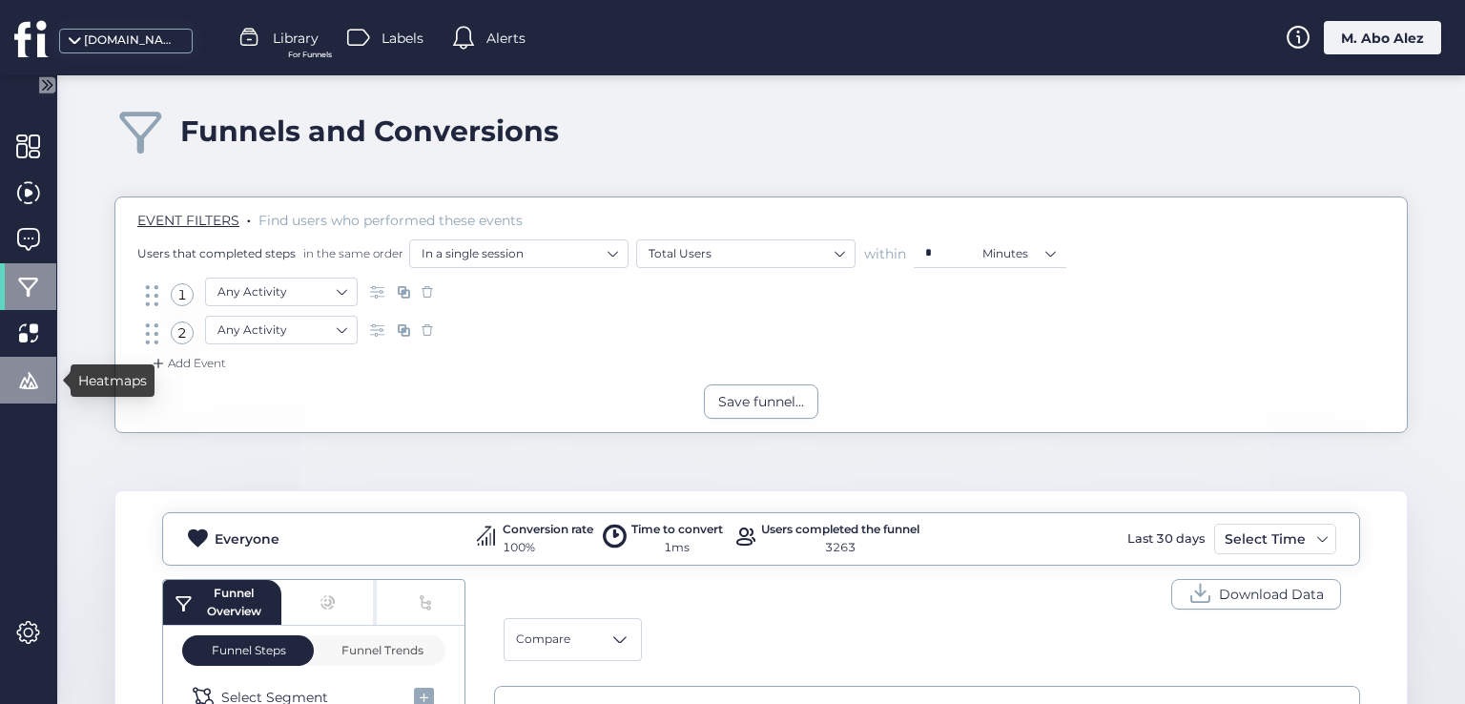
click at [8, 386] on div at bounding box center [28, 380] width 56 height 47
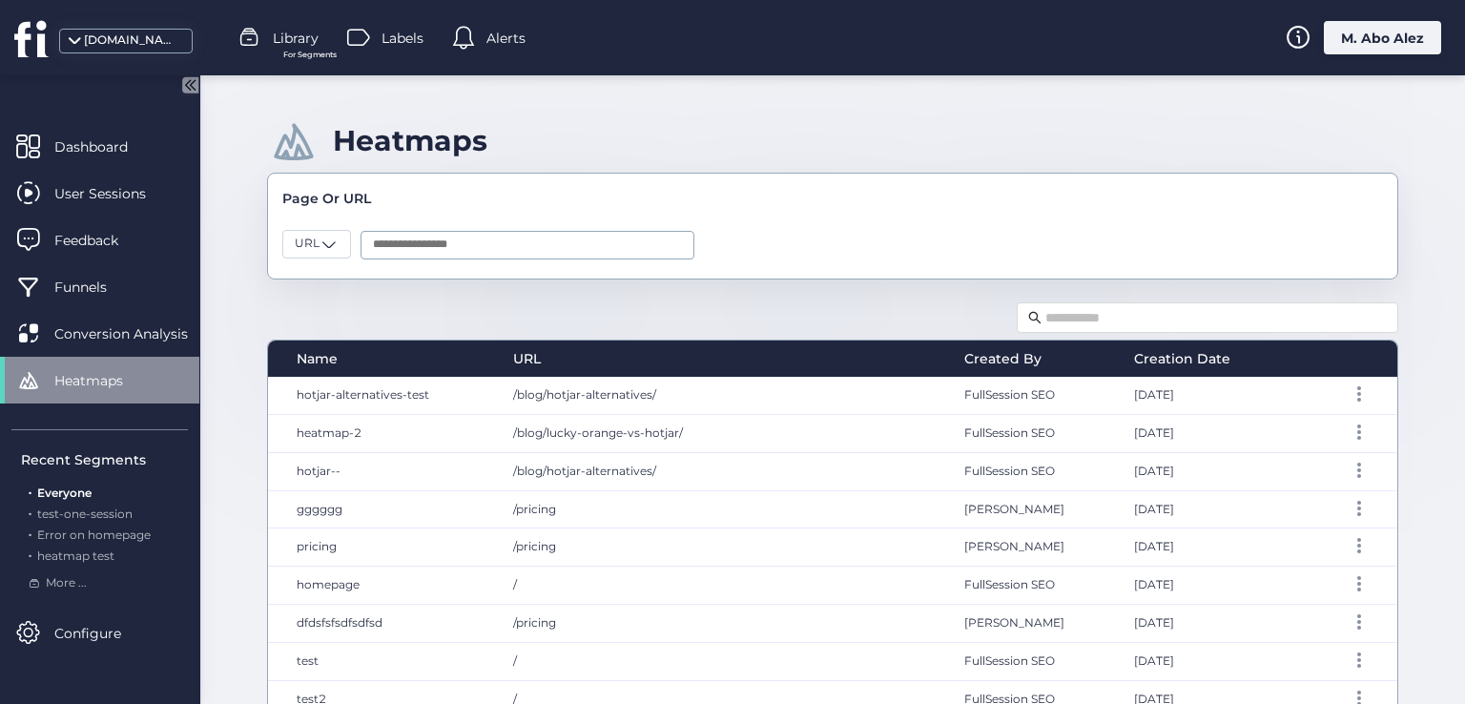
click at [195, 81] on icon at bounding box center [190, 84] width 16 height 16
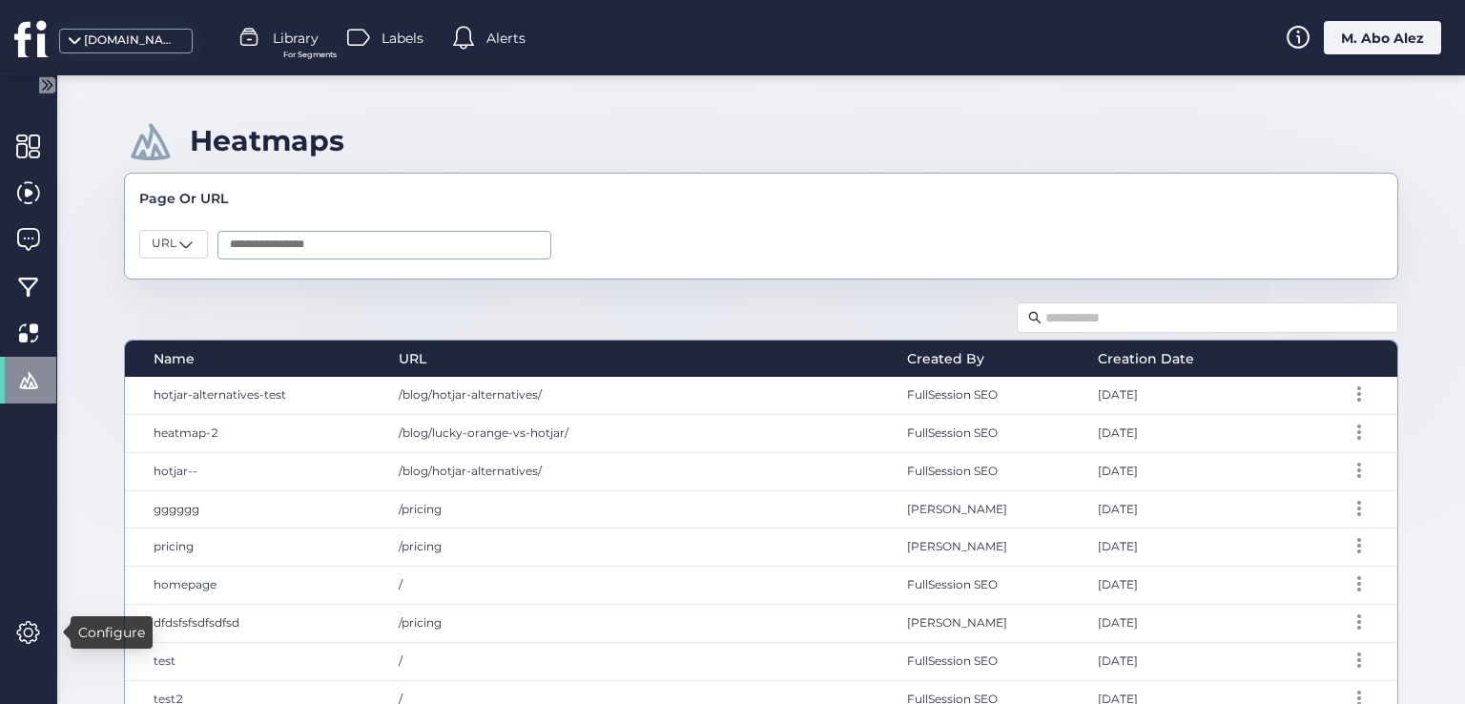
click at [120, 482] on div "Heatmaps Page Or URL URL Name URL Created By Creation Date hotjar-alternatives-…" at bounding box center [761, 389] width 1408 height 628
click at [27, 148] on span at bounding box center [28, 146] width 24 height 24
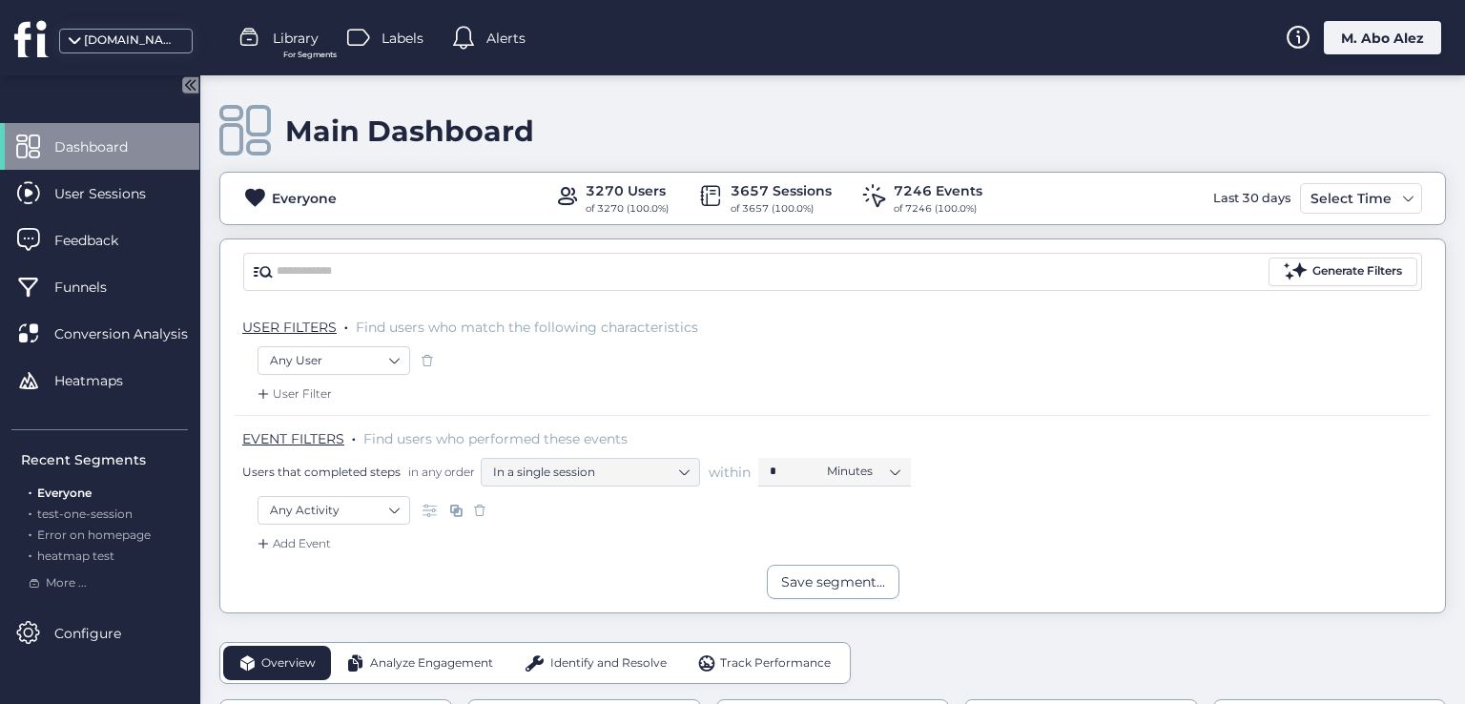
click at [221, 205] on div "Everyone 3270 Users of 3270 (100.0%) 3657 Sessions of 3657 (100.0%) 7246 Events…" at bounding box center [832, 198] width 1225 height 36
click at [191, 80] on icon at bounding box center [190, 84] width 16 height 16
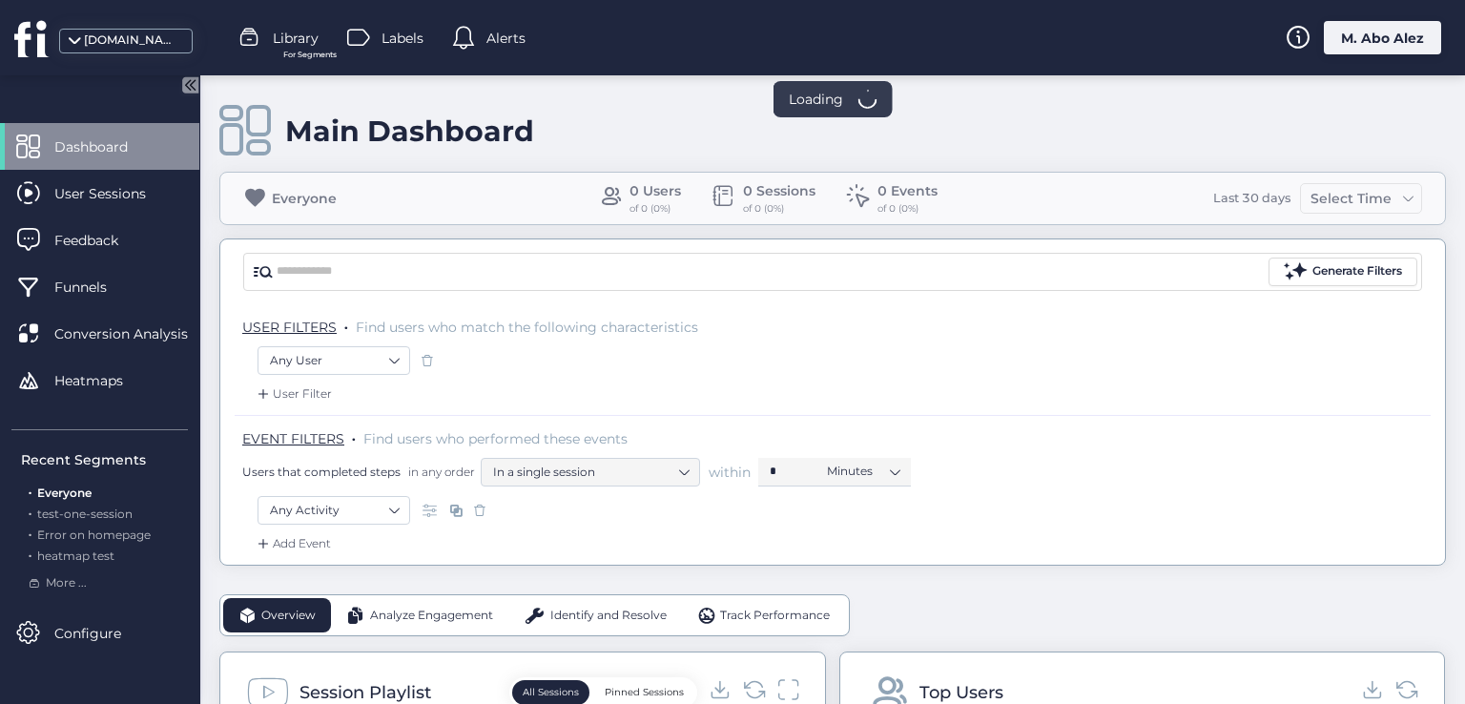
click at [1354, 41] on div "M. Abo Alez" at bounding box center [1382, 37] width 117 height 33
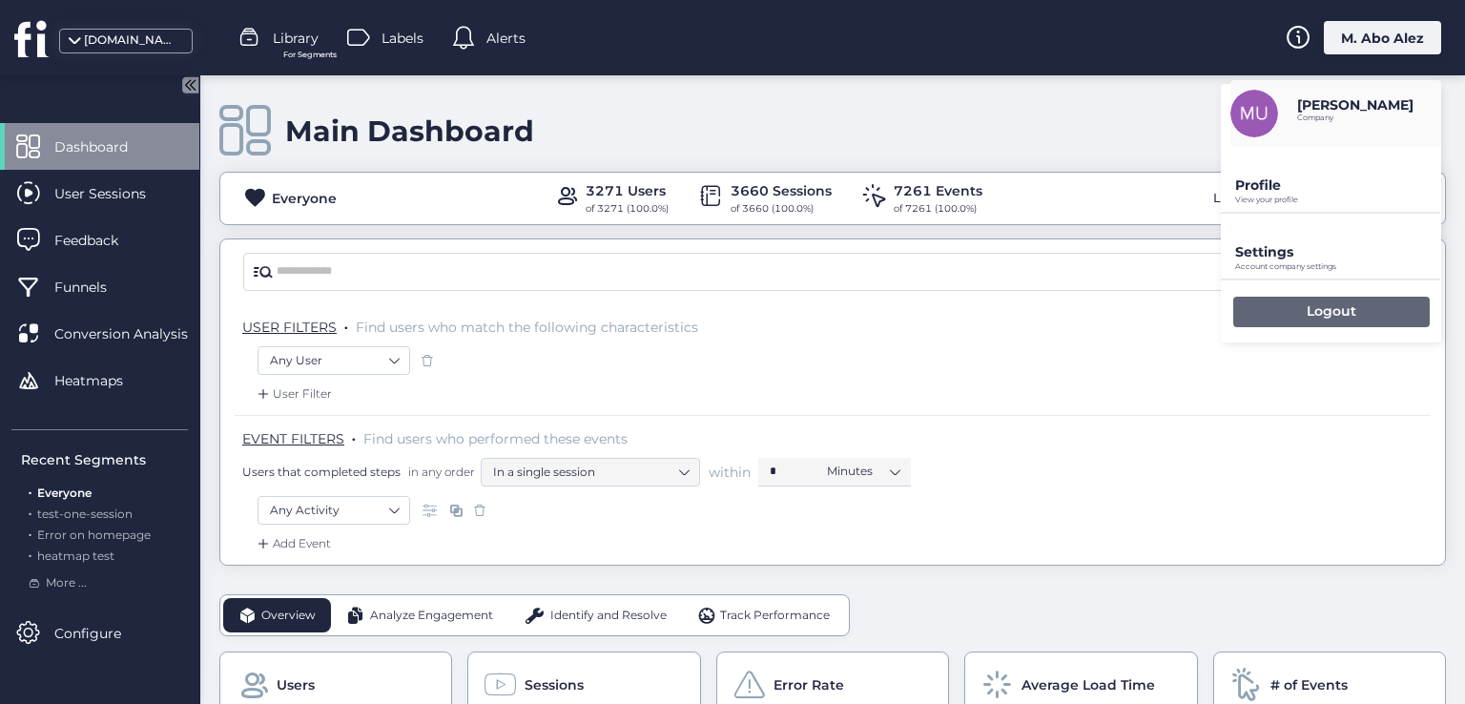
click at [1338, 310] on p "Logout" at bounding box center [1332, 310] width 50 height 17
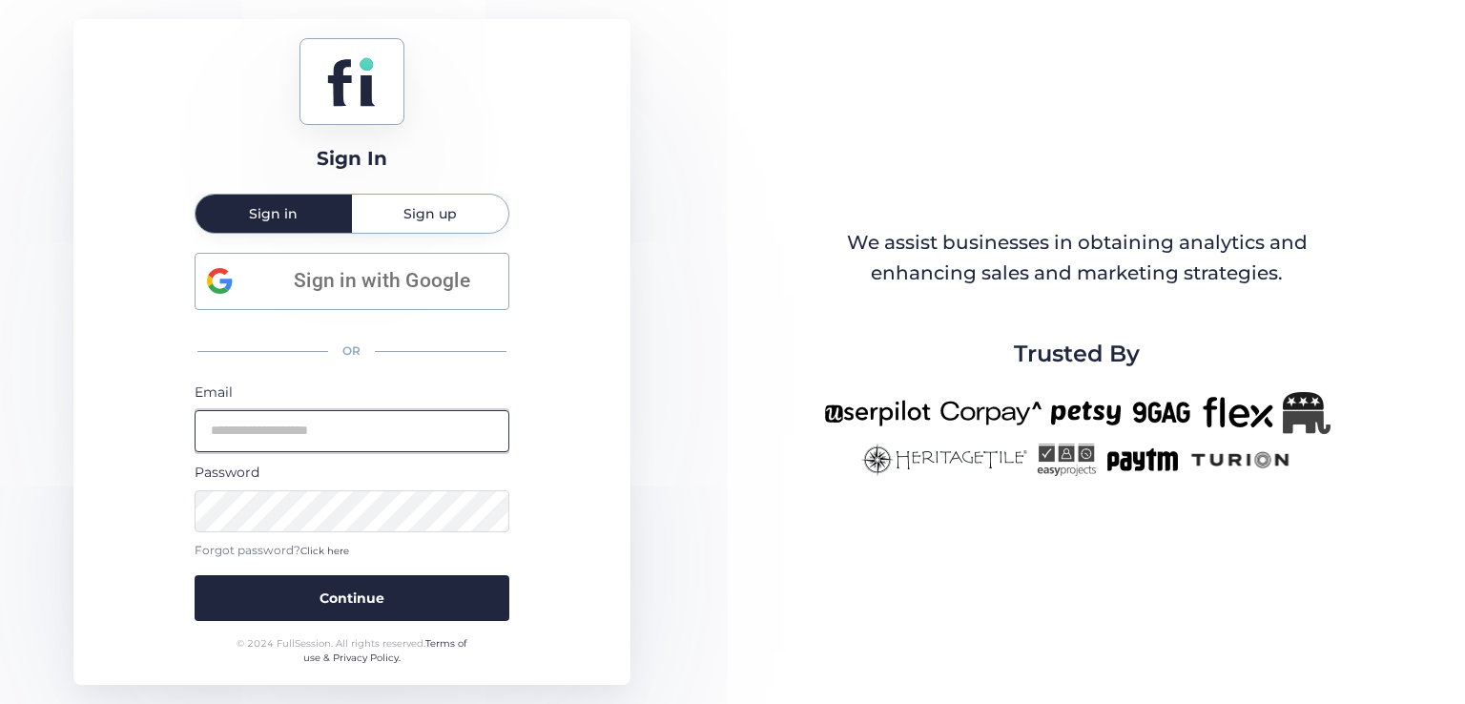
click at [281, 419] on input "email" at bounding box center [352, 431] width 315 height 42
click at [542, 388] on div "Sign In Sign in Sign up Sign in with Google OR Email Password Forgot password? …" at bounding box center [351, 352] width 557 height 666
